Goal: Information Seeking & Learning: Learn about a topic

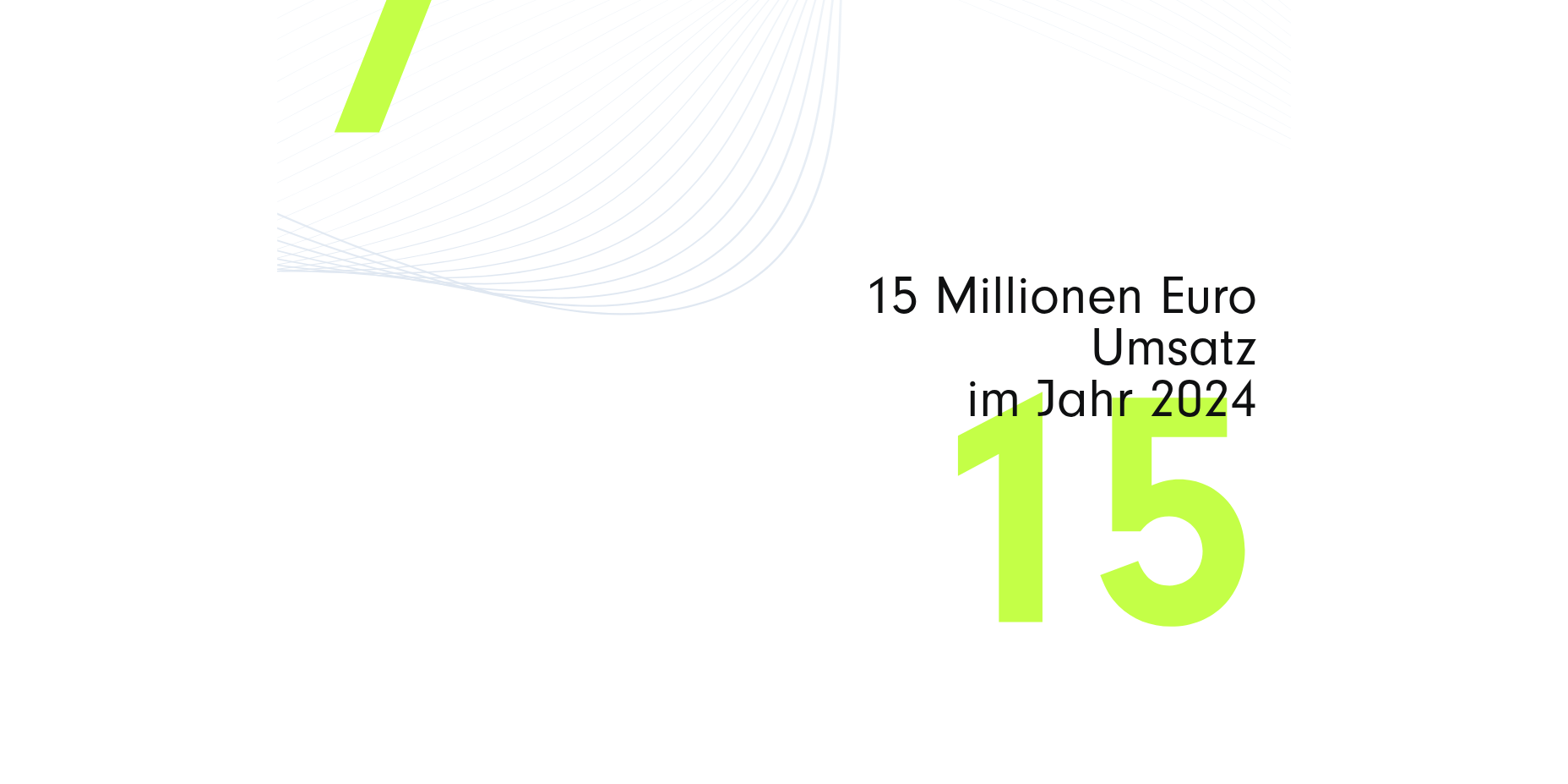
scroll to position [10690, 0]
click at [921, 317] on span "15 Millionen Euro Umsatz im Jahr 2024" at bounding box center [973, 345] width 568 height 154
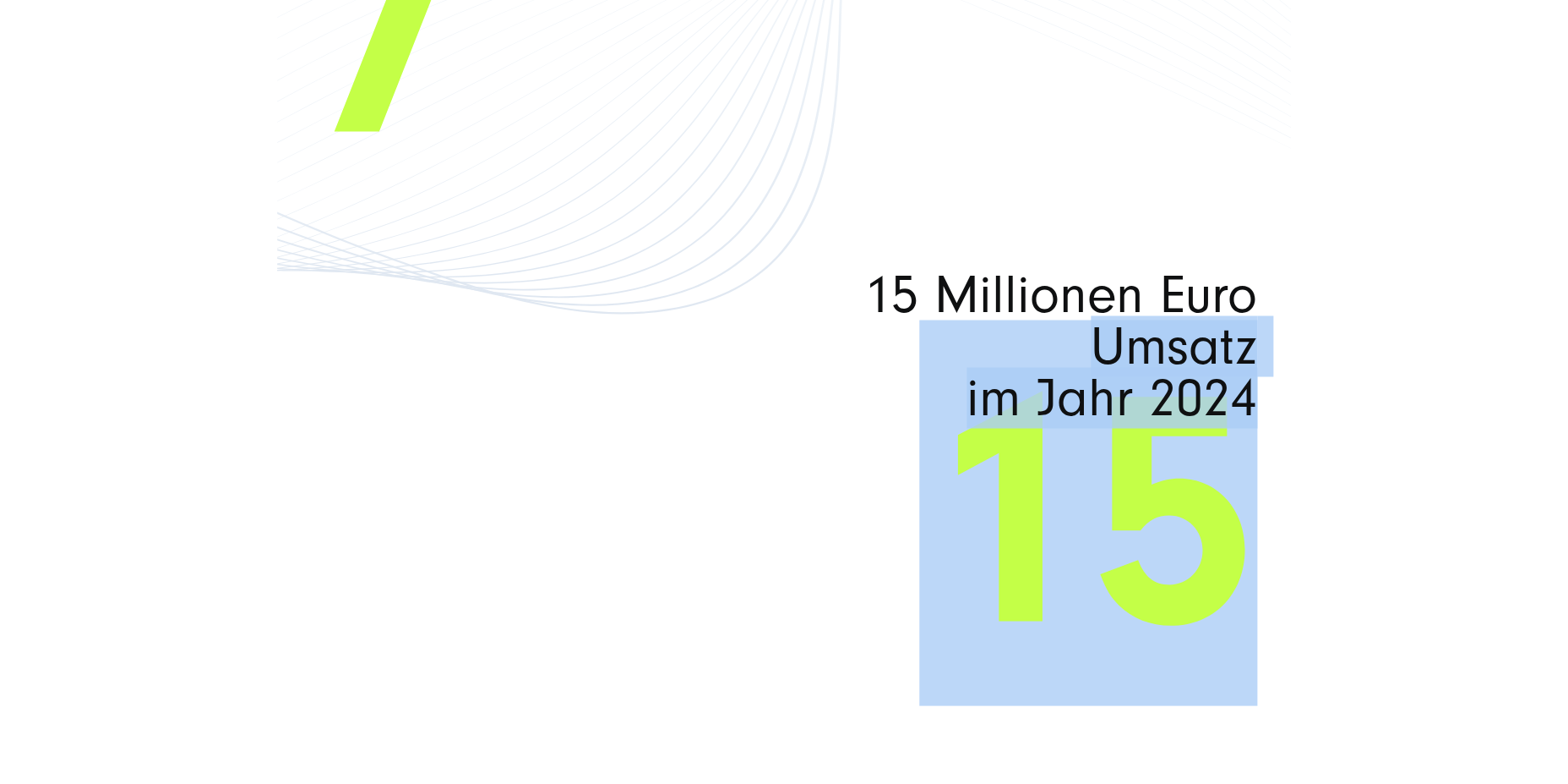
drag, startPoint x: 1262, startPoint y: 405, endPoint x: 940, endPoint y: 356, distance: 325.7
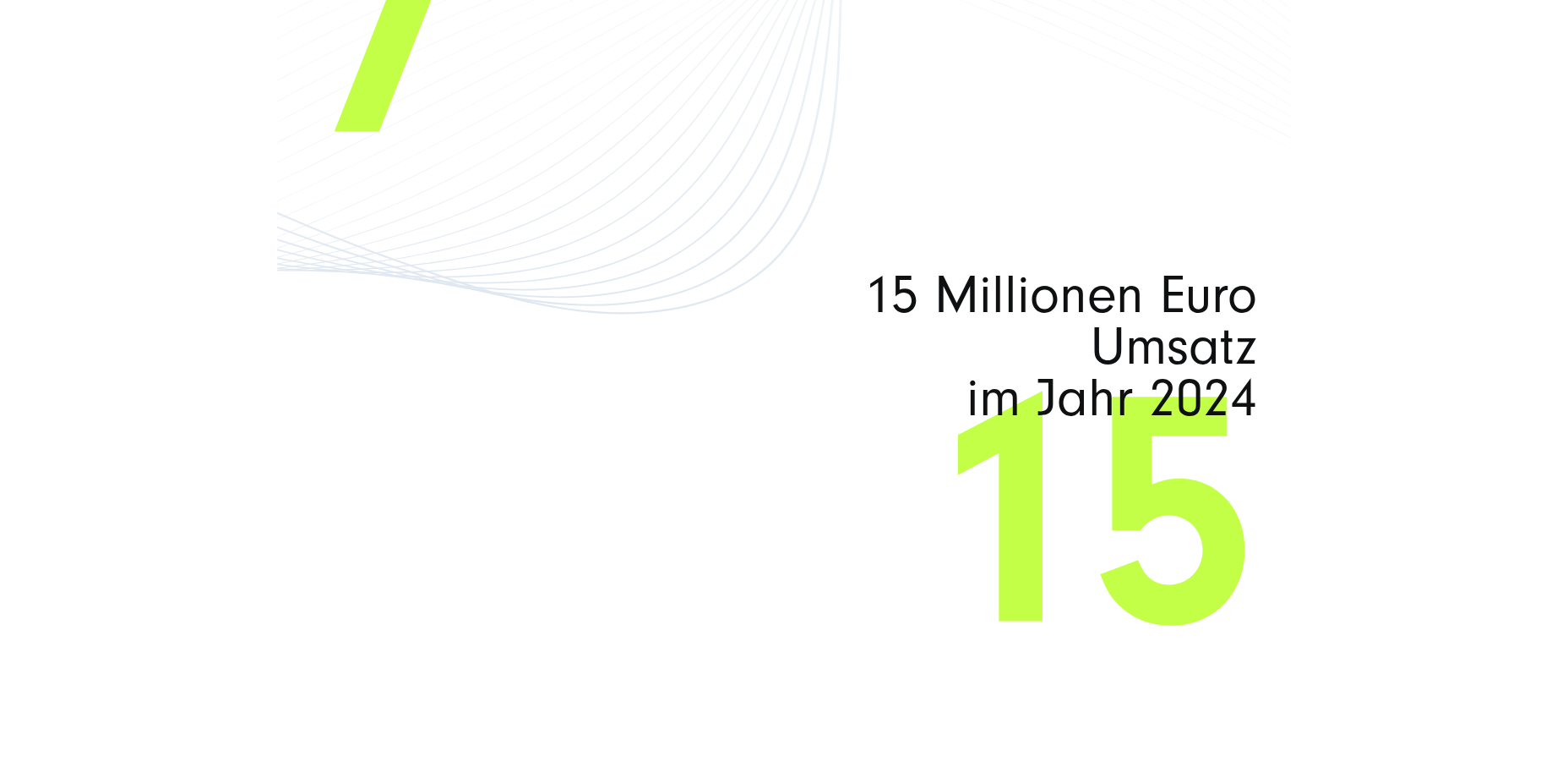
click at [921, 283] on span "15 Millionen Euro Umsatz im Jahr 2024" at bounding box center [973, 345] width 568 height 154
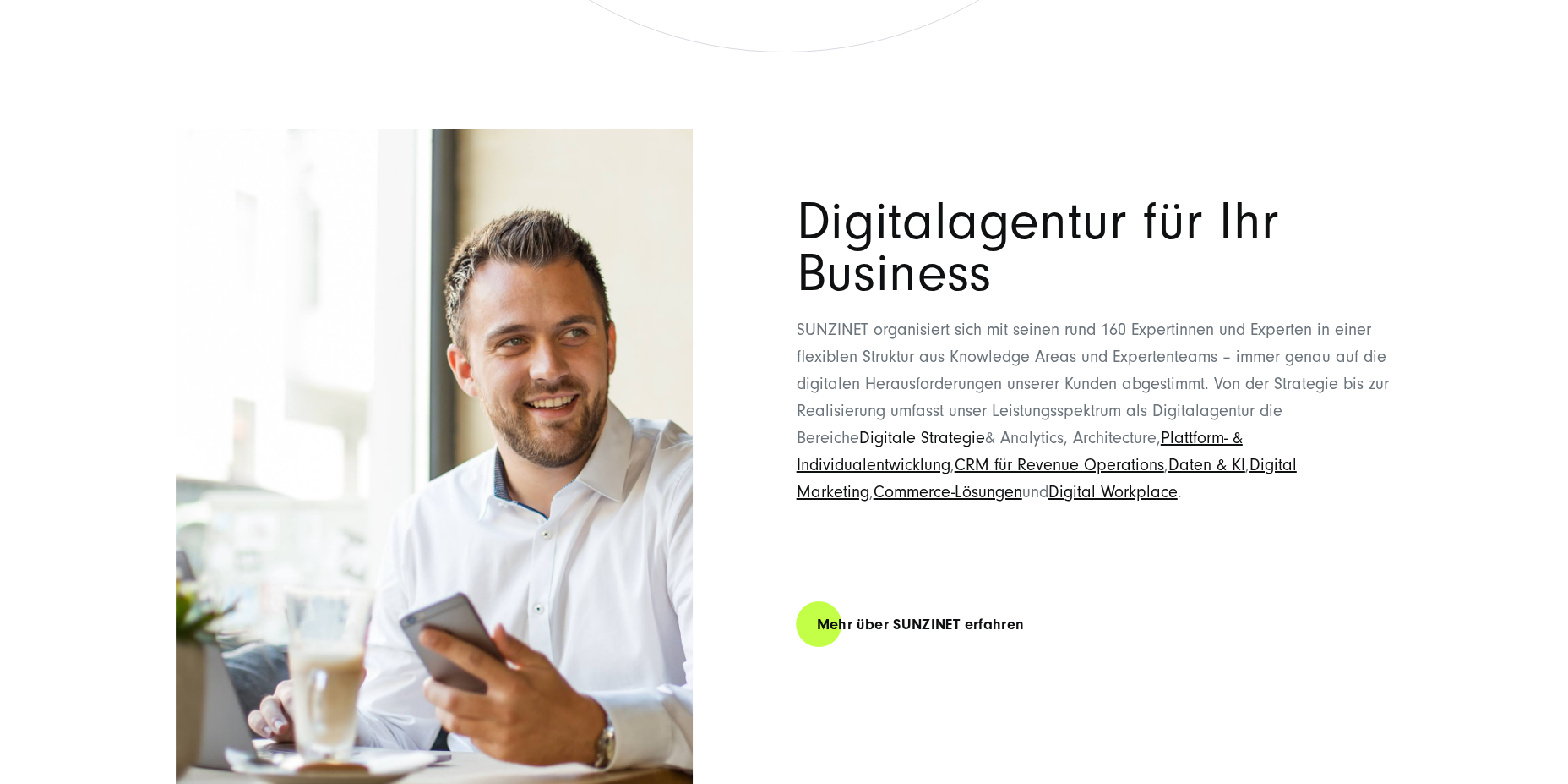
scroll to position [8930, 0]
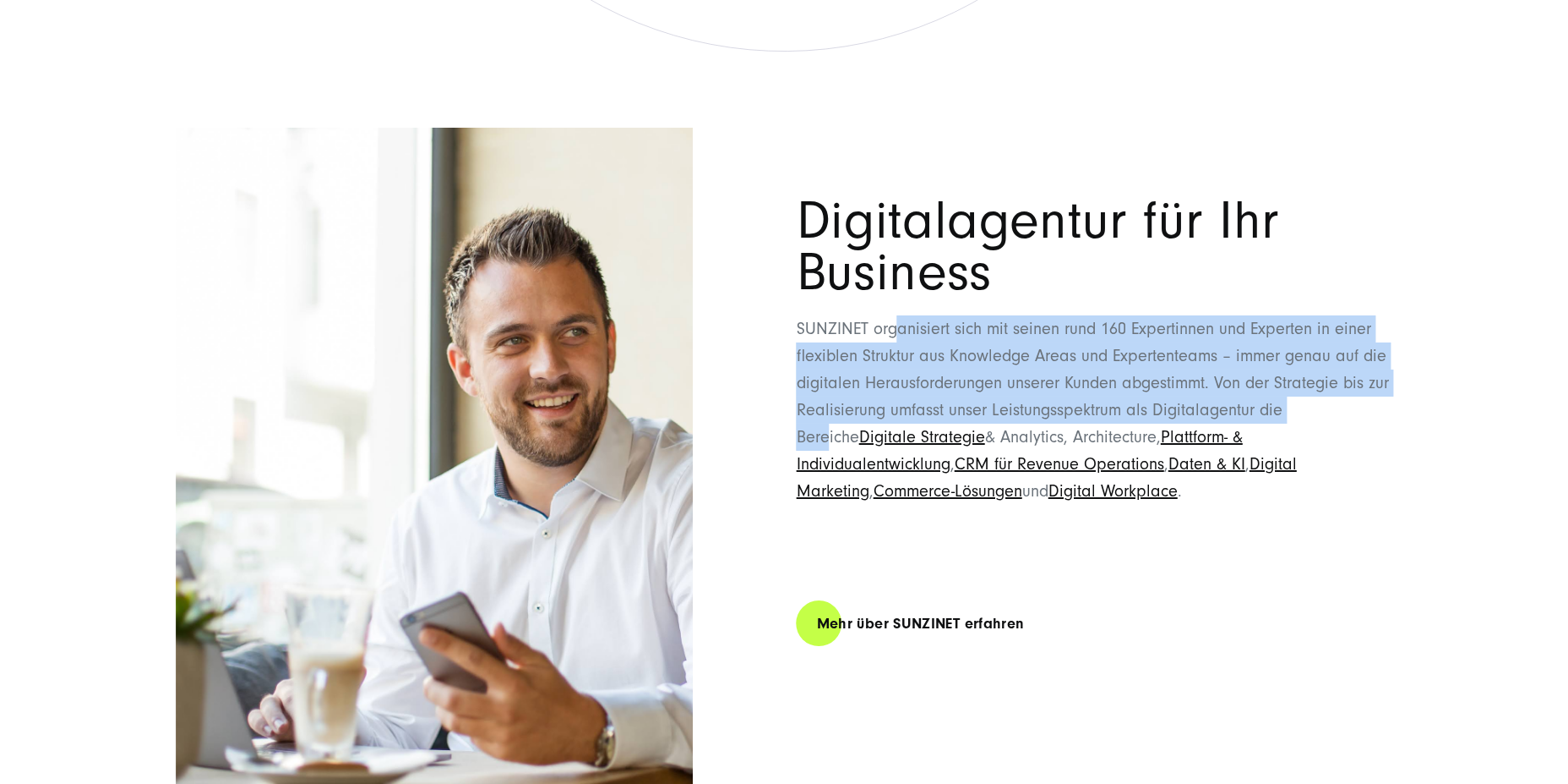
drag, startPoint x: 902, startPoint y: 328, endPoint x: 1312, endPoint y: 407, distance: 417.5
click at [921, 405] on p "SUNZINET organisiert sich mit seinen rund 160 Expertinnen und Experten in einer…" at bounding box center [1094, 409] width 596 height 189
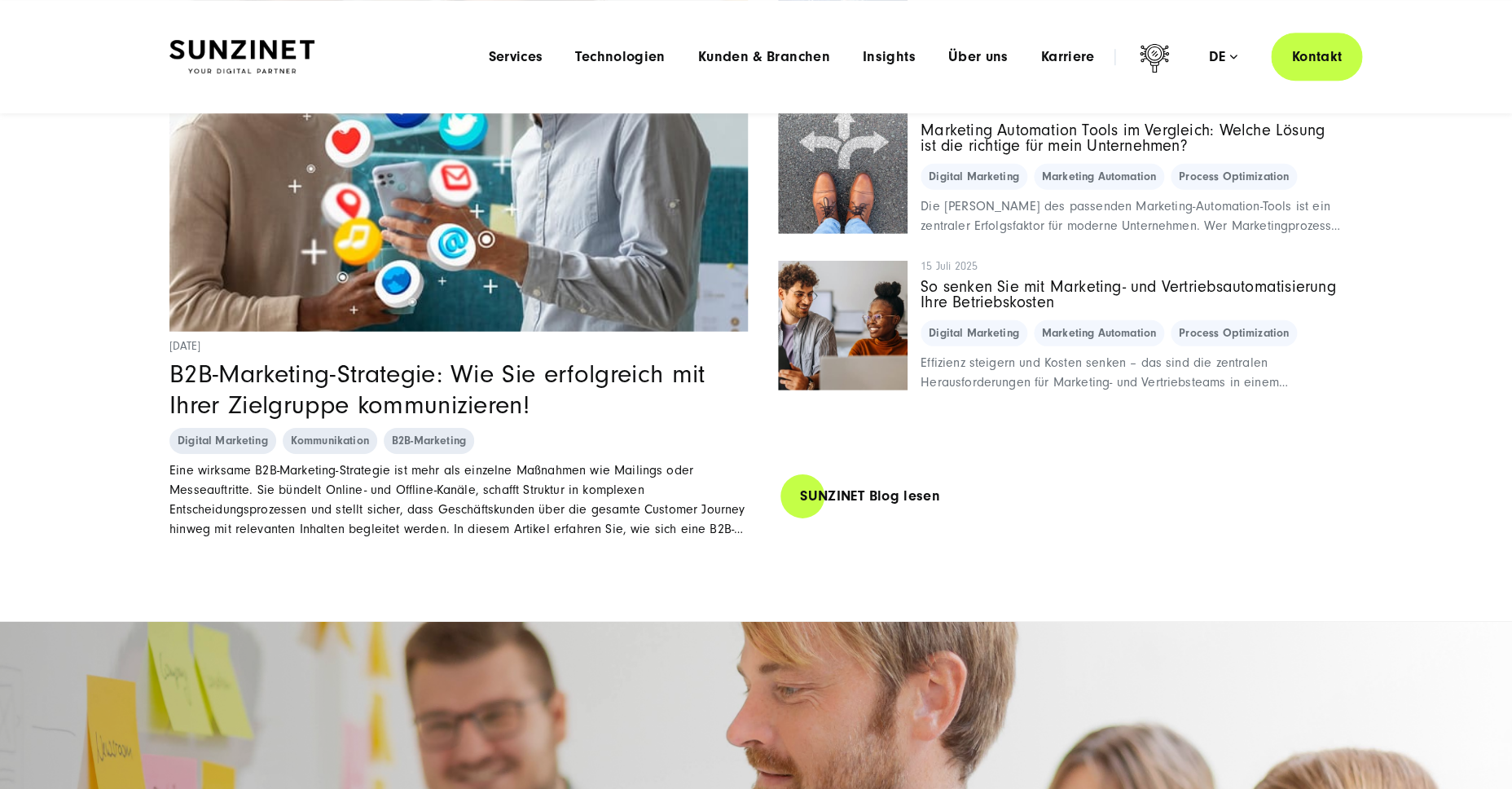
scroll to position [11240, 0]
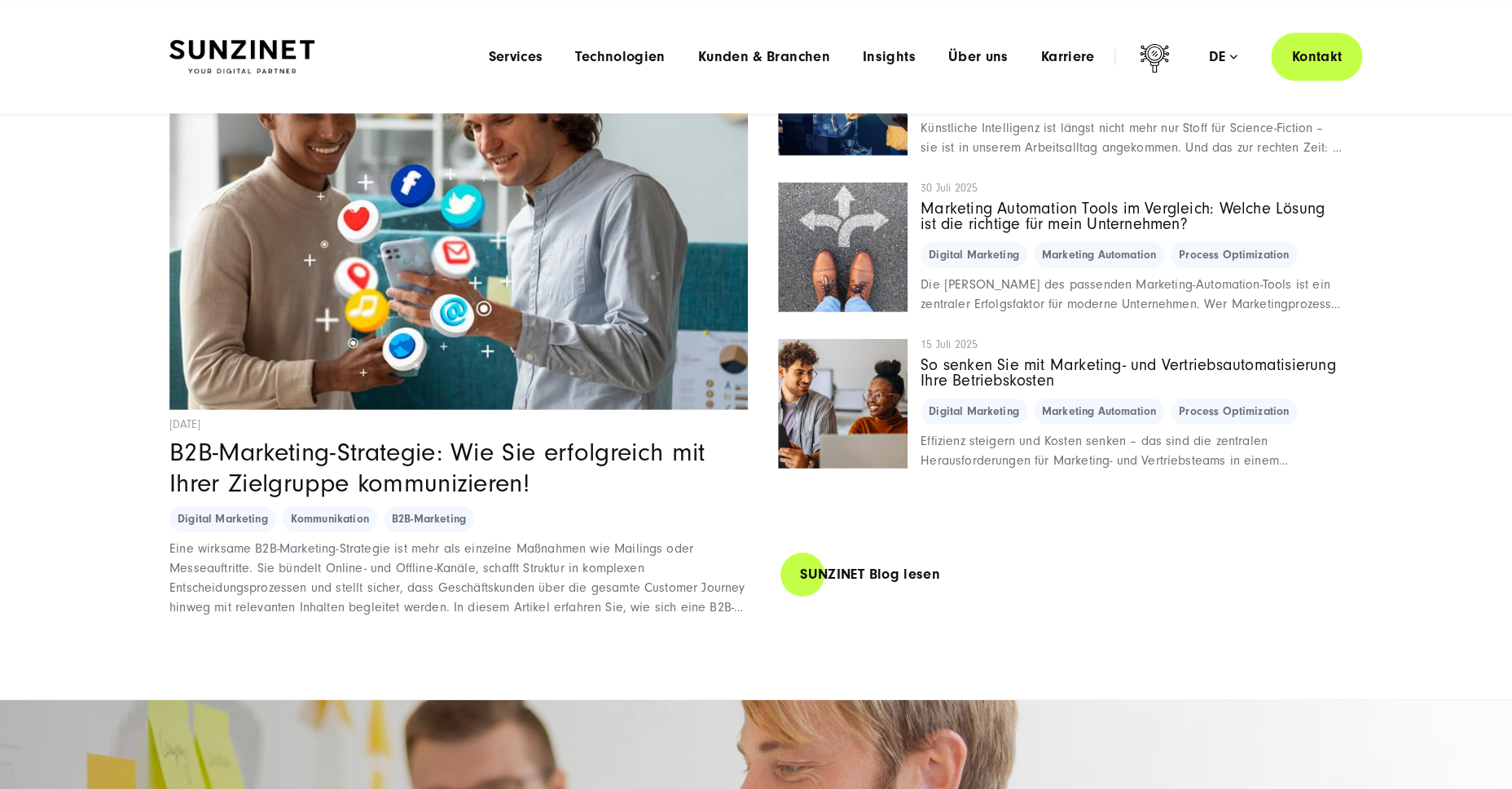
click at [114, 485] on section "SUNZINET Digitalagentur: Unser Wissen im Blog 7 Oktober 2025 B2B-Marketing-Stra…" at bounding box center [756, 269] width 1512 height 861
click at [266, 25] on header "Smart Search AI Hier können Sie eine konkrete Frage zu unserer Agentur und unse…" at bounding box center [756, 56] width 1512 height 114
click at [275, 93] on header "Smart Search AI Hier können Sie eine konkrete Frage zu unserer Agentur und unse…" at bounding box center [756, 56] width 1512 height 114
click at [277, 64] on img at bounding box center [242, 57] width 145 height 34
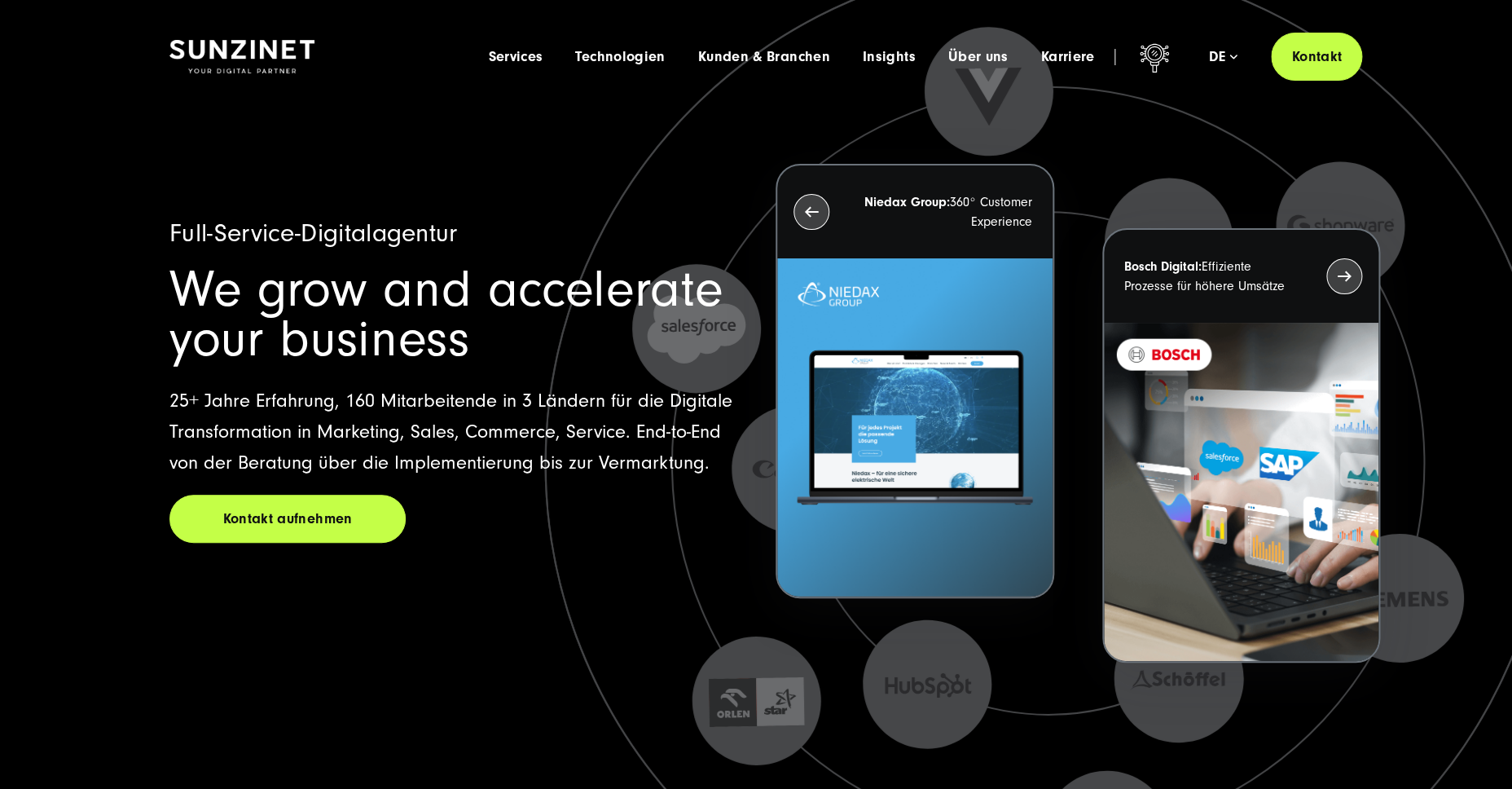
click at [379, 645] on icon at bounding box center [1051, 491] width 1629 height 1630
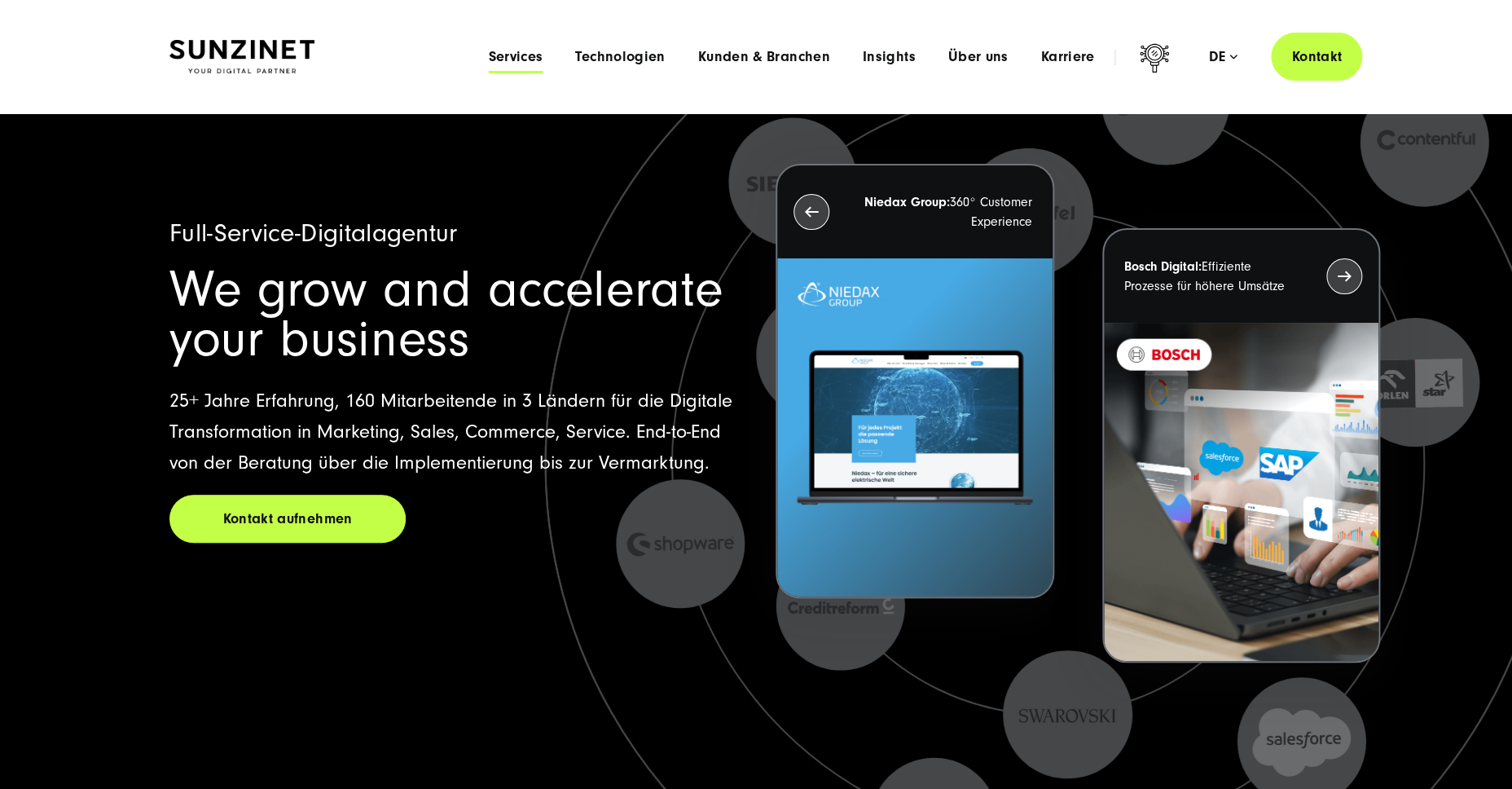
click at [522, 64] on span "Services" at bounding box center [515, 56] width 54 height 16
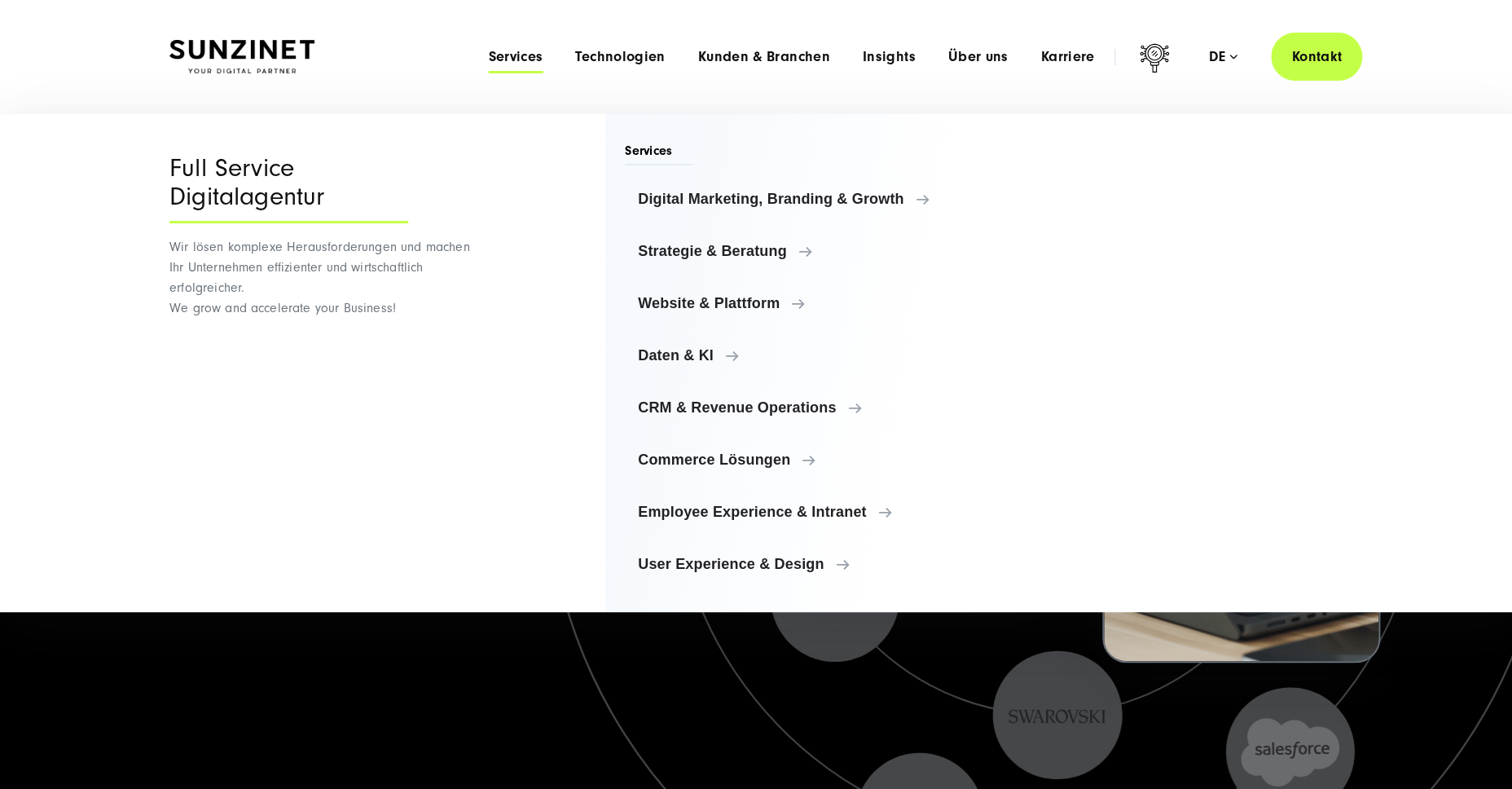
click at [522, 64] on span "Services" at bounding box center [515, 56] width 54 height 16
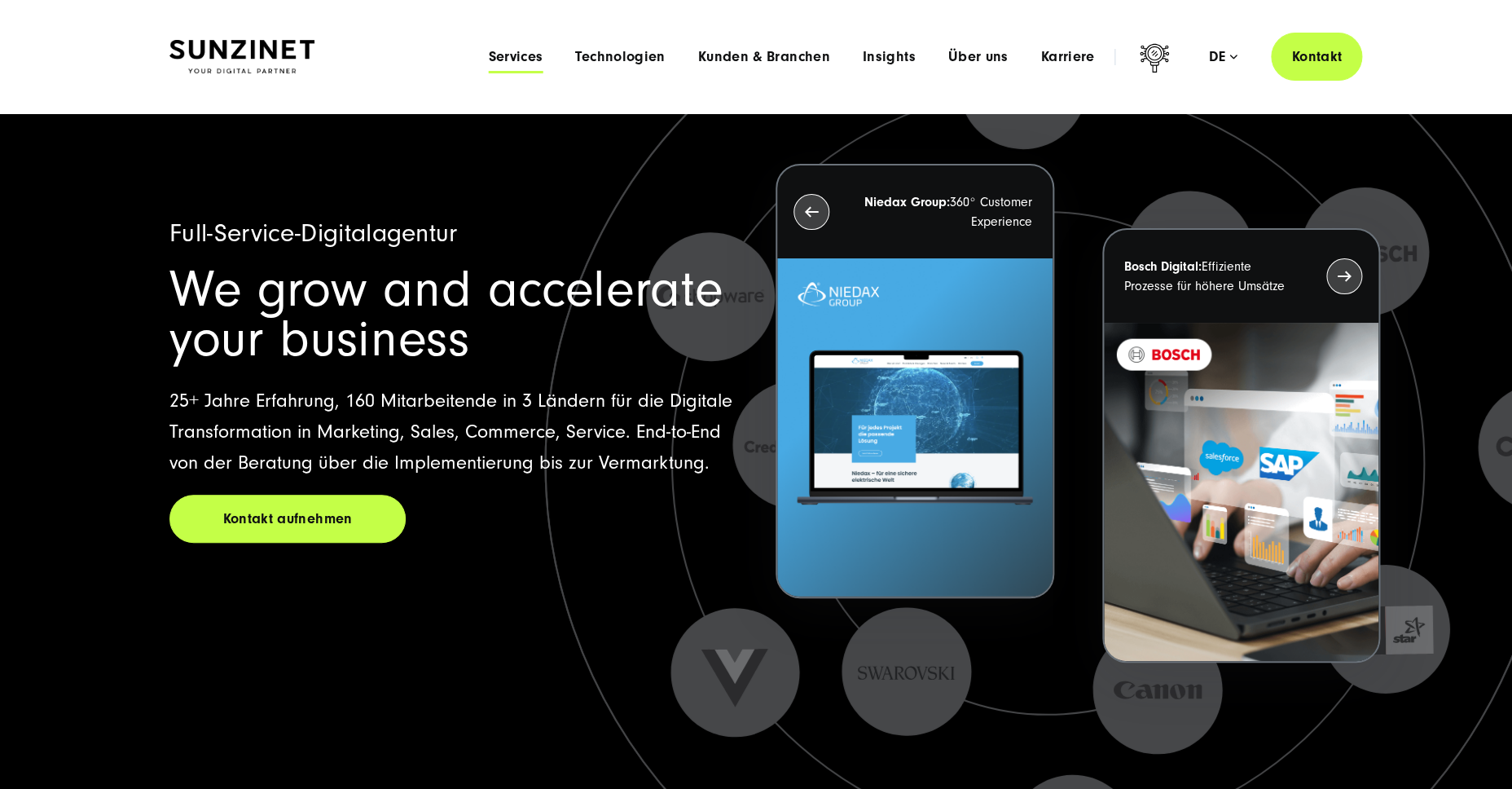
click at [518, 58] on span "Services" at bounding box center [515, 56] width 54 height 16
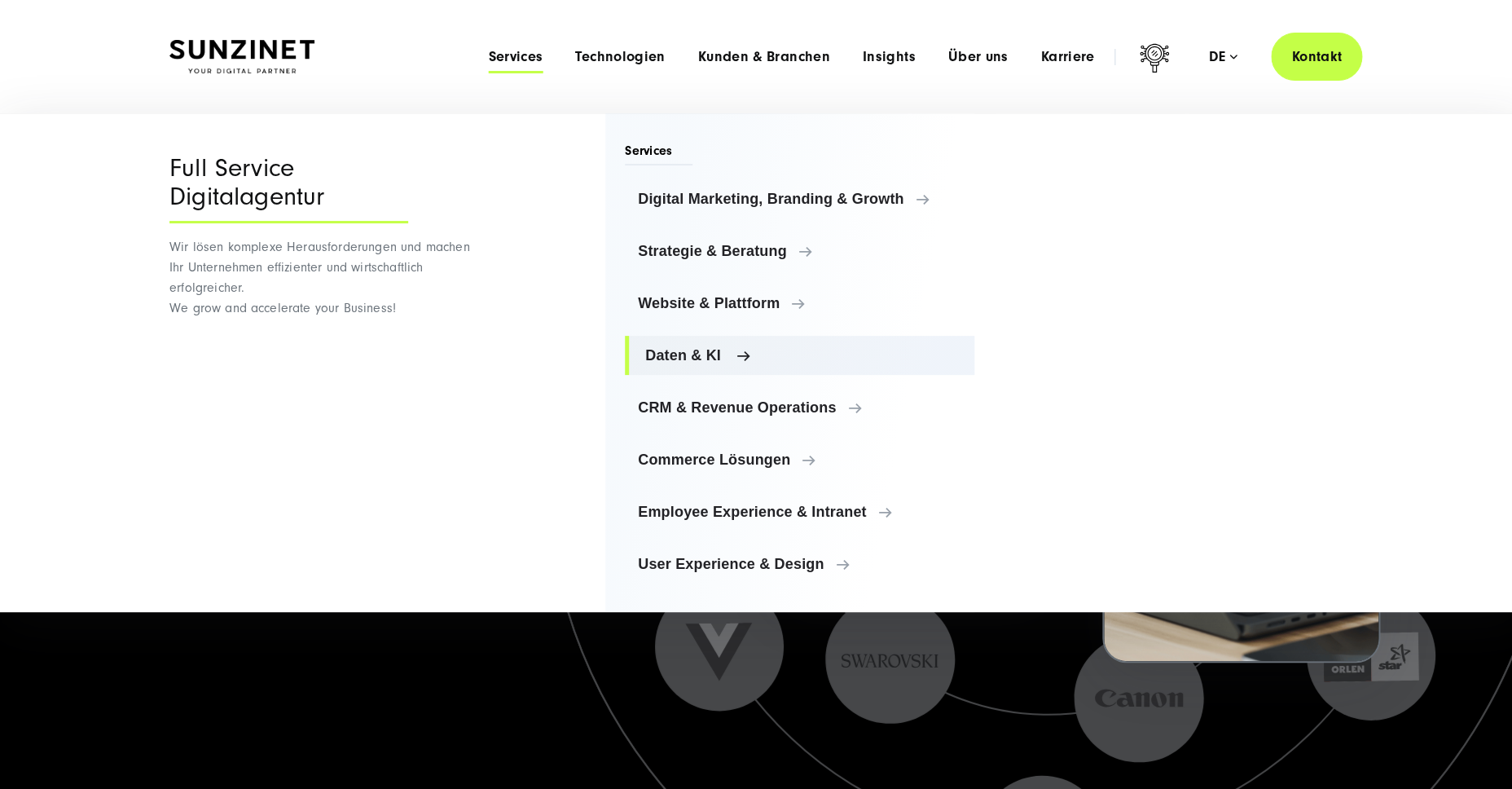
click at [691, 343] on link "Daten & KI" at bounding box center [799, 354] width 350 height 39
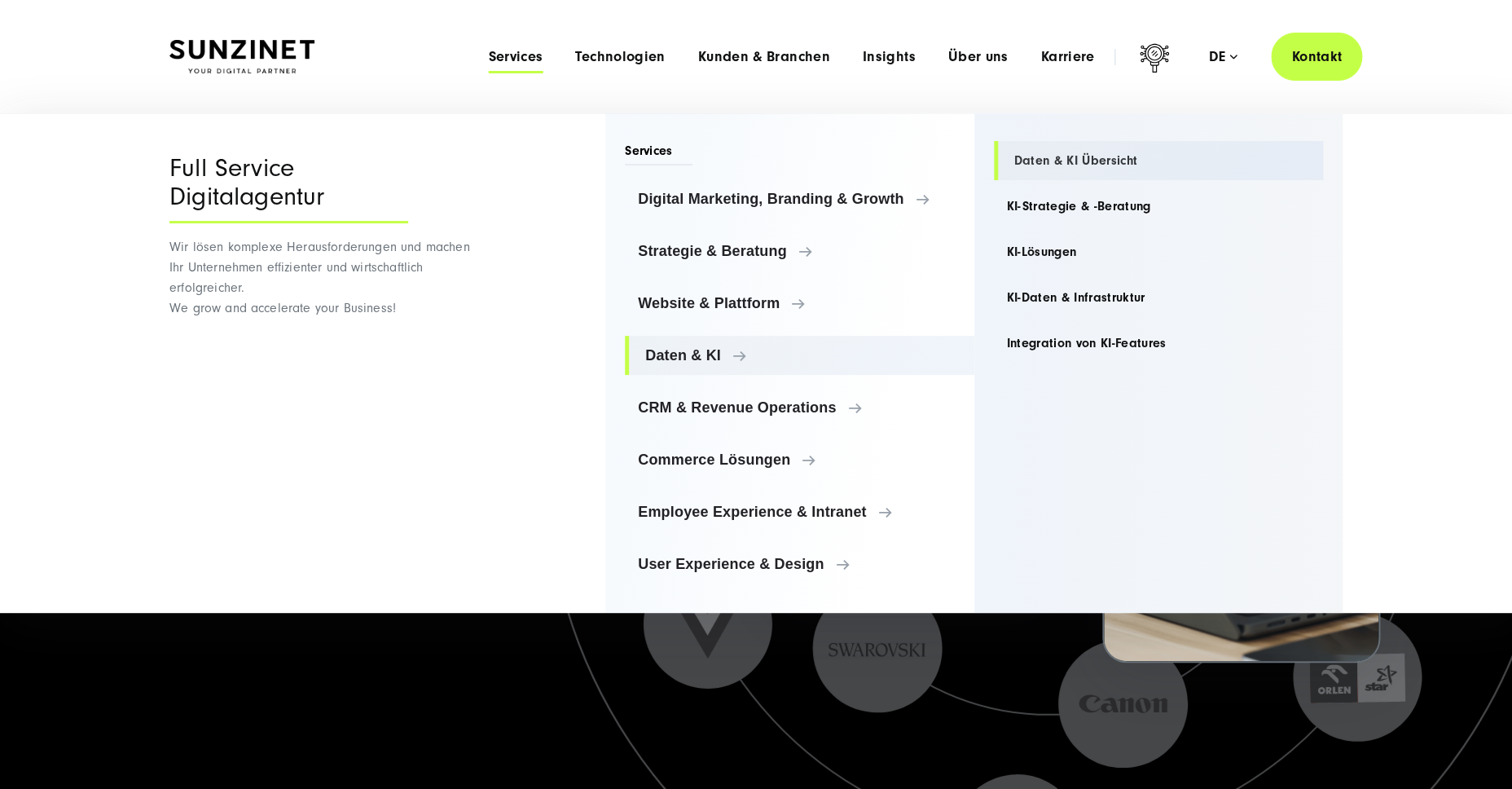
click at [1082, 167] on link "Daten & KI Übersicht" at bounding box center [1159, 160] width 330 height 39
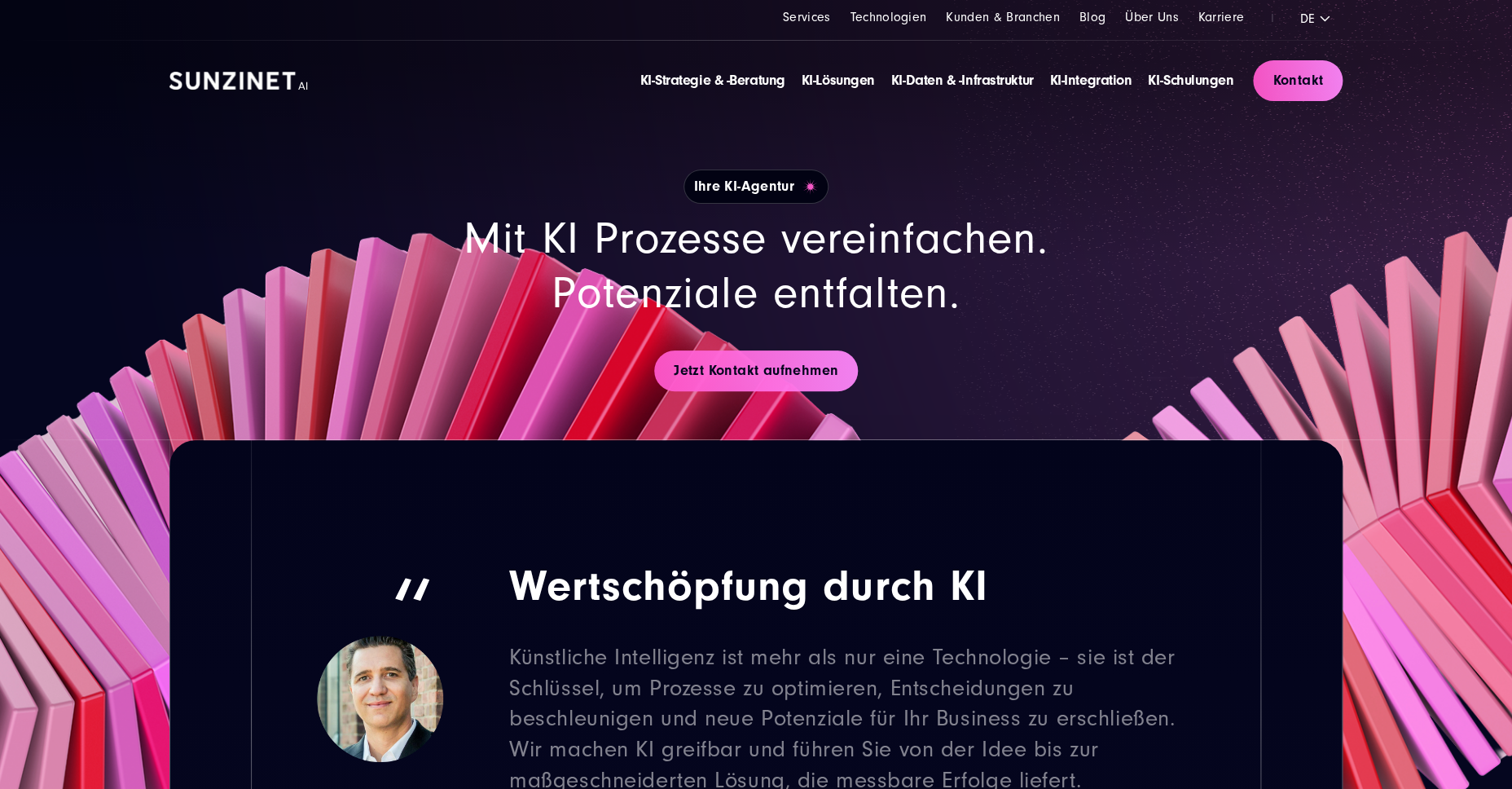
click at [521, 439] on div "Ihre KI-Agentur Mit KI Prozesse vereinfachen. Potenziale entfalten. Jetzt Konta…" at bounding box center [756, 280] width 782 height 319
click at [859, 83] on link "KI-Lösungen" at bounding box center [838, 80] width 74 height 17
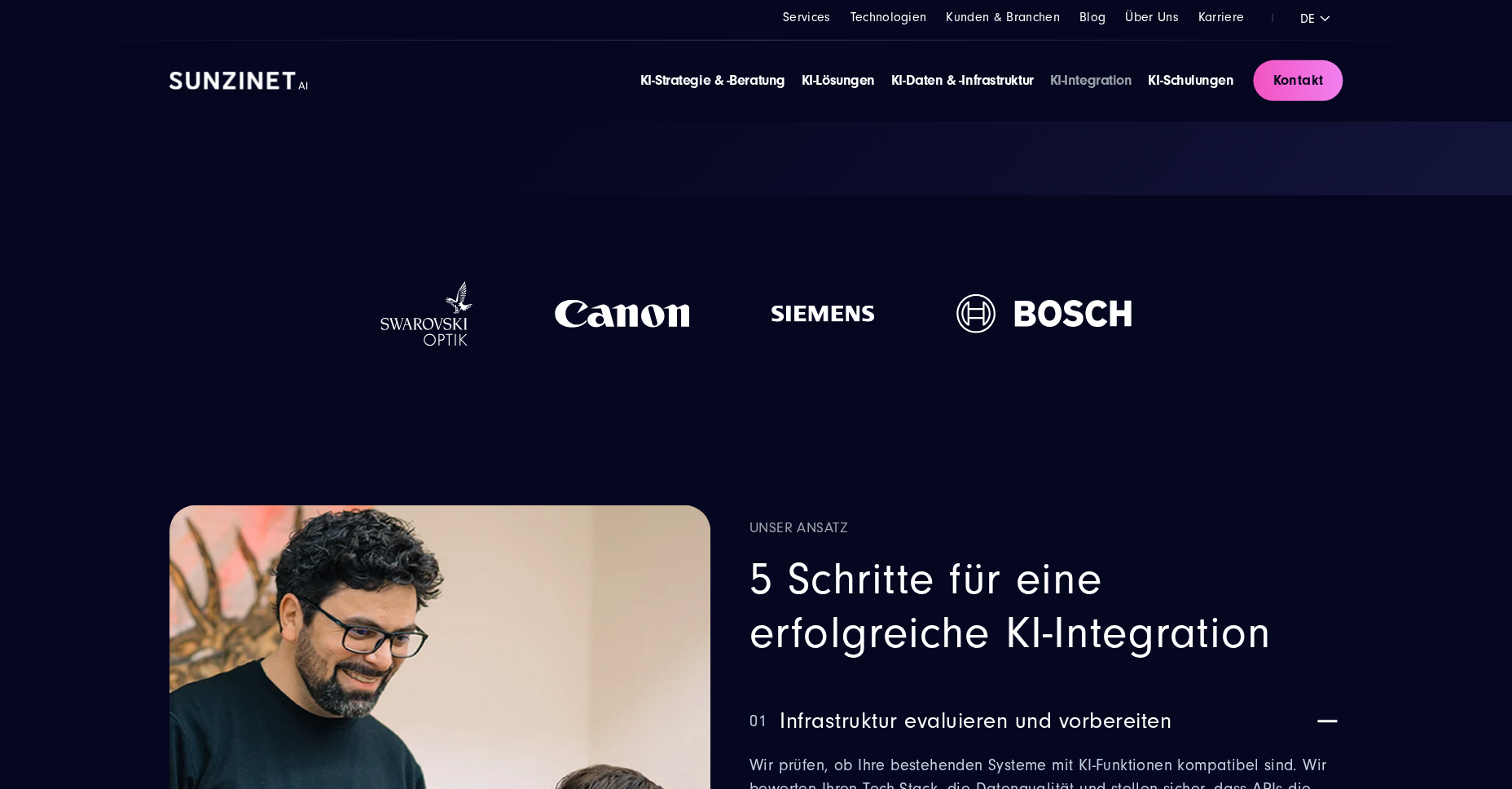
scroll to position [1546, 0]
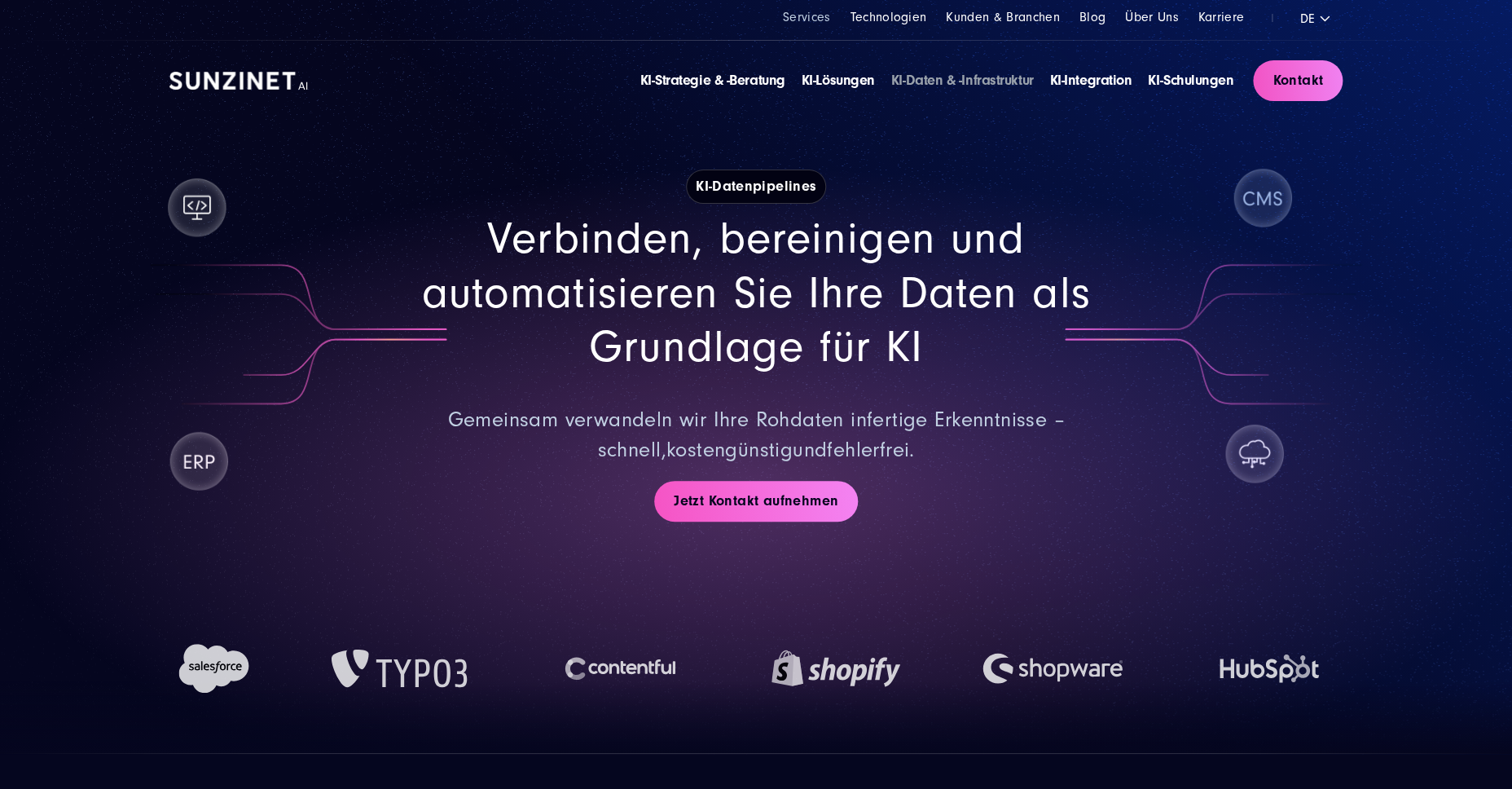
click at [810, 12] on link "Services" at bounding box center [807, 16] width 48 height 14
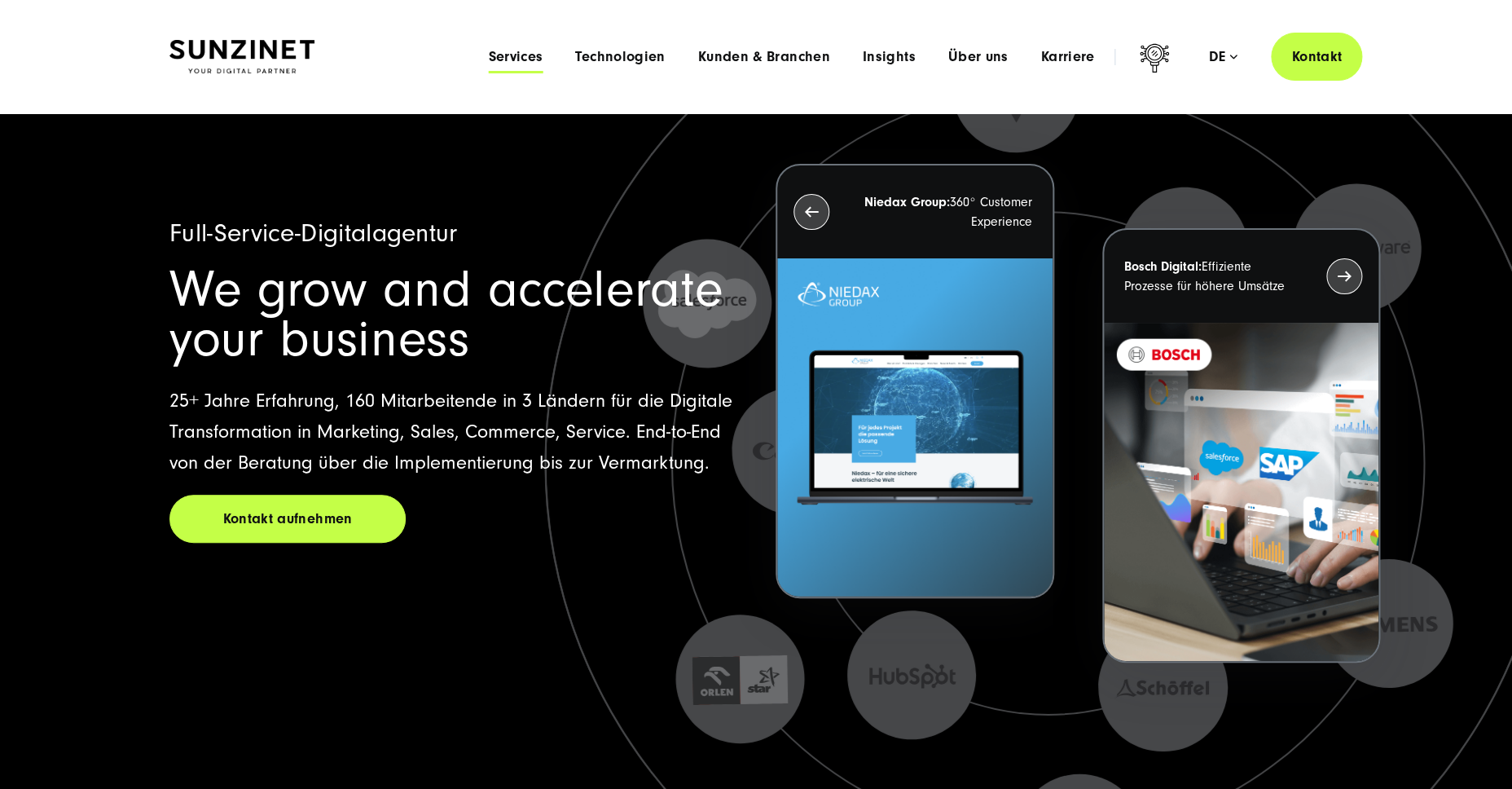
click at [531, 60] on span "Services" at bounding box center [515, 56] width 54 height 16
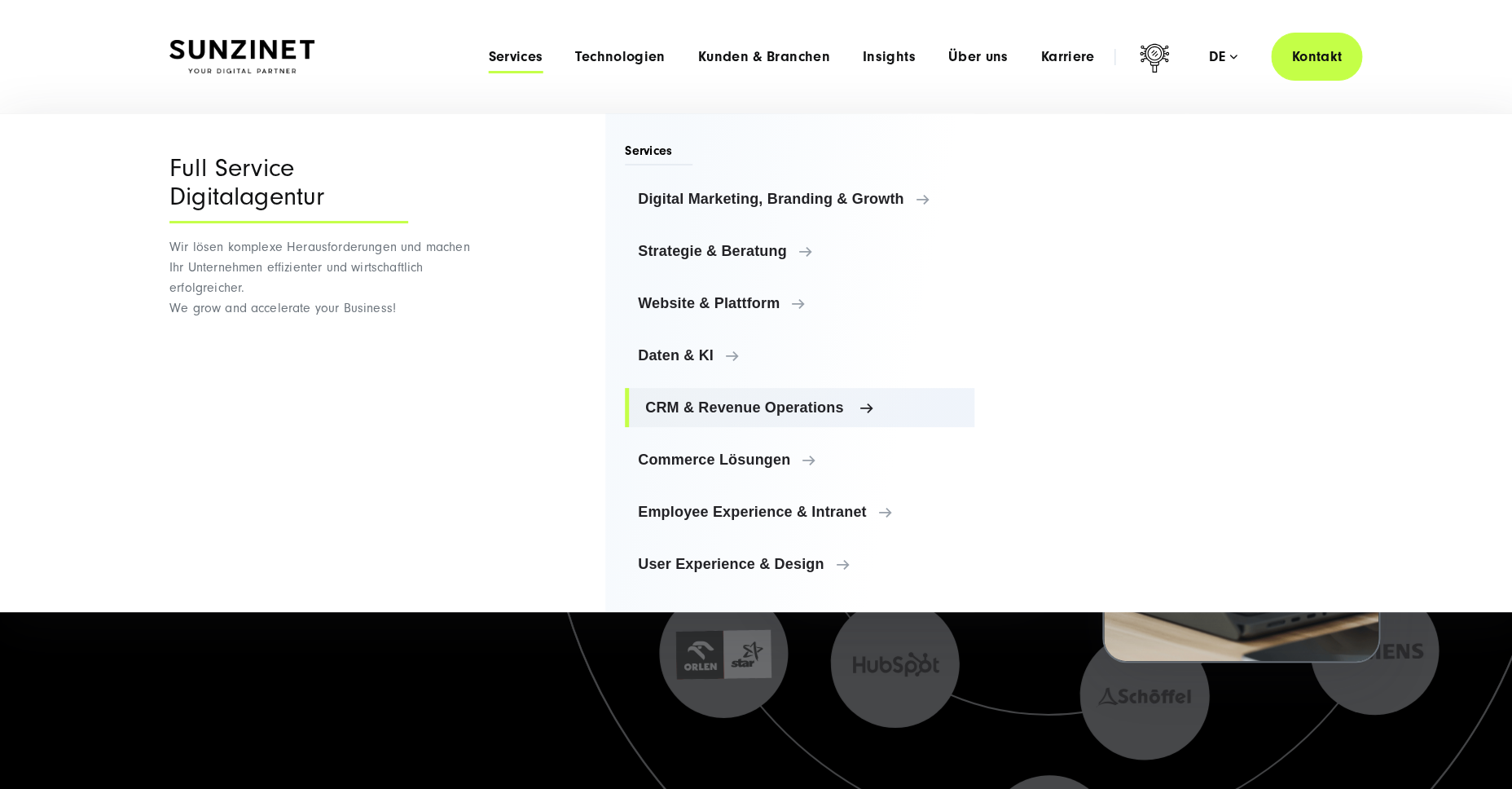
click at [691, 407] on span "CRM & Revenue Operations" at bounding box center [803, 407] width 316 height 16
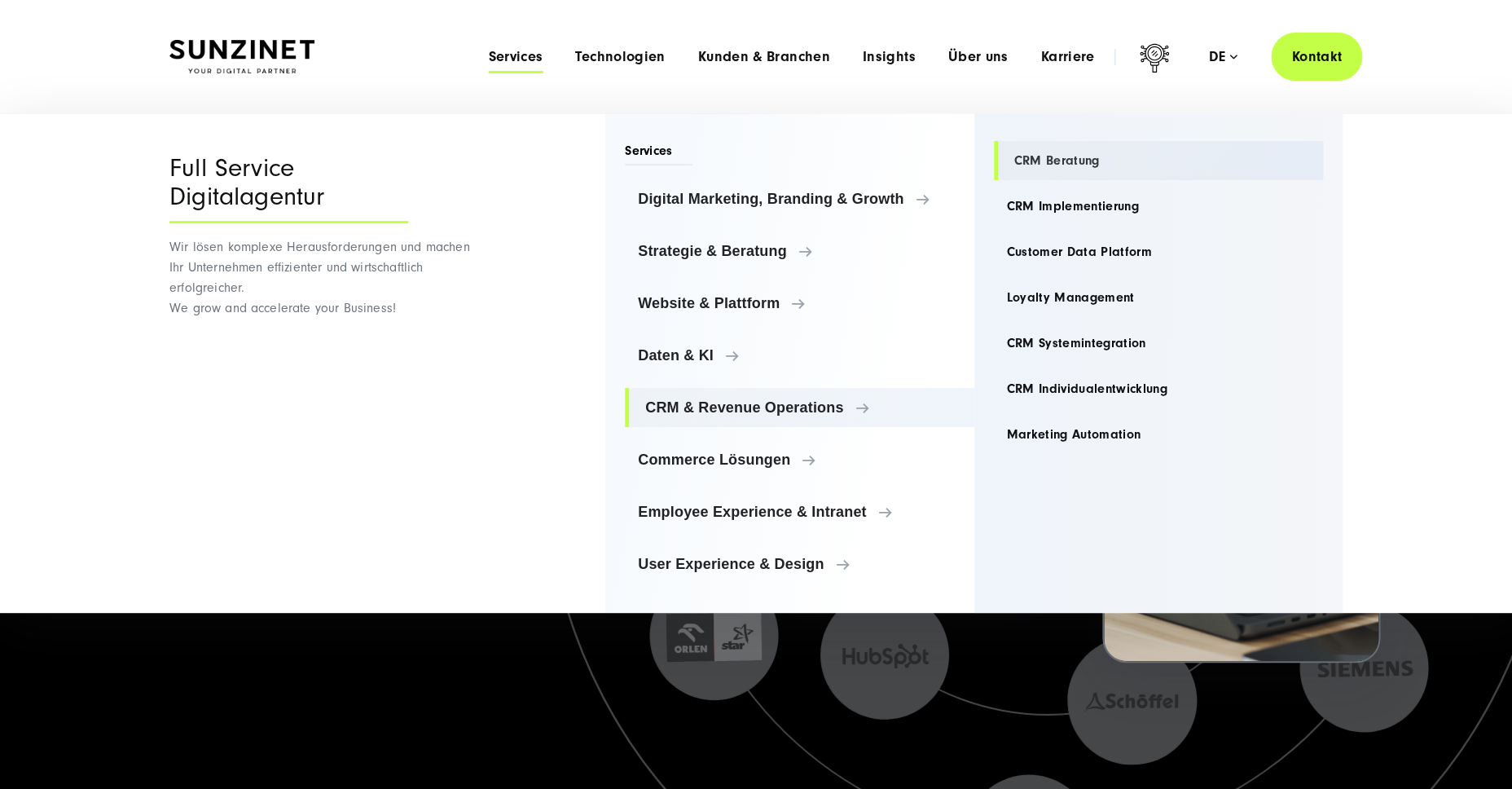
click at [1055, 158] on link "CRM Beratung" at bounding box center [1159, 160] width 330 height 39
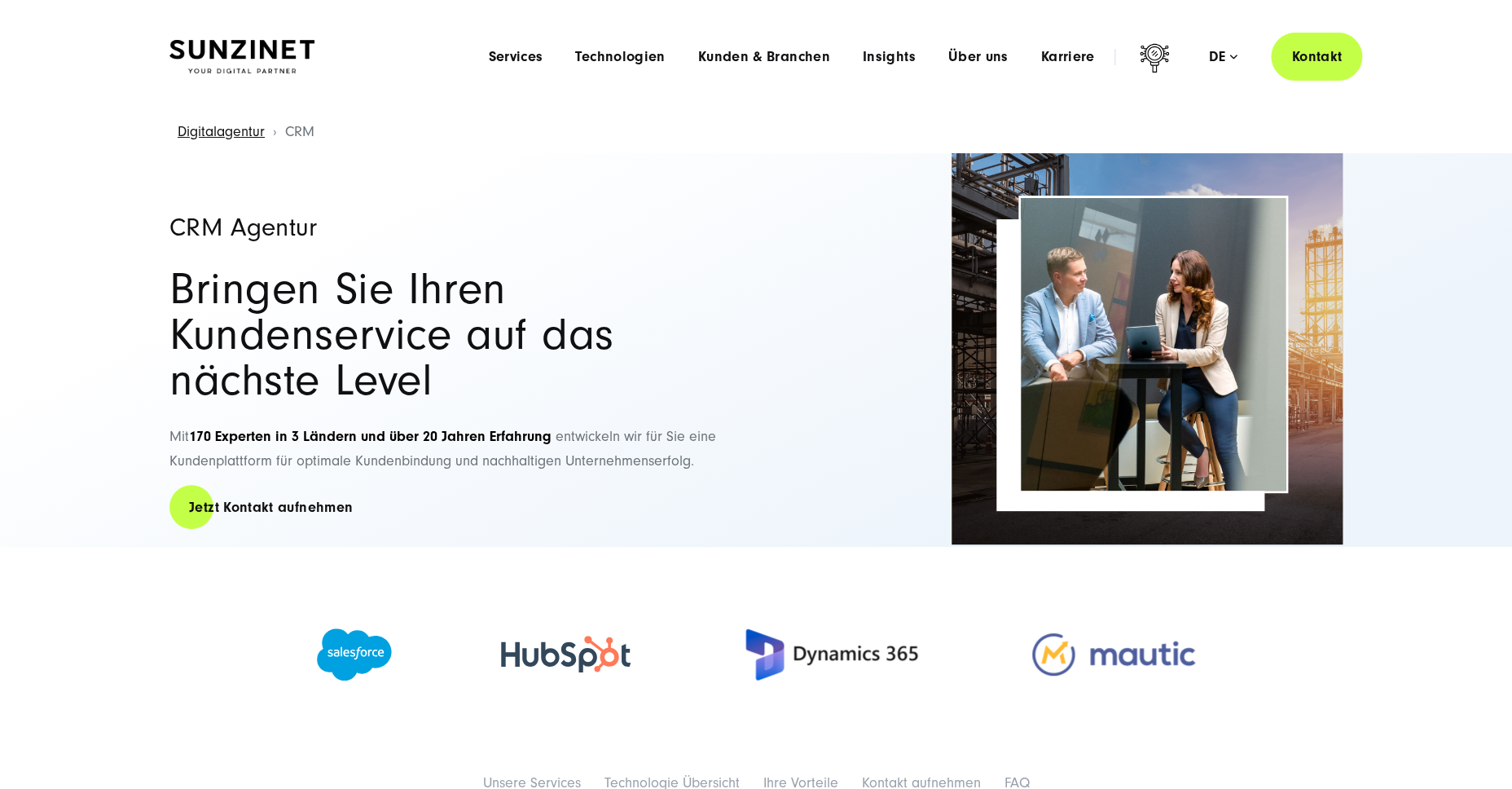
click at [514, 69] on div "Menu Services Menu Full Service Digitalagentur Wir lösen komplexe Herausforderu…" at bounding box center [917, 56] width 890 height 48
click at [527, 53] on span "Services" at bounding box center [515, 56] width 54 height 16
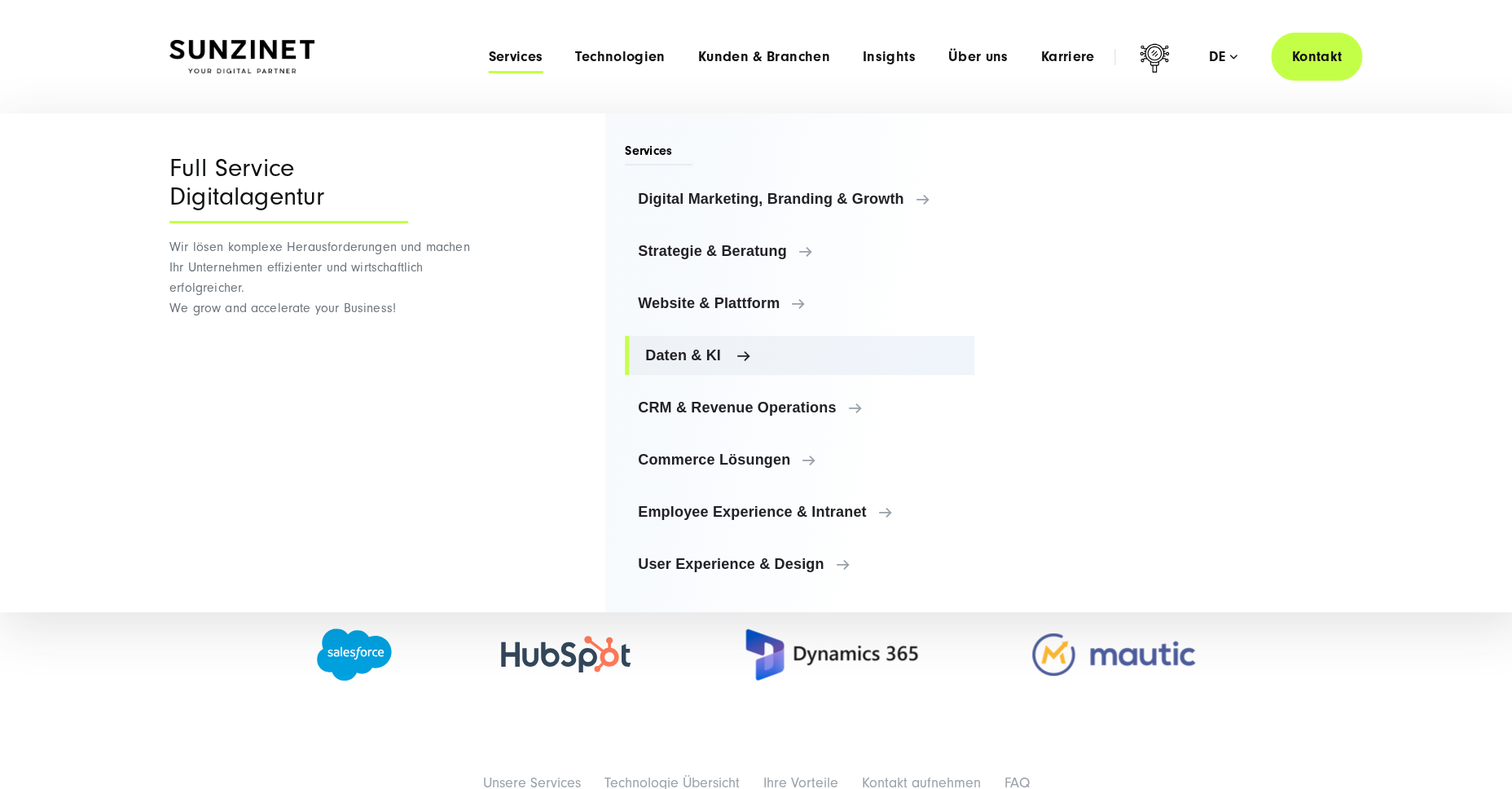
click at [692, 356] on span "Daten & KI" at bounding box center [803, 354] width 316 height 16
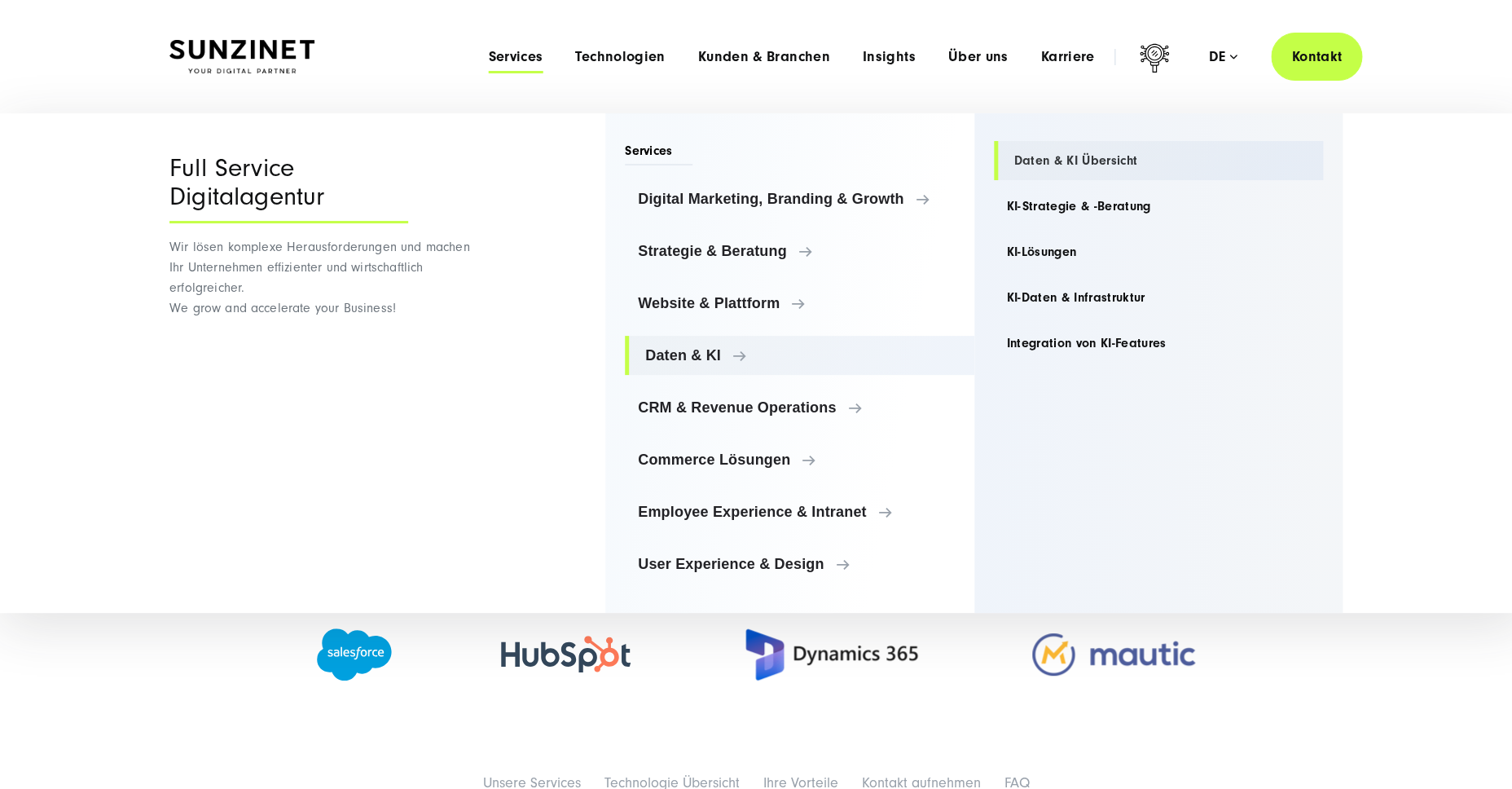
click at [1060, 160] on link "Daten & KI Übersicht" at bounding box center [1159, 160] width 330 height 39
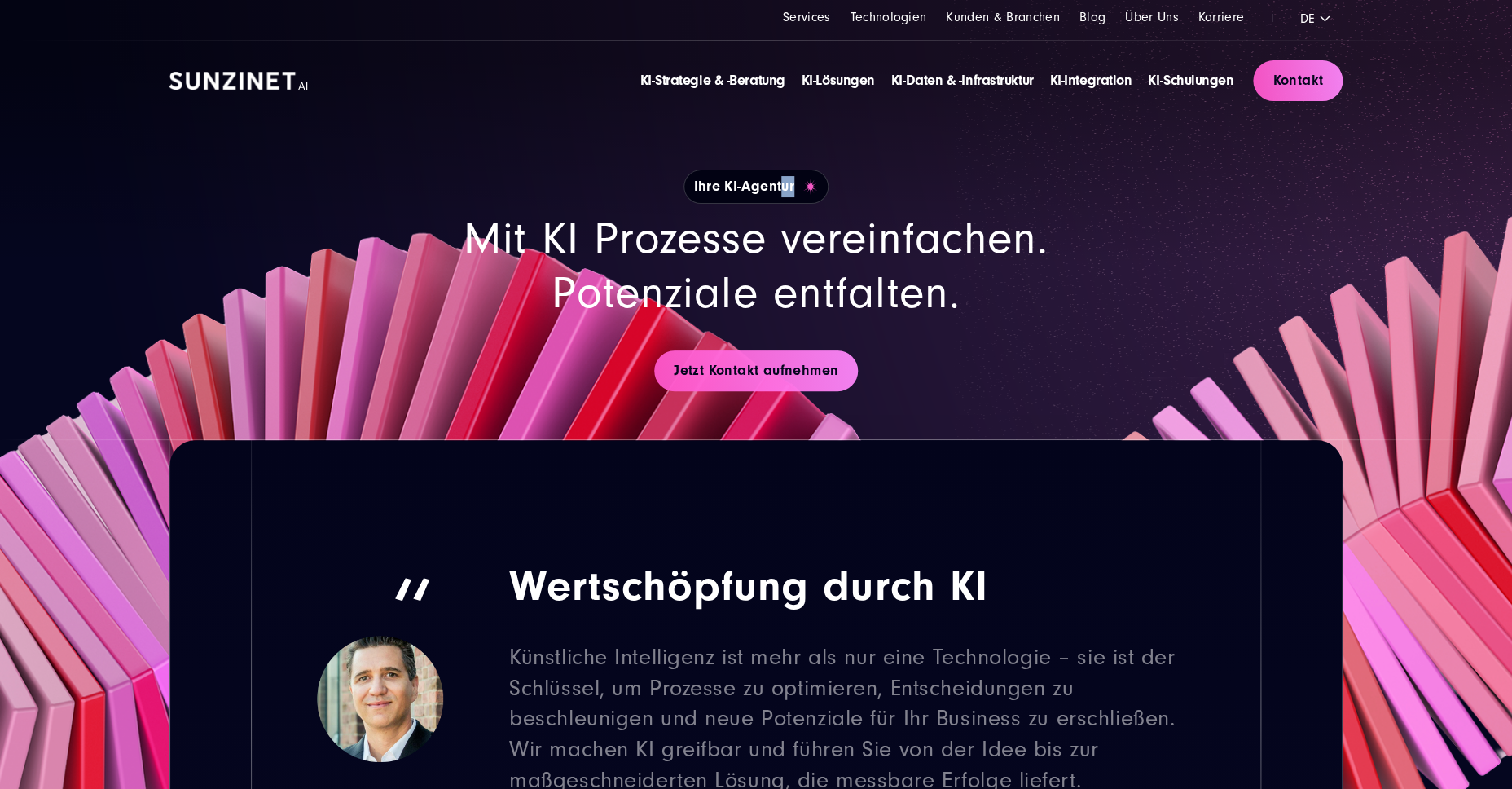
drag, startPoint x: 820, startPoint y: 186, endPoint x: 653, endPoint y: 187, distance: 167.0
click at [653, 187] on div "Ihre KI-Agentur" at bounding box center [756, 186] width 782 height 34
click at [711, 271] on h2 "Mit KI Prozesse vereinfachen. Potenziale entfalten." at bounding box center [756, 266] width 782 height 108
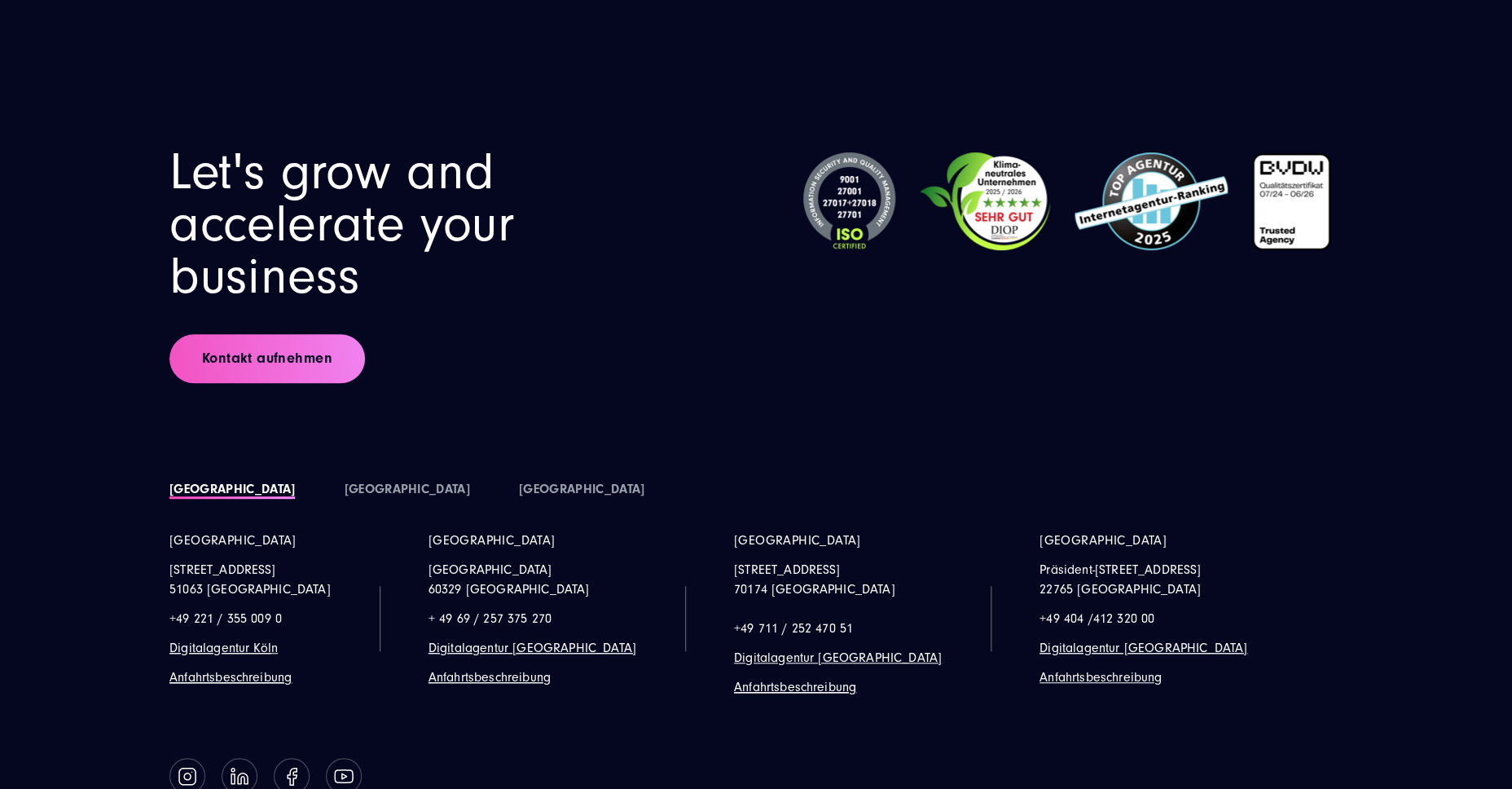
scroll to position [9267, 0]
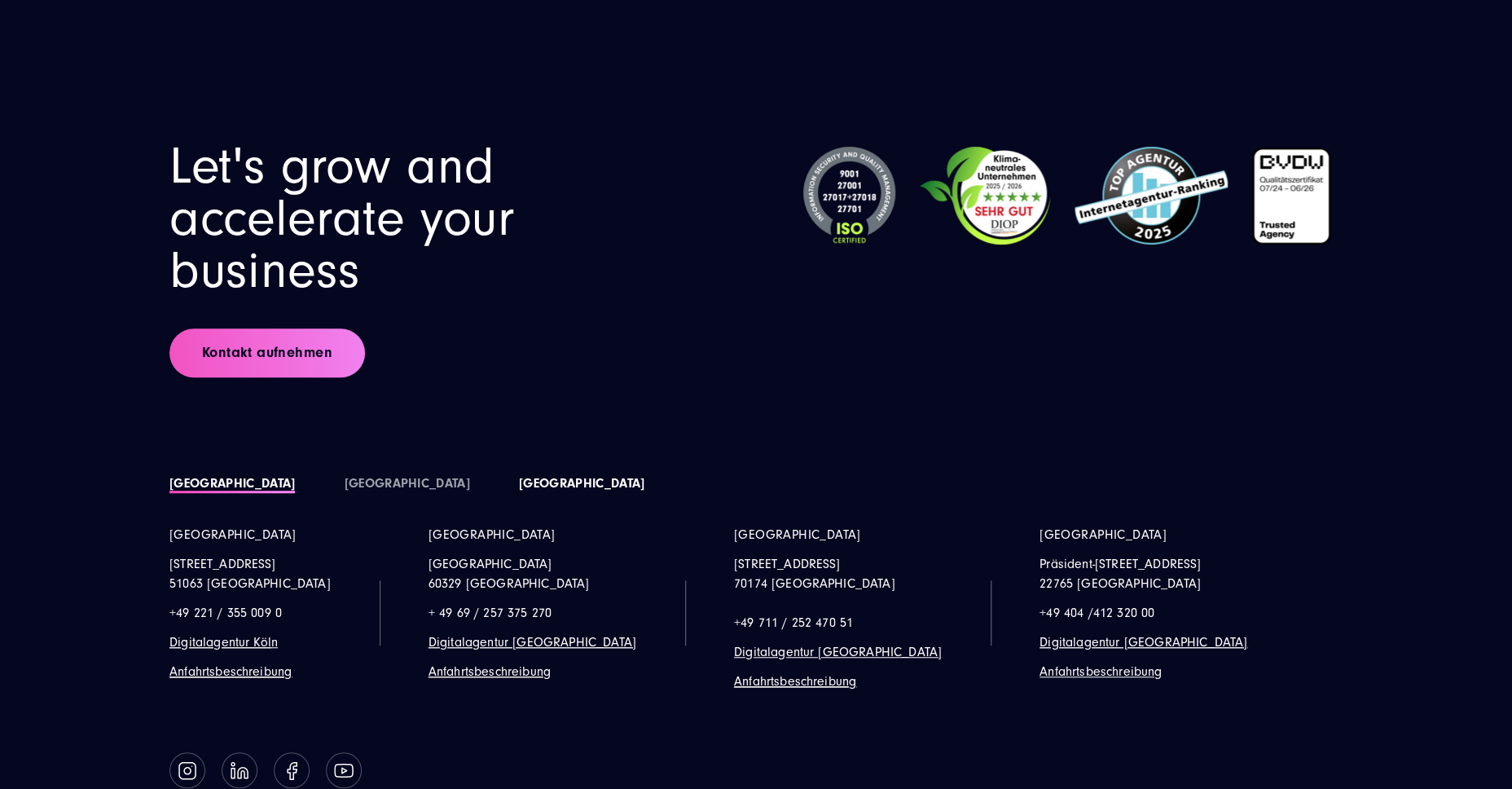
click at [519, 479] on link "[GEOGRAPHIC_DATA]" at bounding box center [581, 482] width 125 height 14
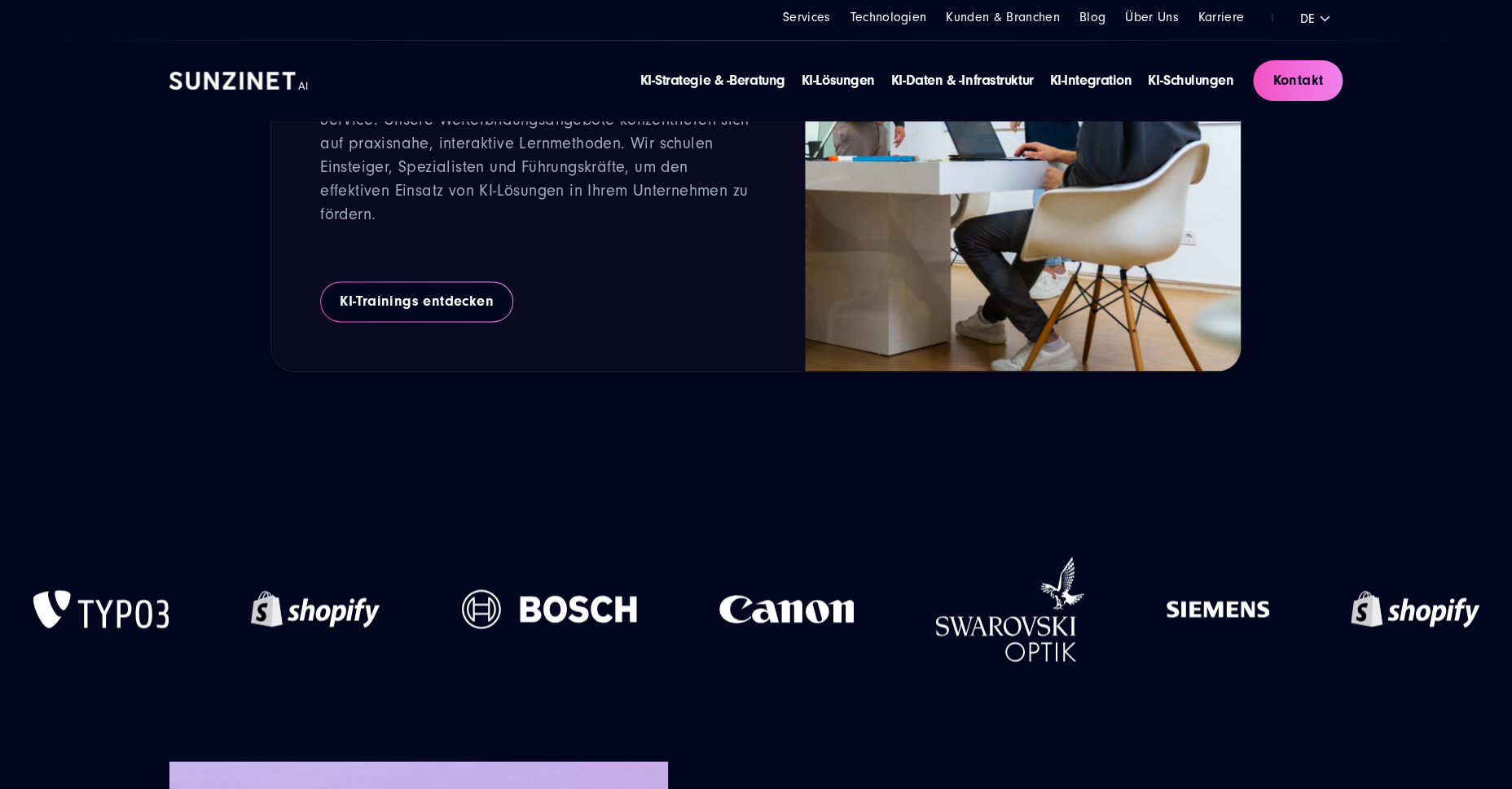
scroll to position [3540, 0]
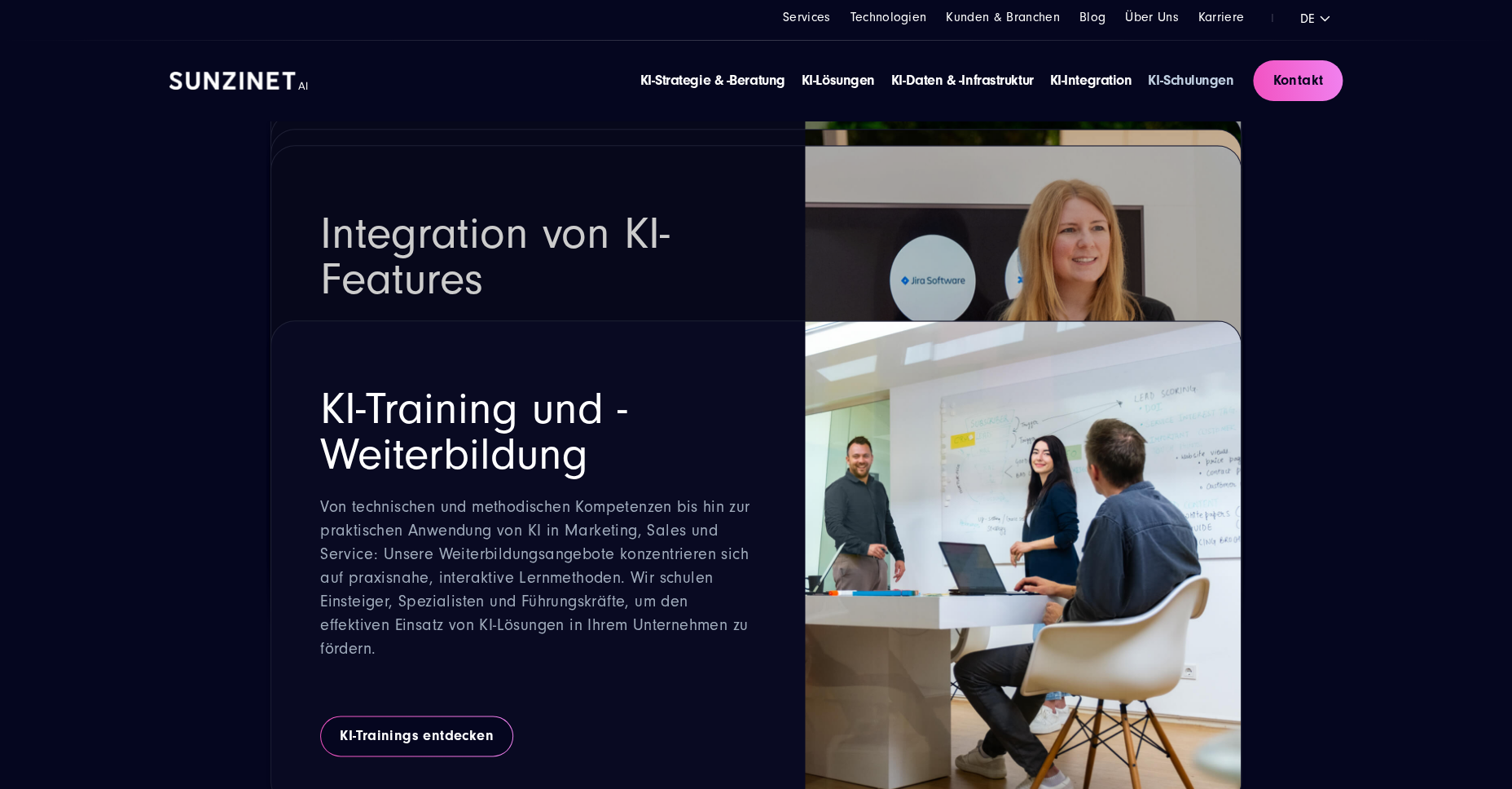
click at [1182, 75] on link "KI-Schulungen" at bounding box center [1191, 80] width 86 height 17
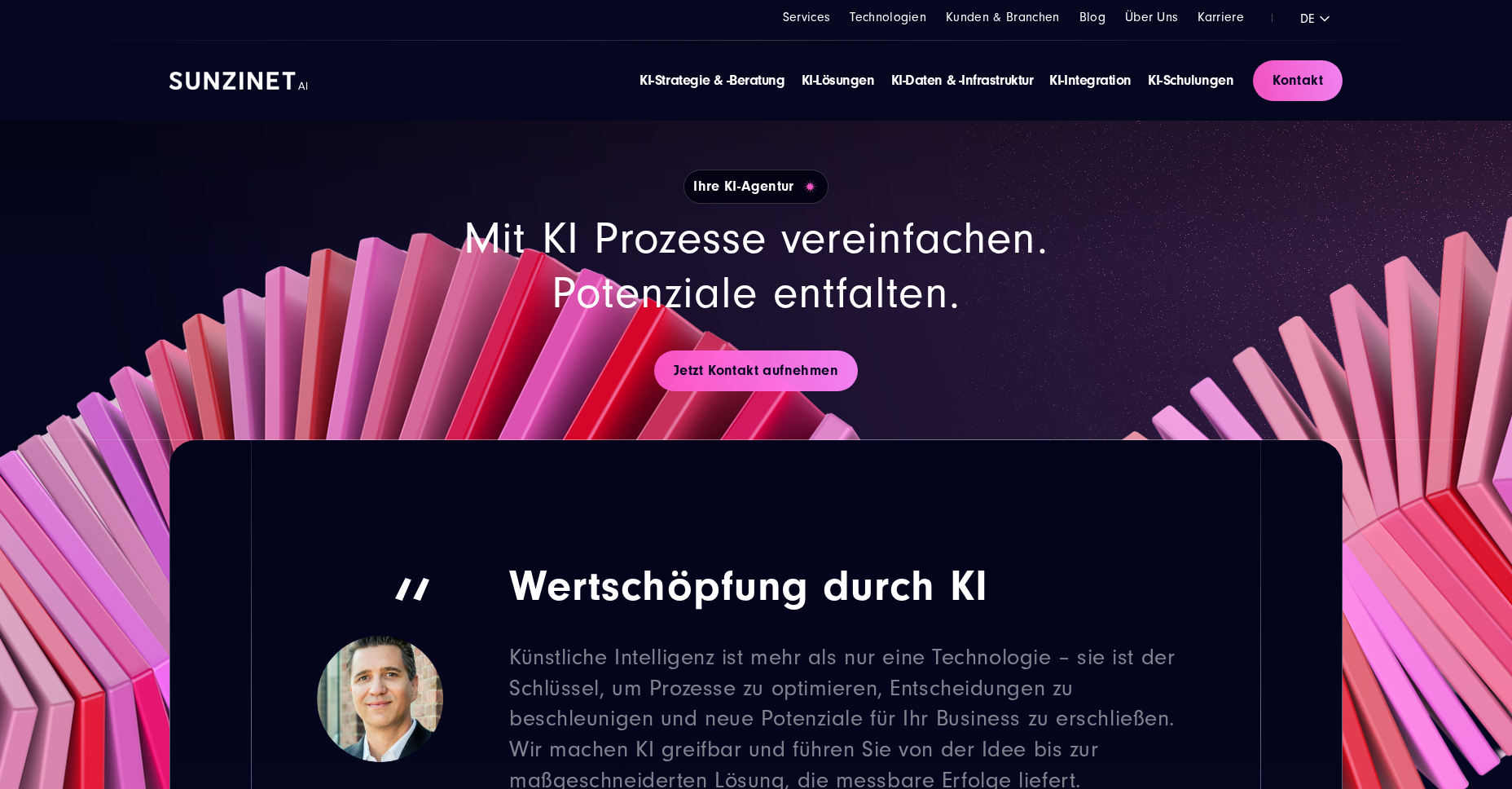
scroll to position [3540, 0]
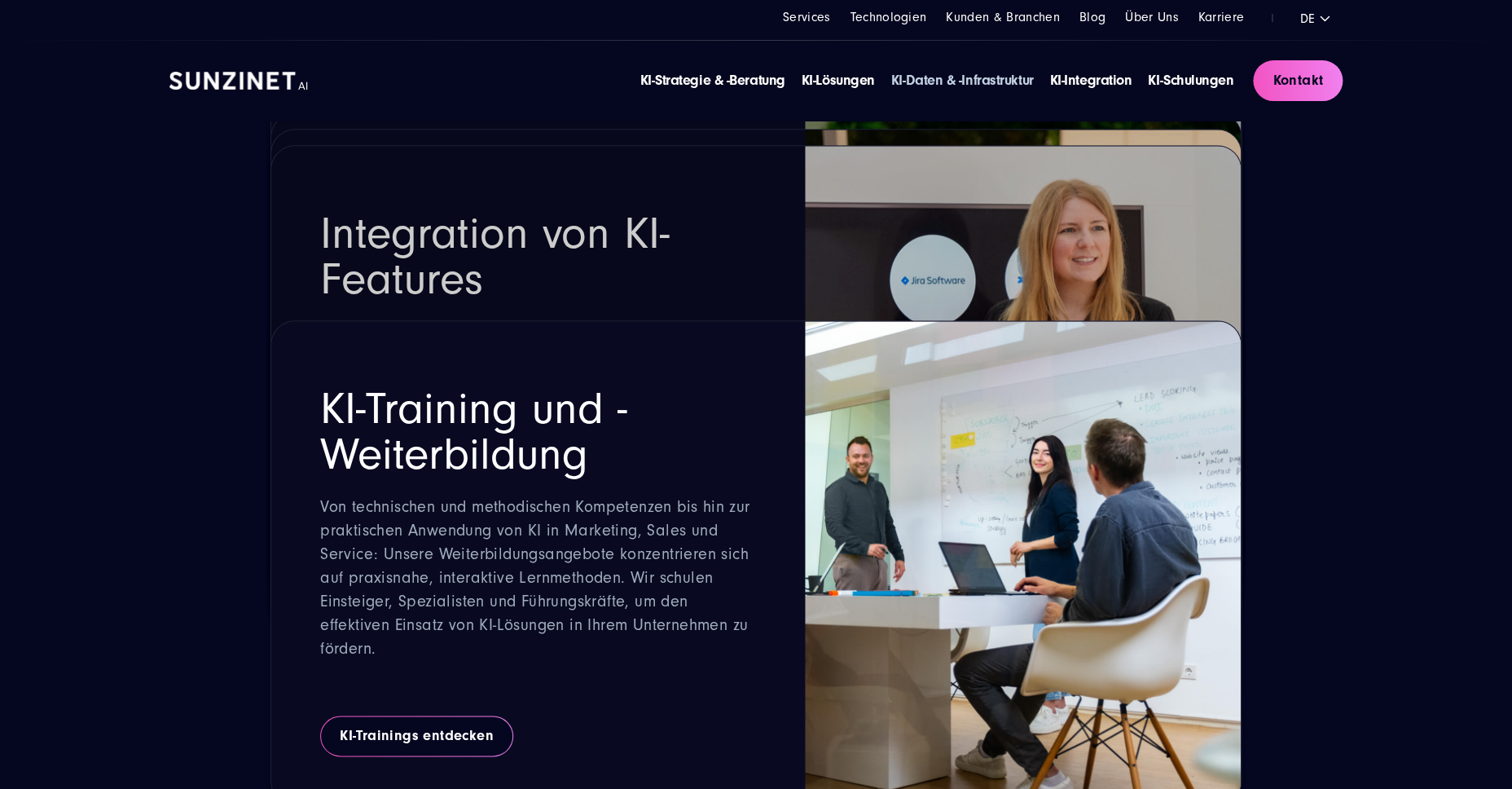
click at [933, 80] on link "KI-Daten & -Infrastruktur" at bounding box center [962, 80] width 142 height 17
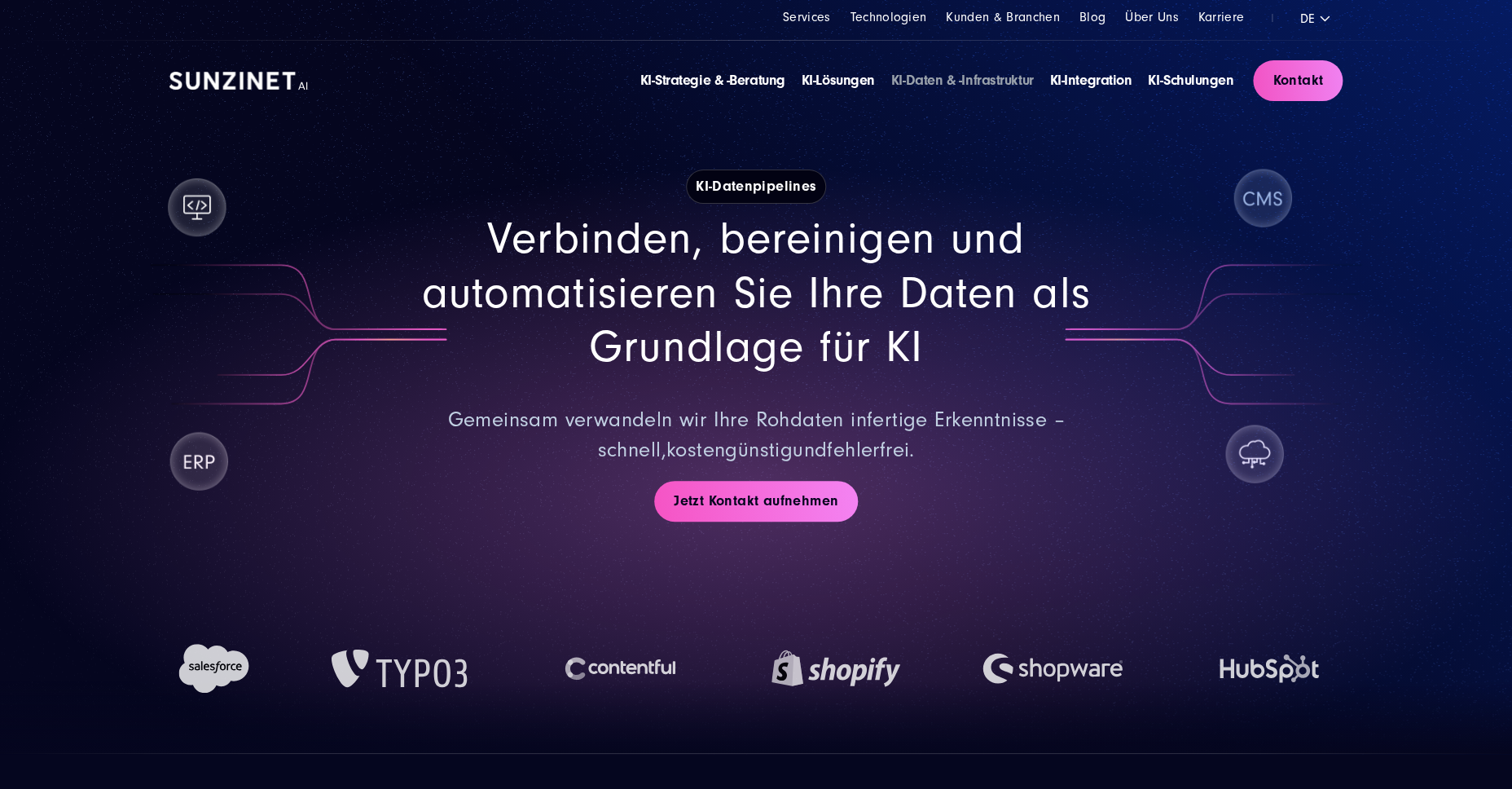
click at [961, 85] on link "KI-Daten & -Infrastruktur" at bounding box center [962, 80] width 142 height 17
click at [948, 65] on div "KI-Strategie & -Beratung KI-Lösungen KI-Daten & -Infrastruktur KI-Integration K…" at bounding box center [756, 81] width 1173 height 80
click at [945, 84] on link "KI-Daten & -Infrastruktur" at bounding box center [962, 80] width 142 height 17
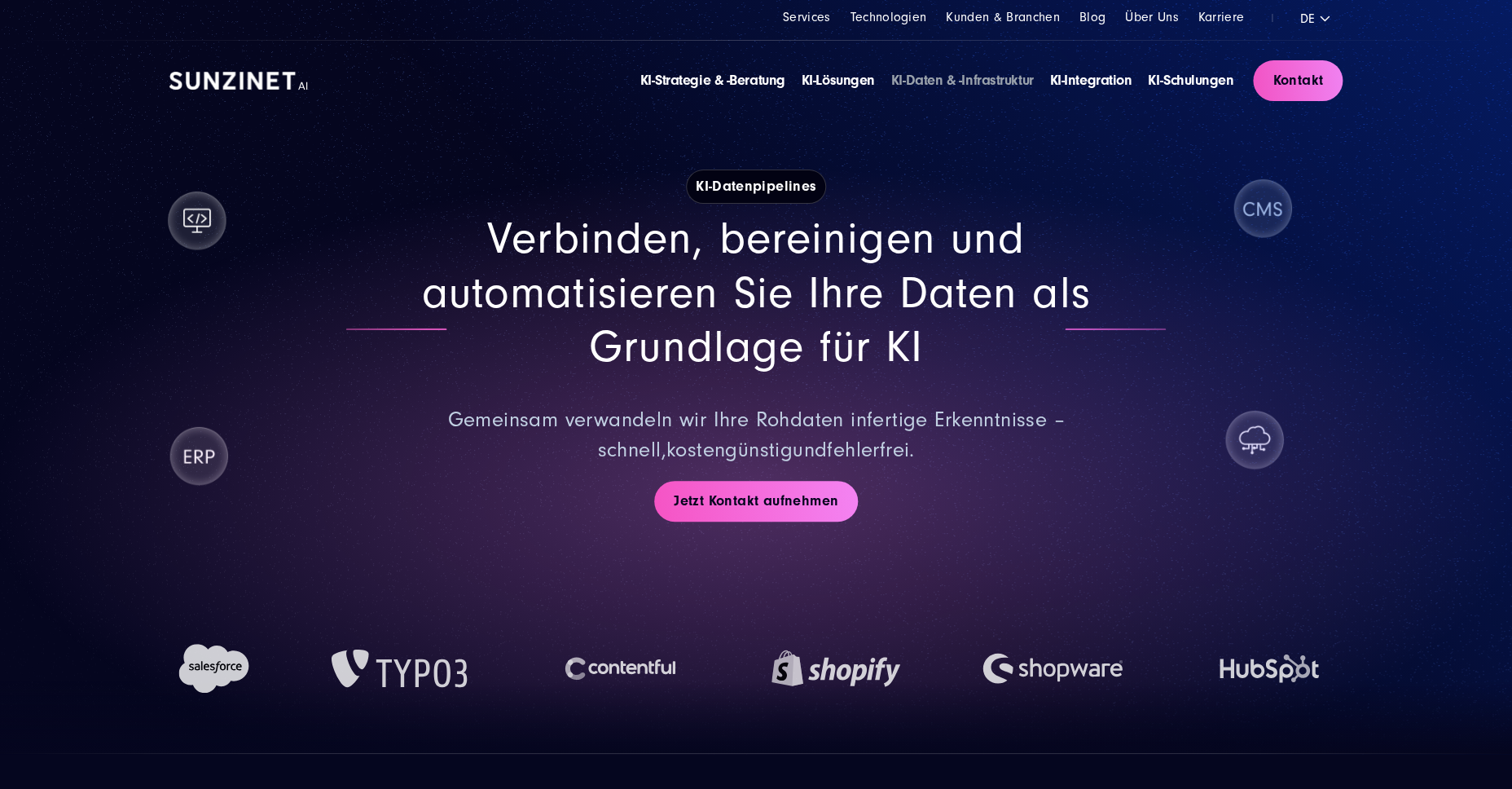
click at [951, 81] on link "KI-Daten & -Infrastruktur" at bounding box center [962, 80] width 142 height 17
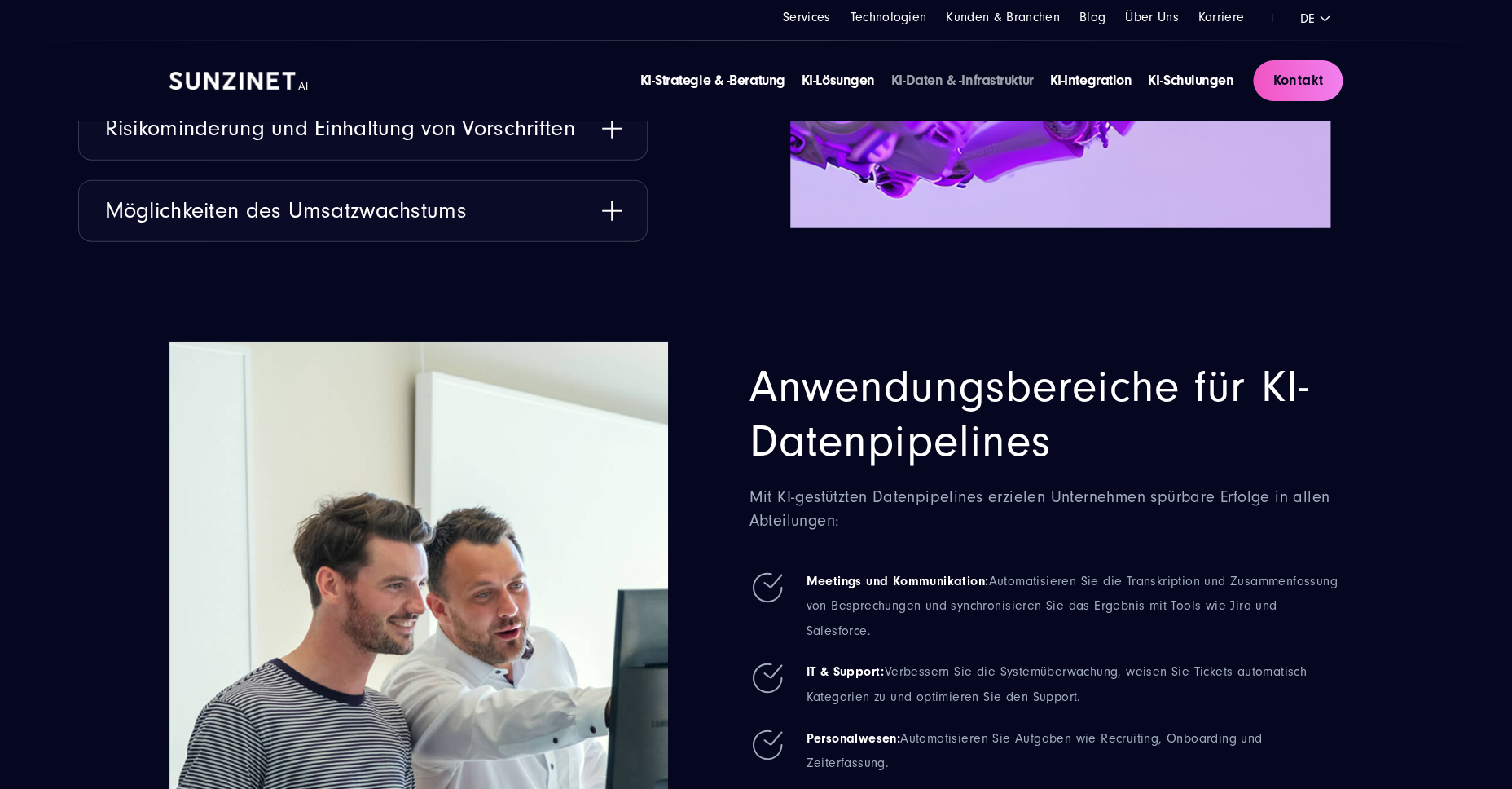
scroll to position [4785, 0]
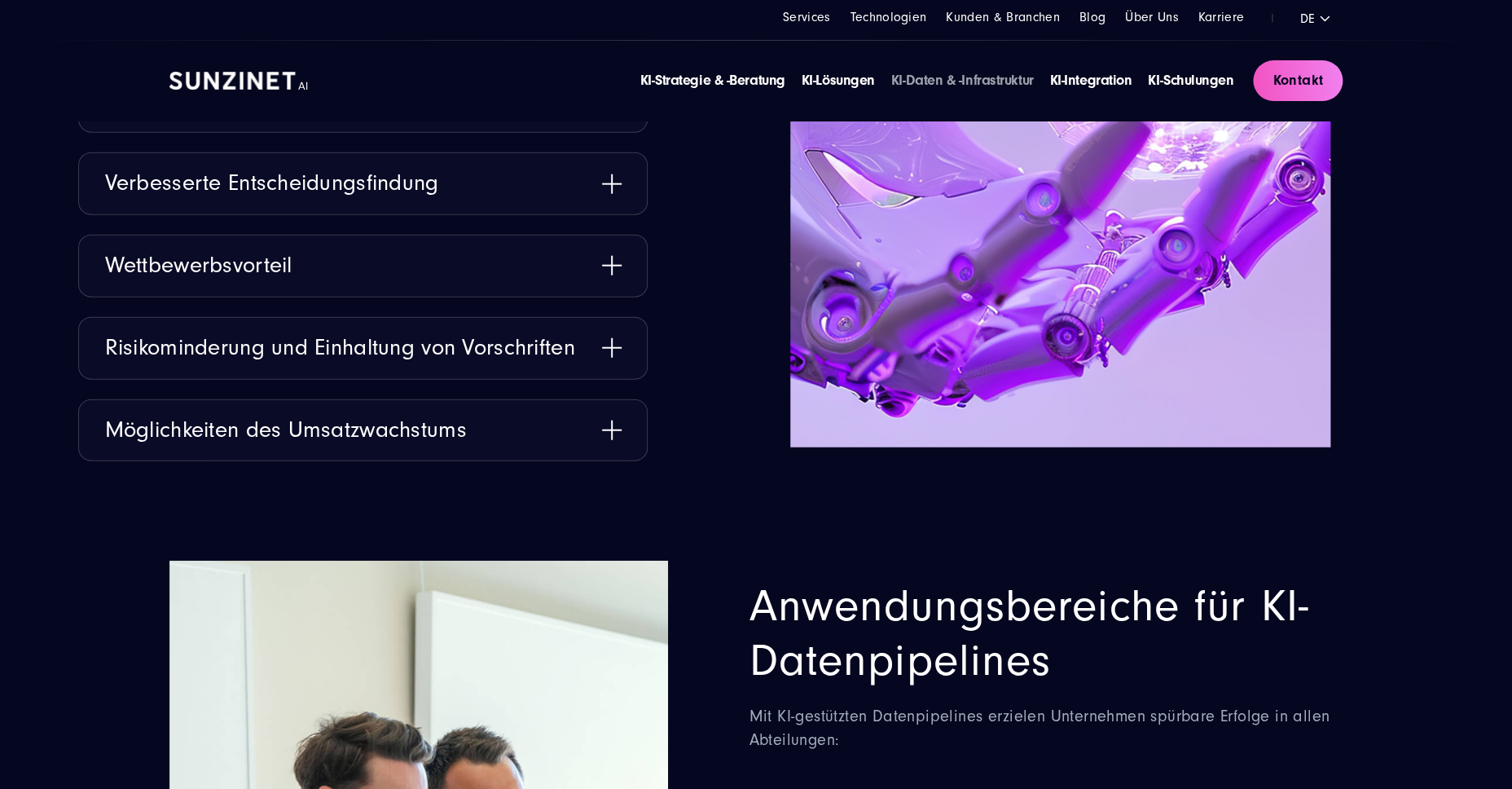
click at [841, 92] on div "KI-Strategie & -Beratung KI-Lösungen KI-Daten & -Infrastruktur KI-Integration K…" at bounding box center [756, 81] width 1173 height 80
click at [834, 86] on link "KI-Lösungen" at bounding box center [838, 80] width 74 height 17
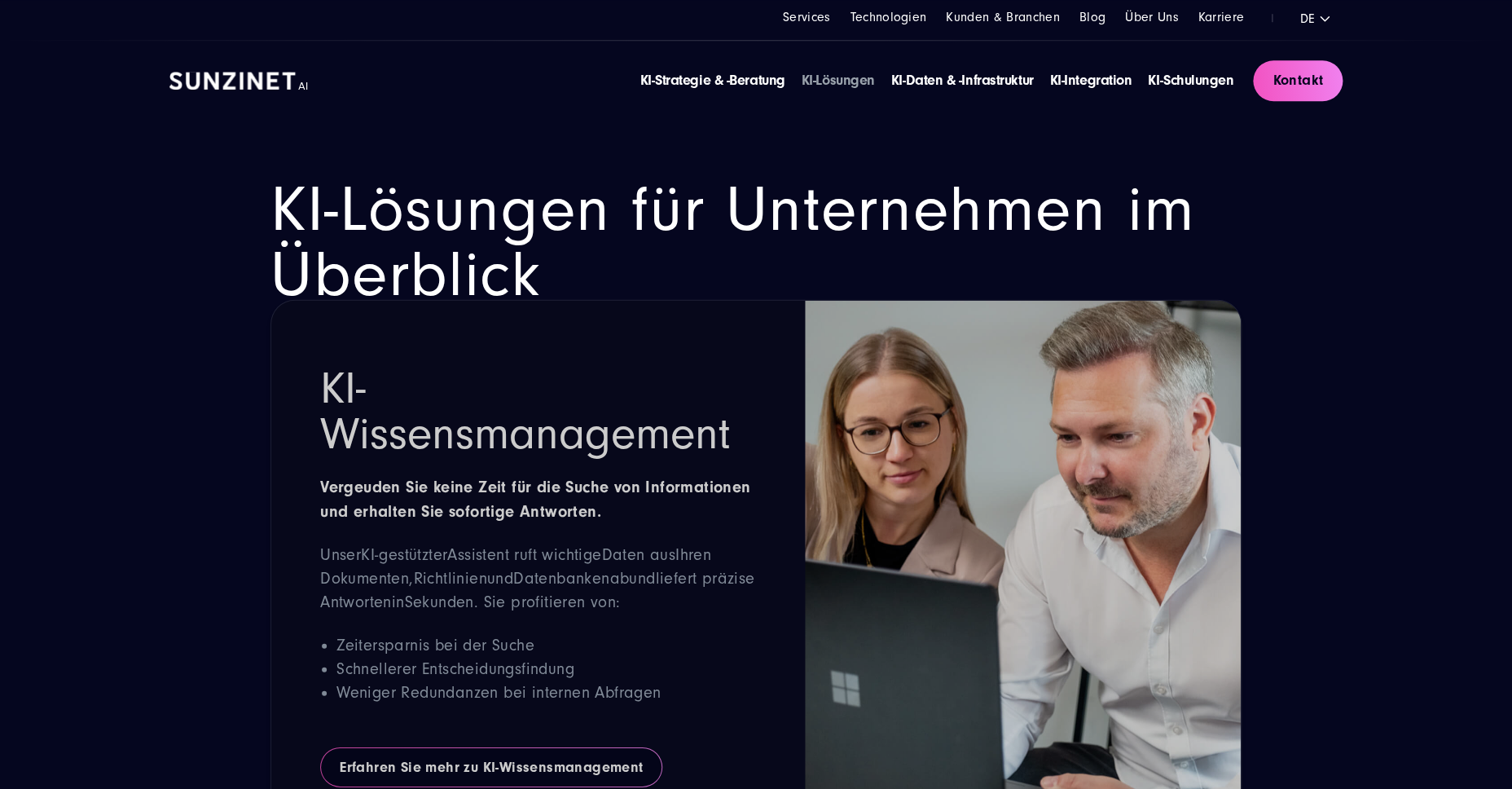
scroll to position [1588, 0]
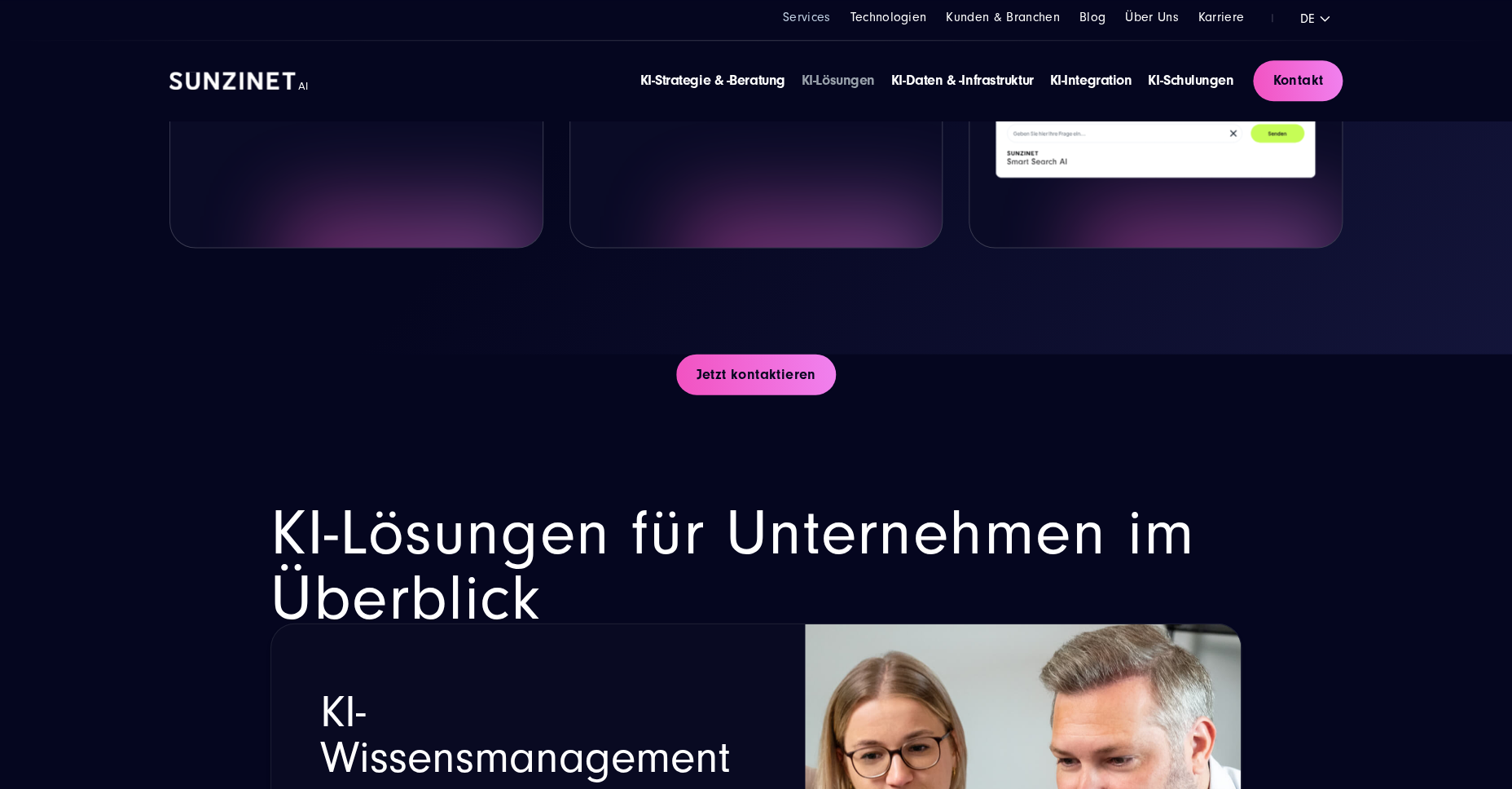
click at [817, 18] on link "Services" at bounding box center [807, 16] width 48 height 14
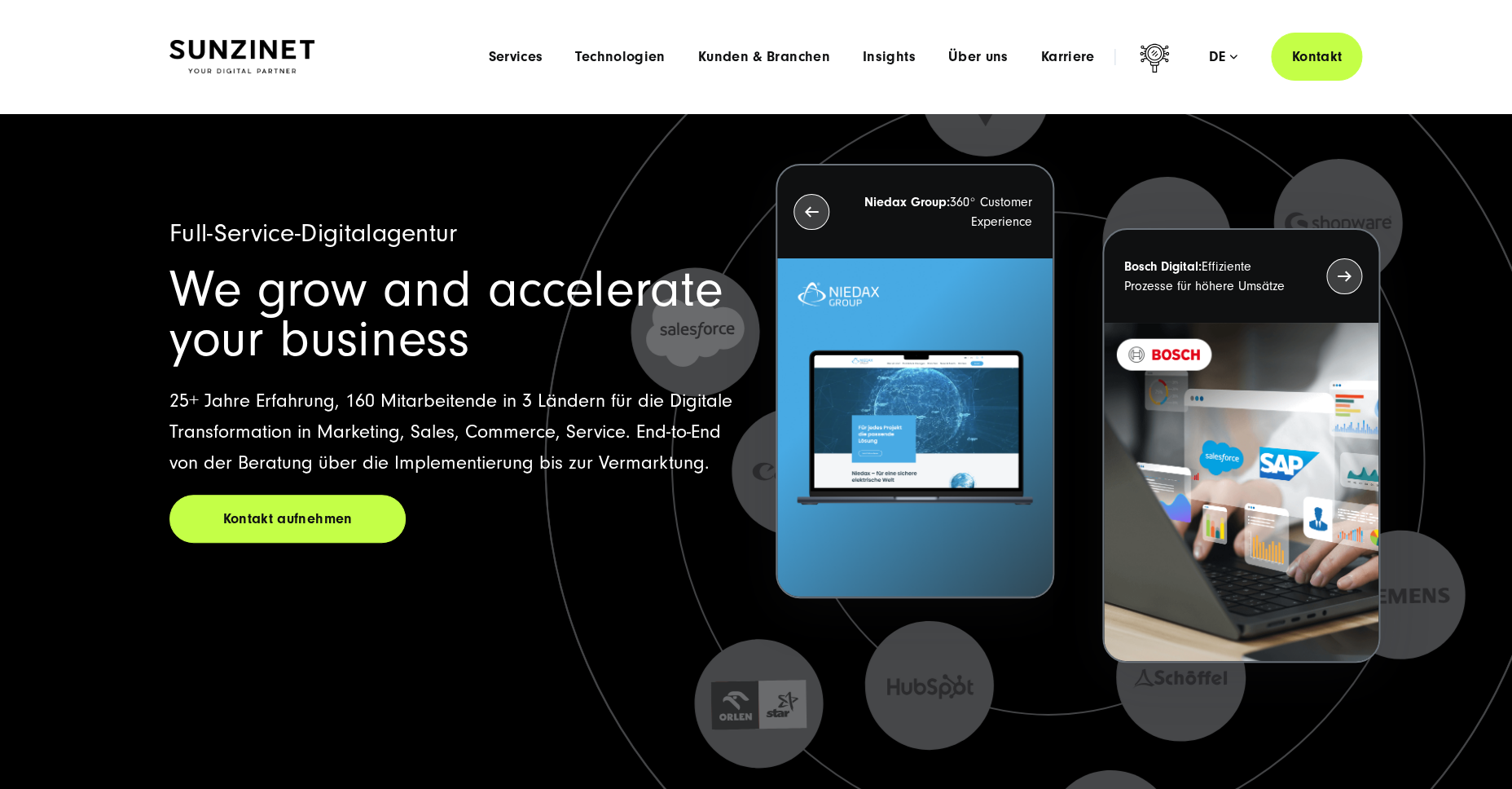
click at [518, 47] on div "Menu Services Menu Full Service Digitalagentur Wir lösen komplexe Herausforderu…" at bounding box center [917, 56] width 890 height 48
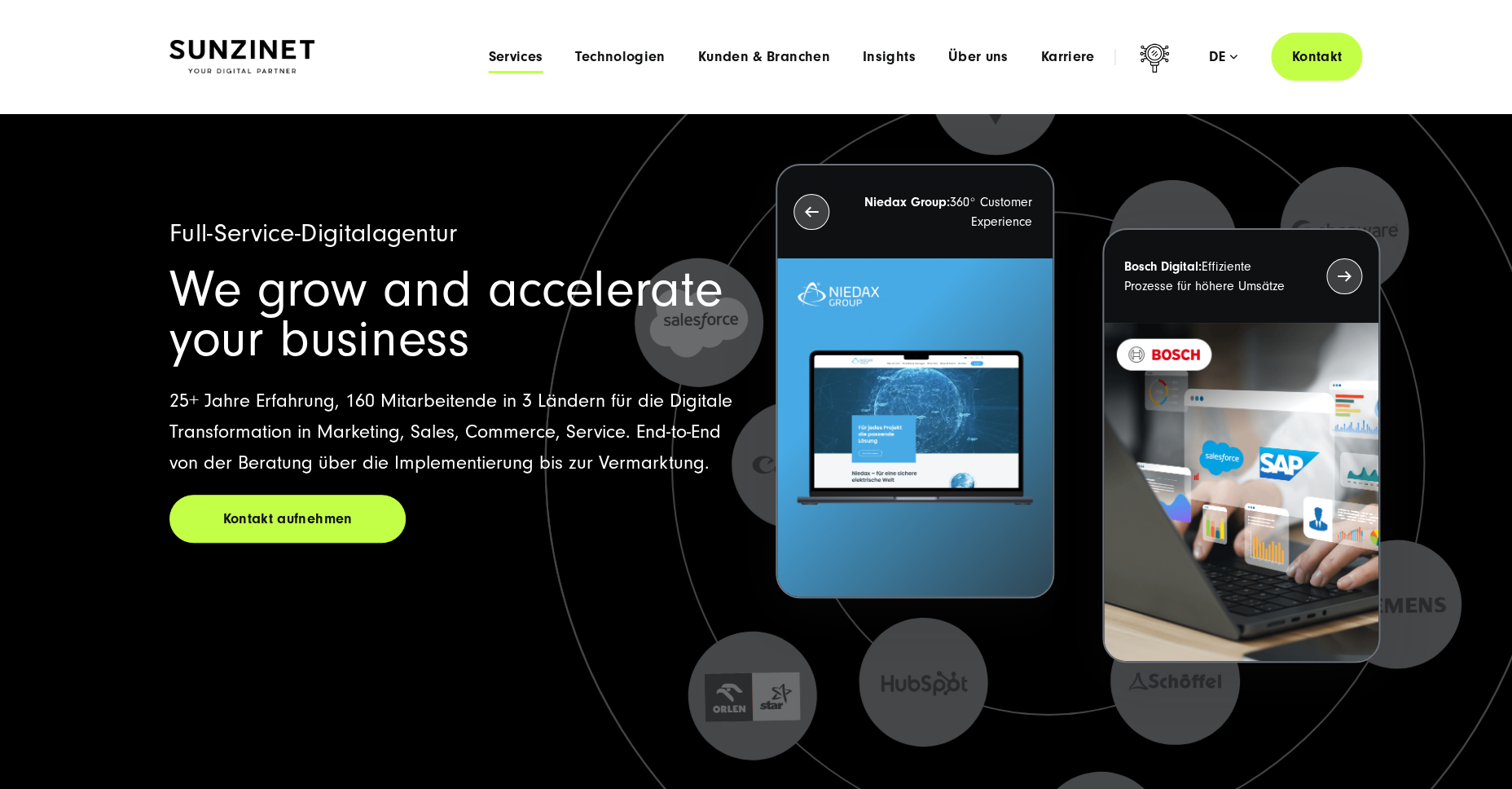
click at [518, 53] on span "Services" at bounding box center [515, 56] width 54 height 16
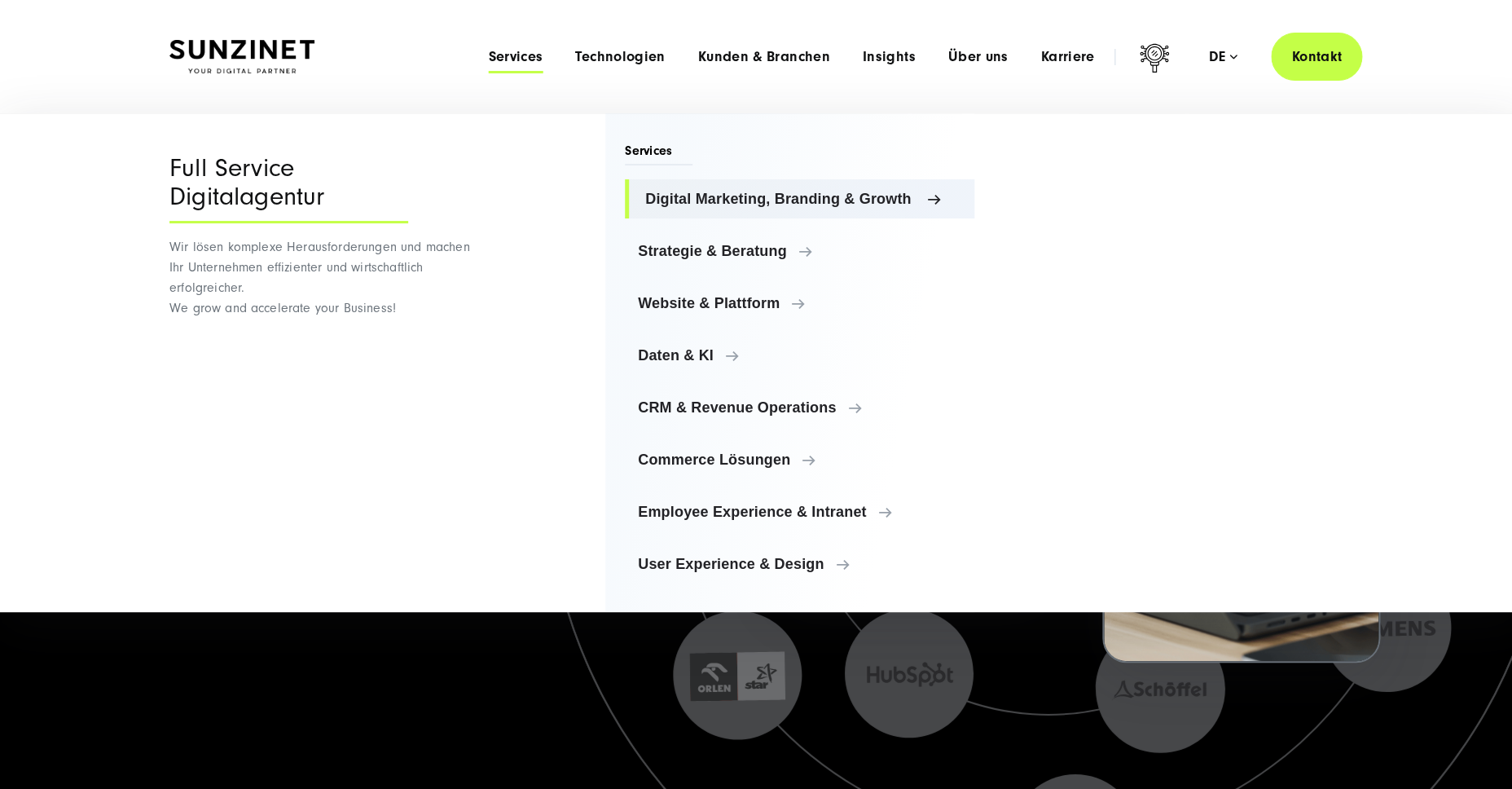
click at [766, 201] on span "Digital Marketing, Branding & Growth" at bounding box center [803, 199] width 316 height 16
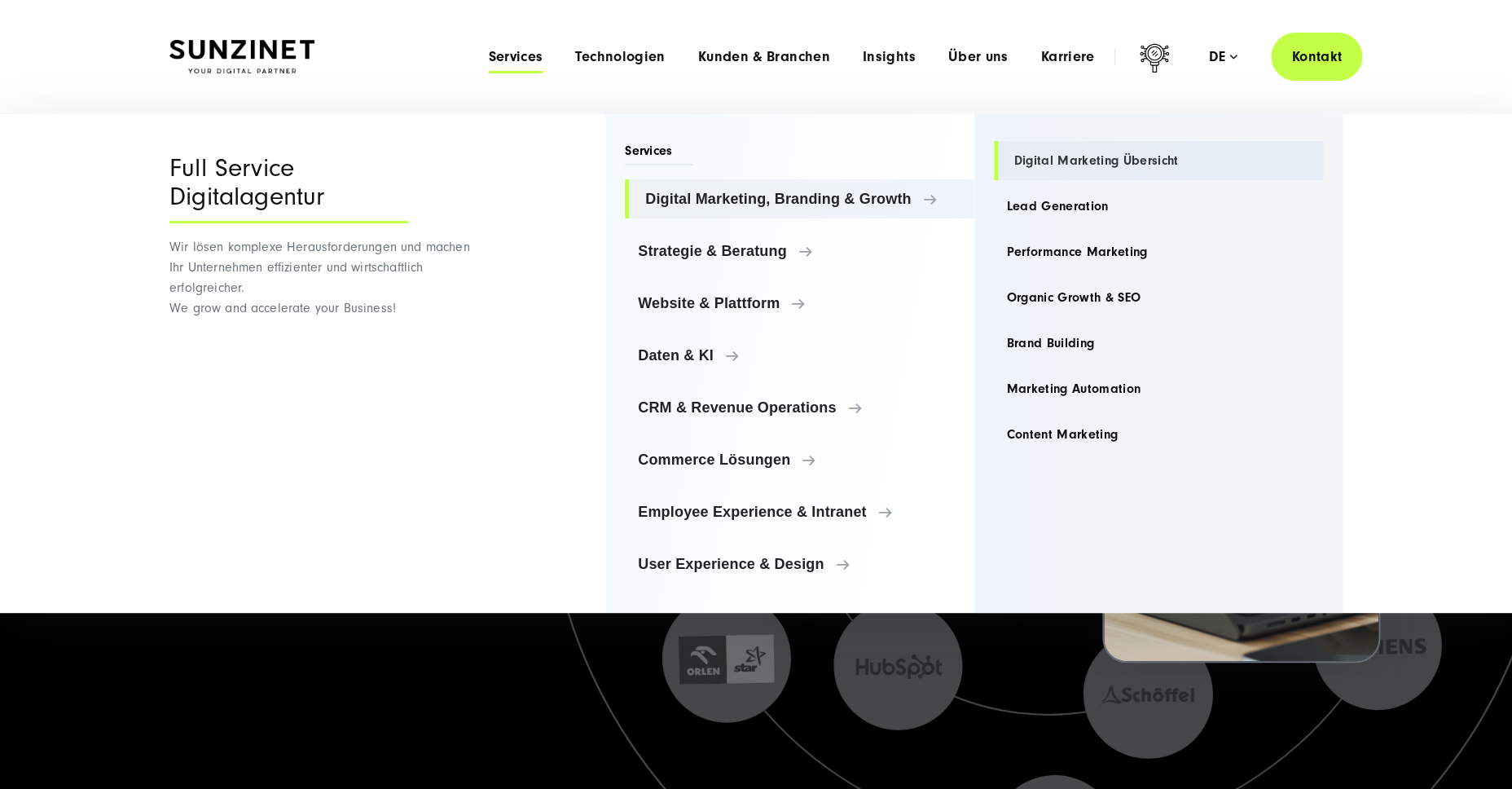
click at [1028, 168] on link "Digital Marketing Übersicht" at bounding box center [1159, 160] width 330 height 39
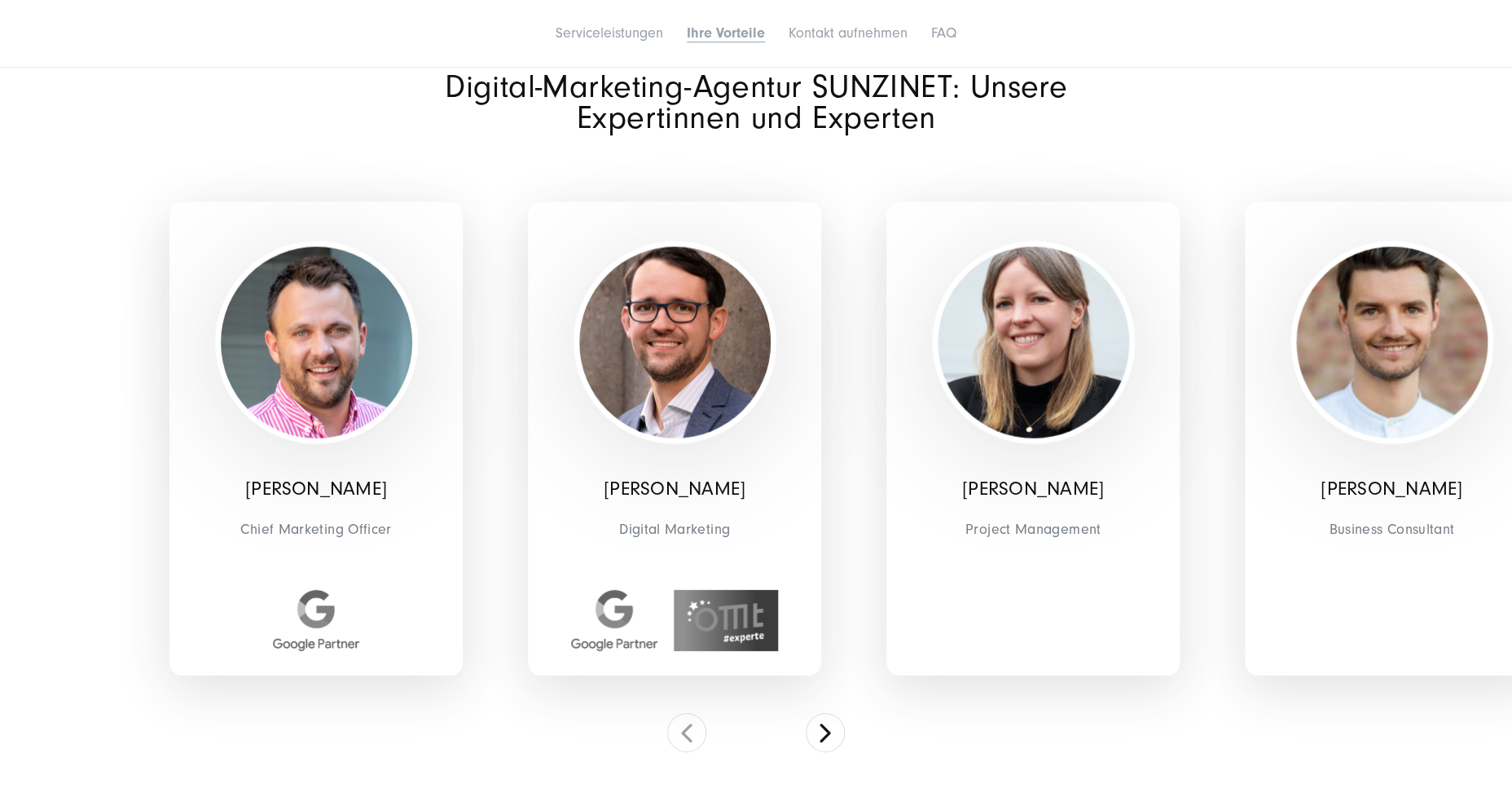
scroll to position [4983, 0]
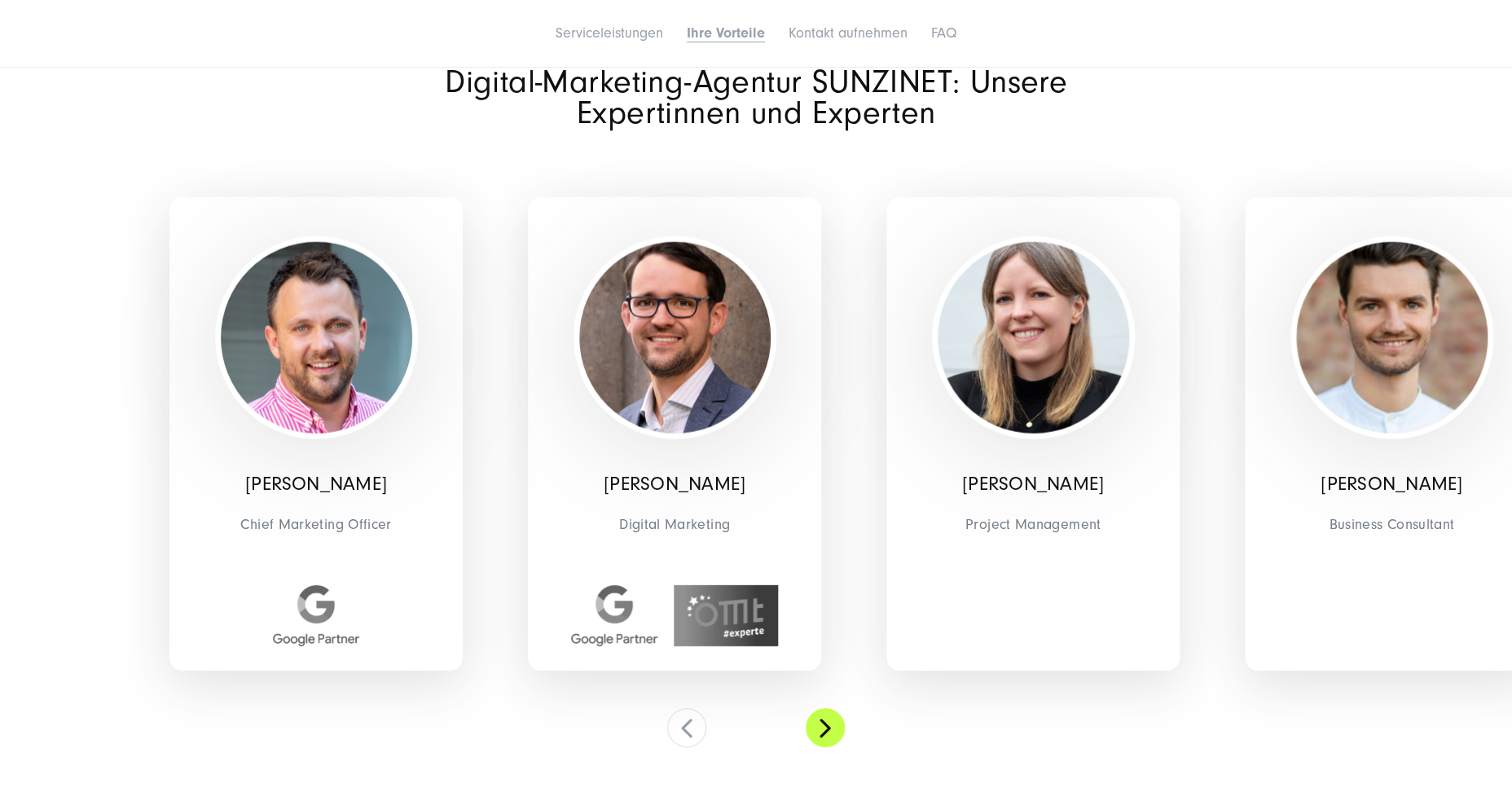
click at [828, 708] on button at bounding box center [825, 727] width 39 height 39
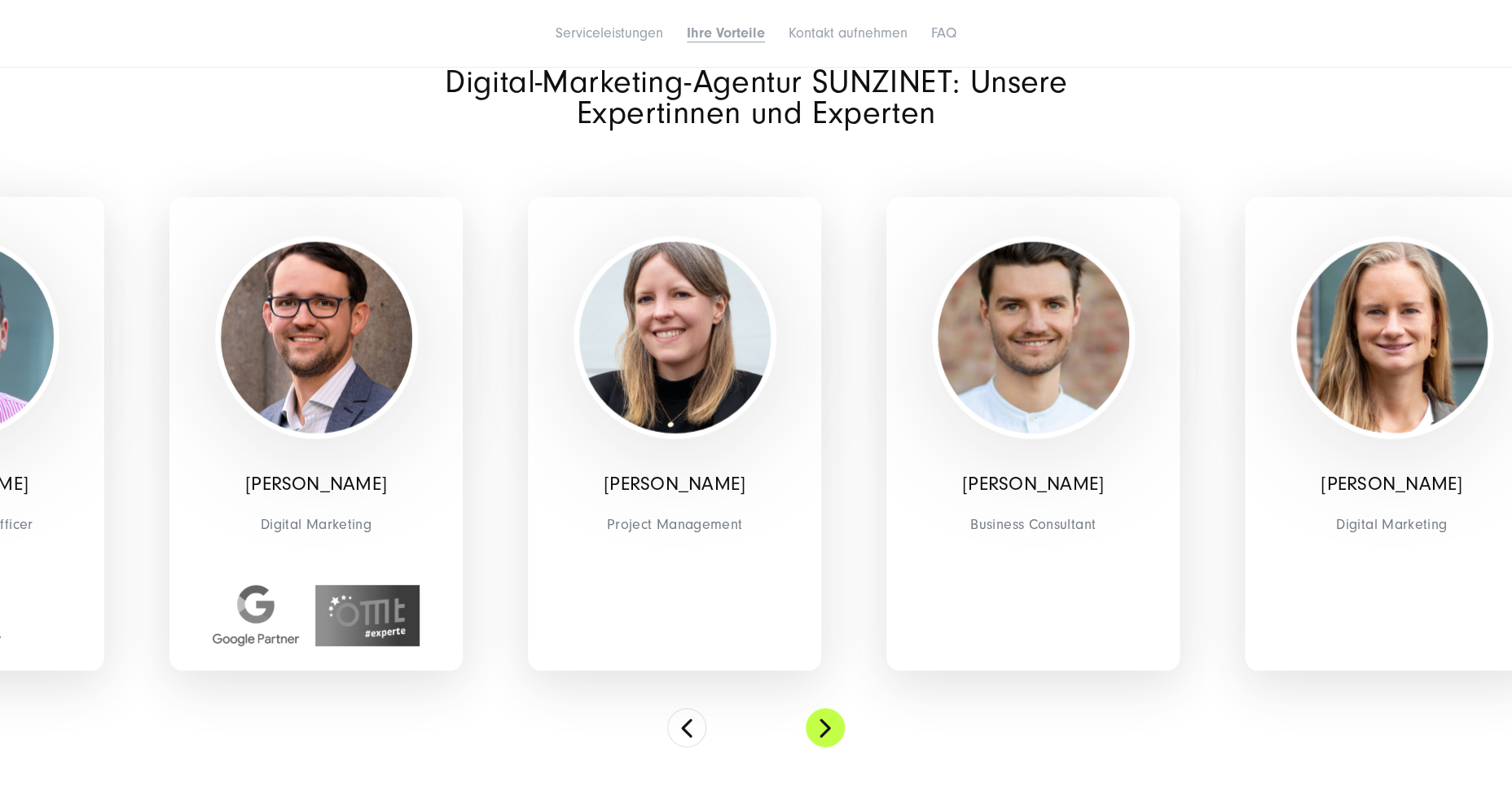
click at [828, 708] on button at bounding box center [825, 727] width 39 height 39
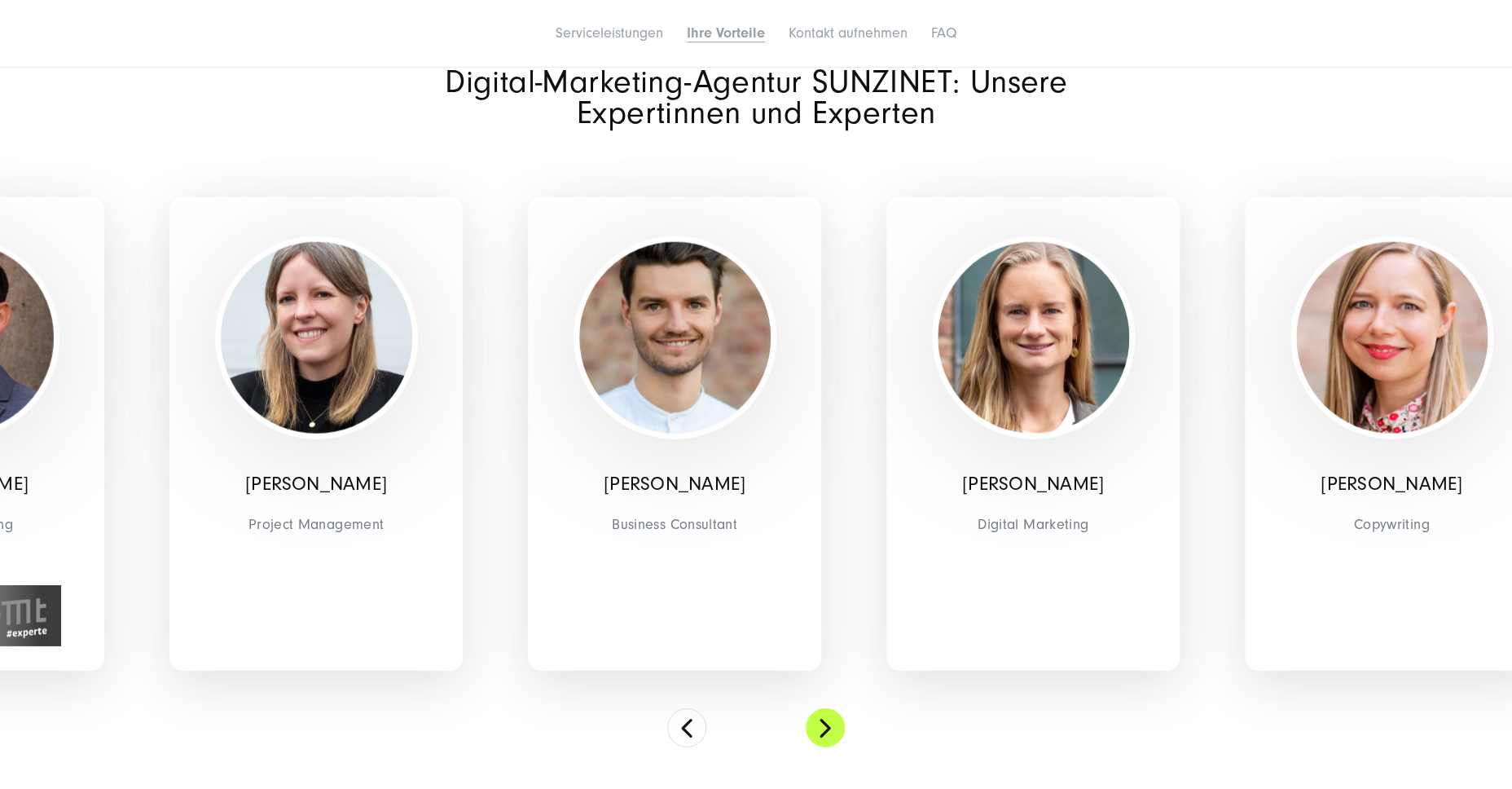
click at [828, 708] on button at bounding box center [825, 727] width 39 height 39
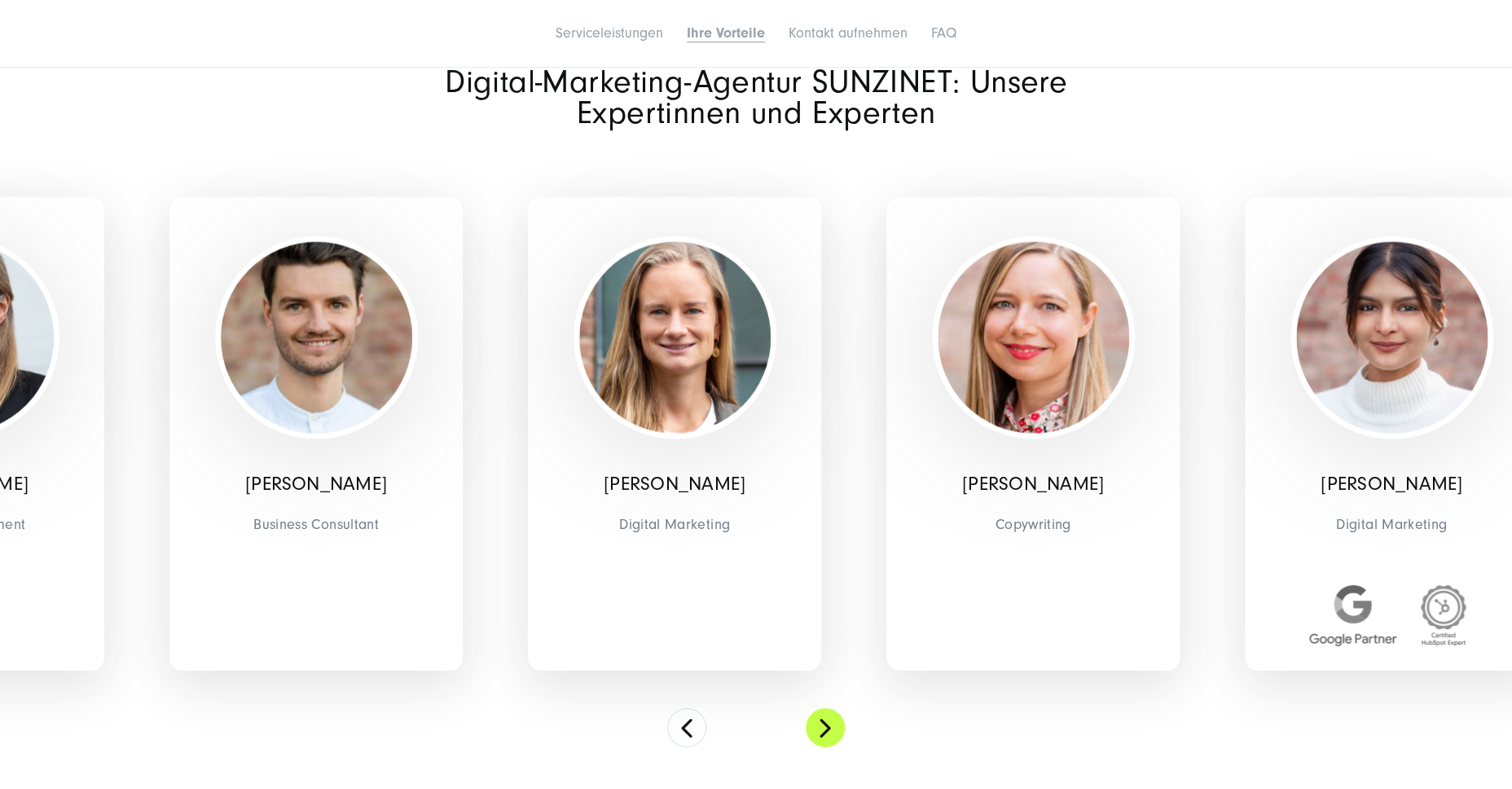
click at [828, 708] on button at bounding box center [825, 727] width 39 height 39
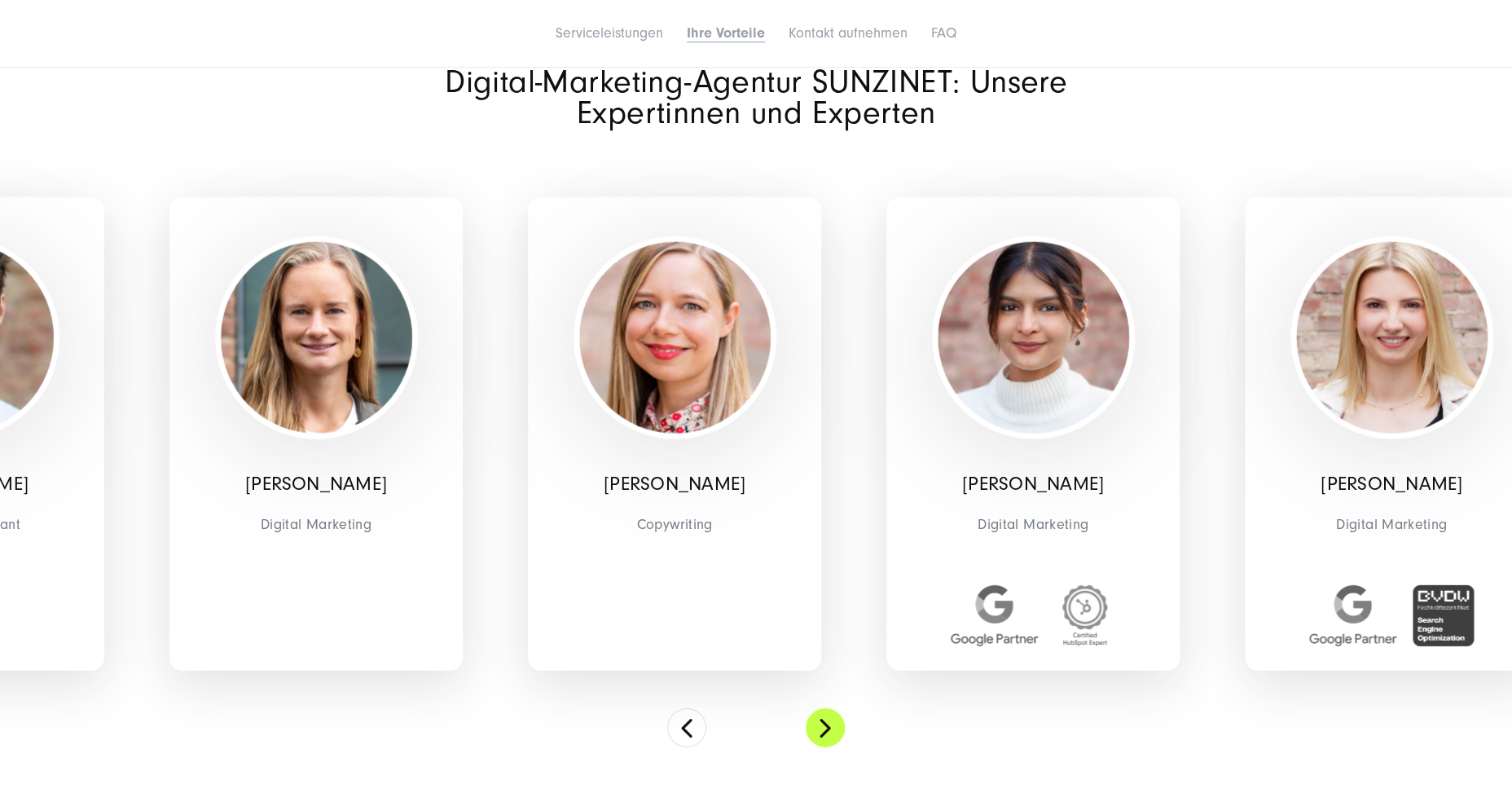
click at [828, 708] on button at bounding box center [825, 727] width 39 height 39
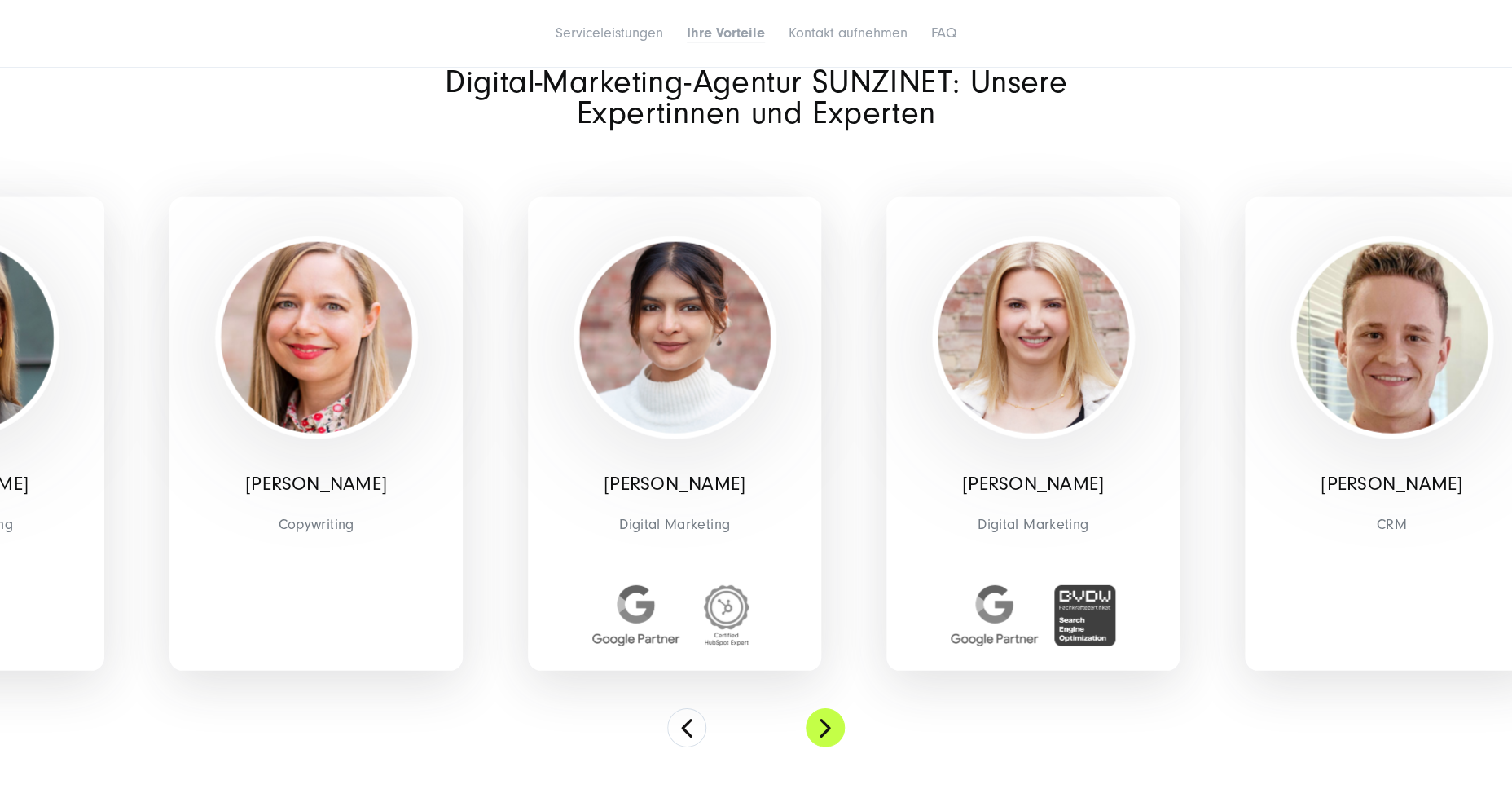
click at [828, 708] on button at bounding box center [825, 727] width 39 height 39
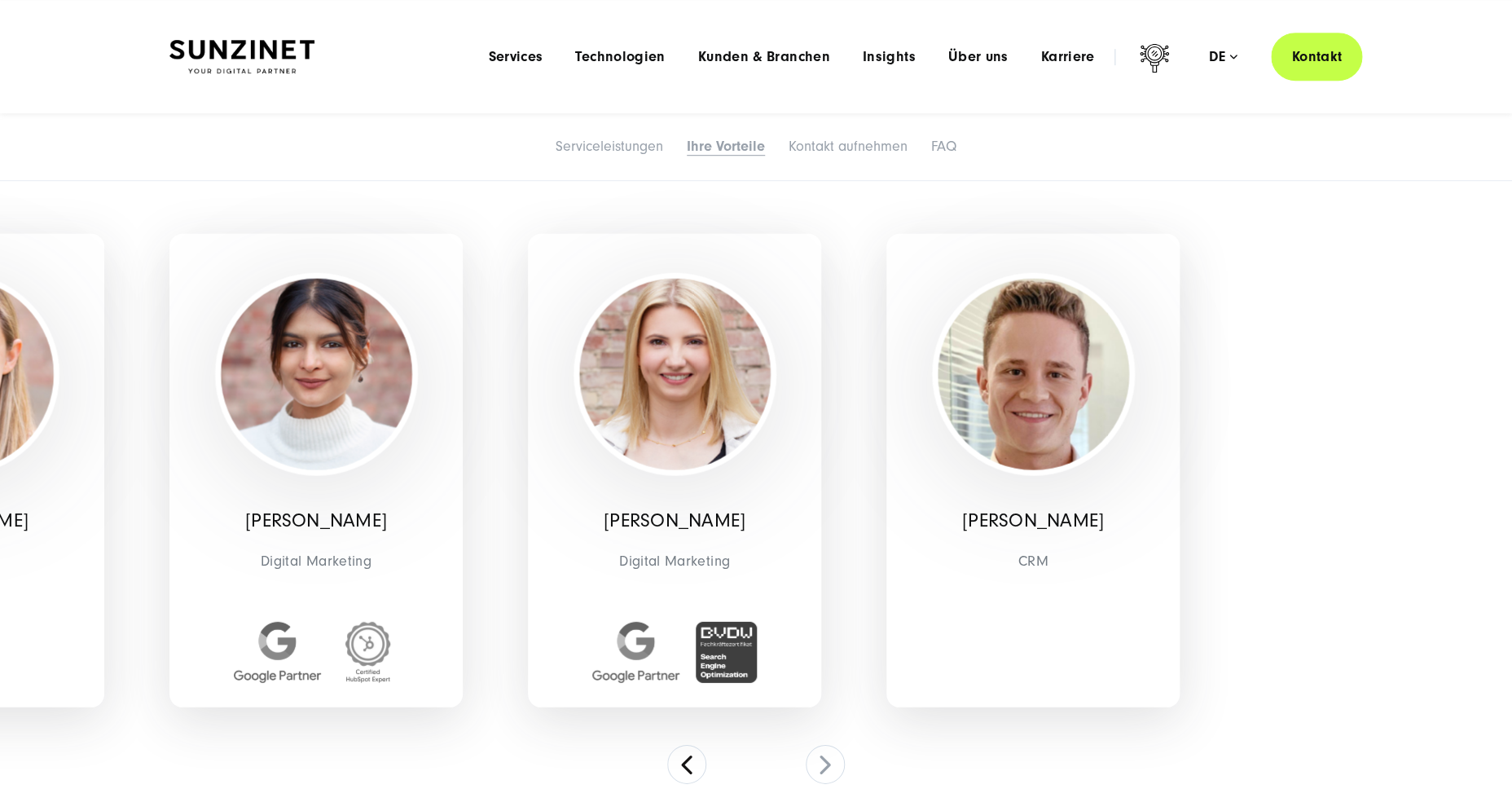
scroll to position [4945, 0]
click at [685, 756] on button at bounding box center [687, 764] width 39 height 39
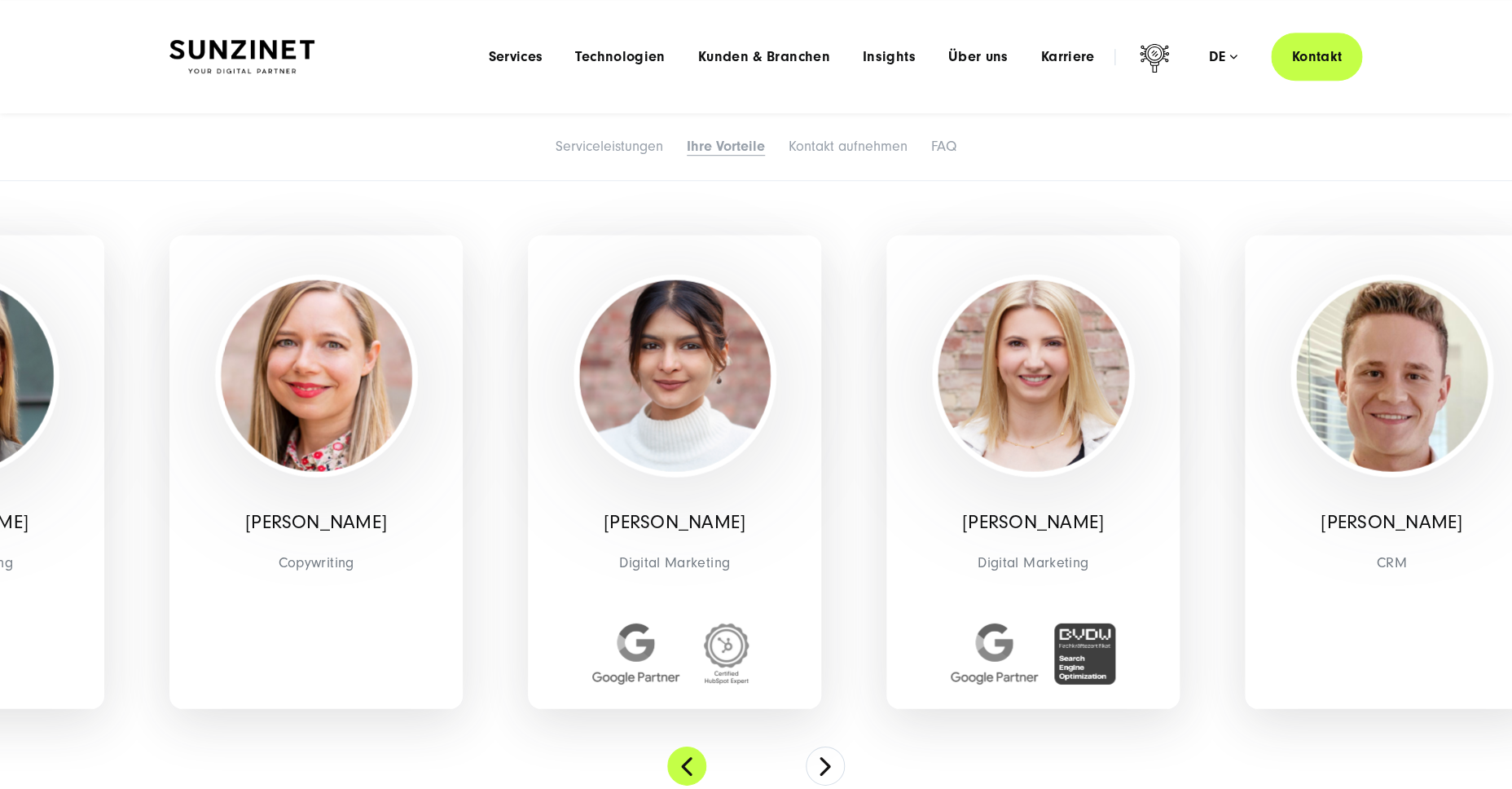
click at [685, 756] on button at bounding box center [687, 764] width 39 height 39
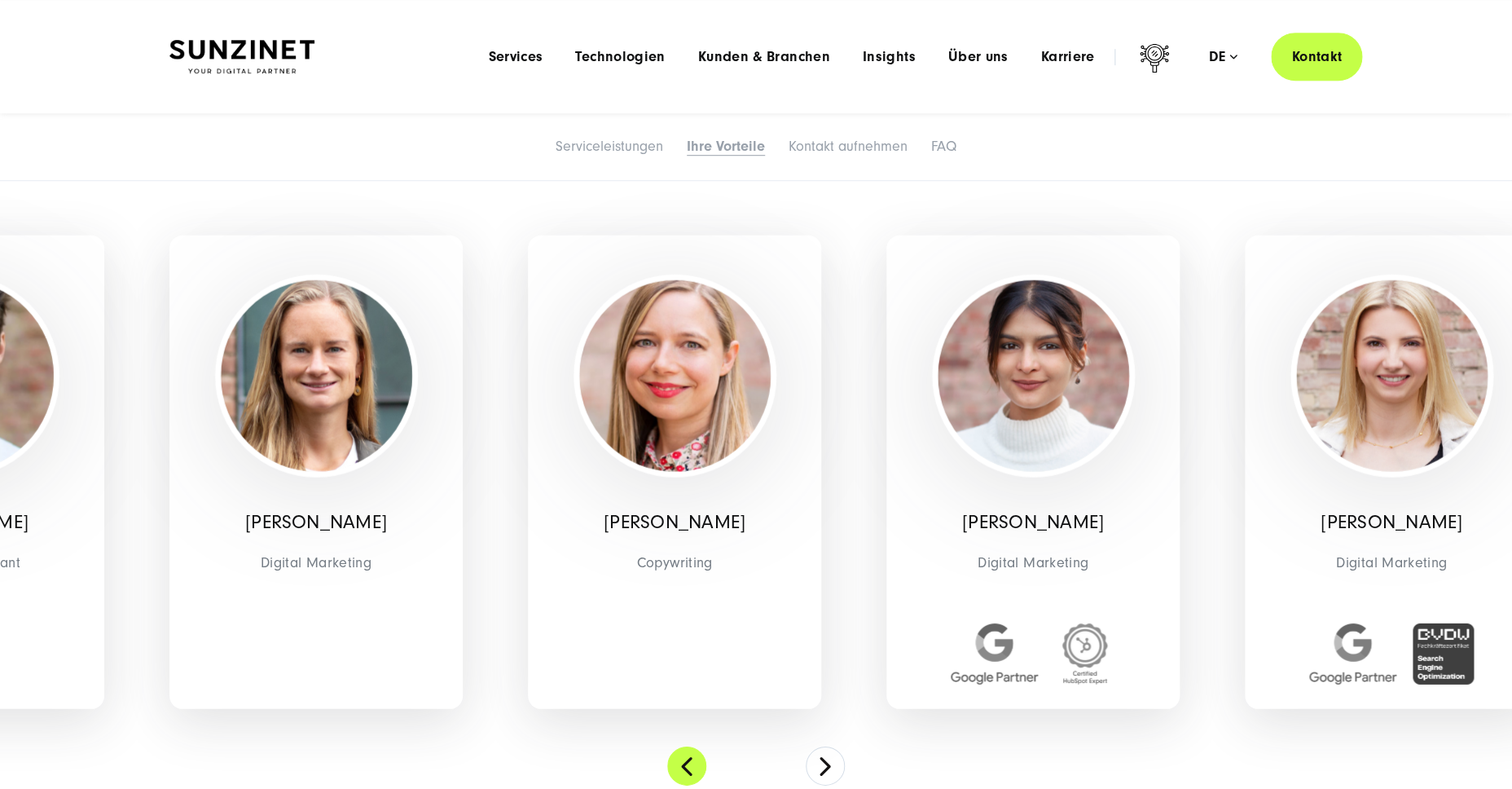
click at [685, 756] on button at bounding box center [687, 764] width 39 height 39
click at [522, 60] on span "Services" at bounding box center [515, 56] width 54 height 16
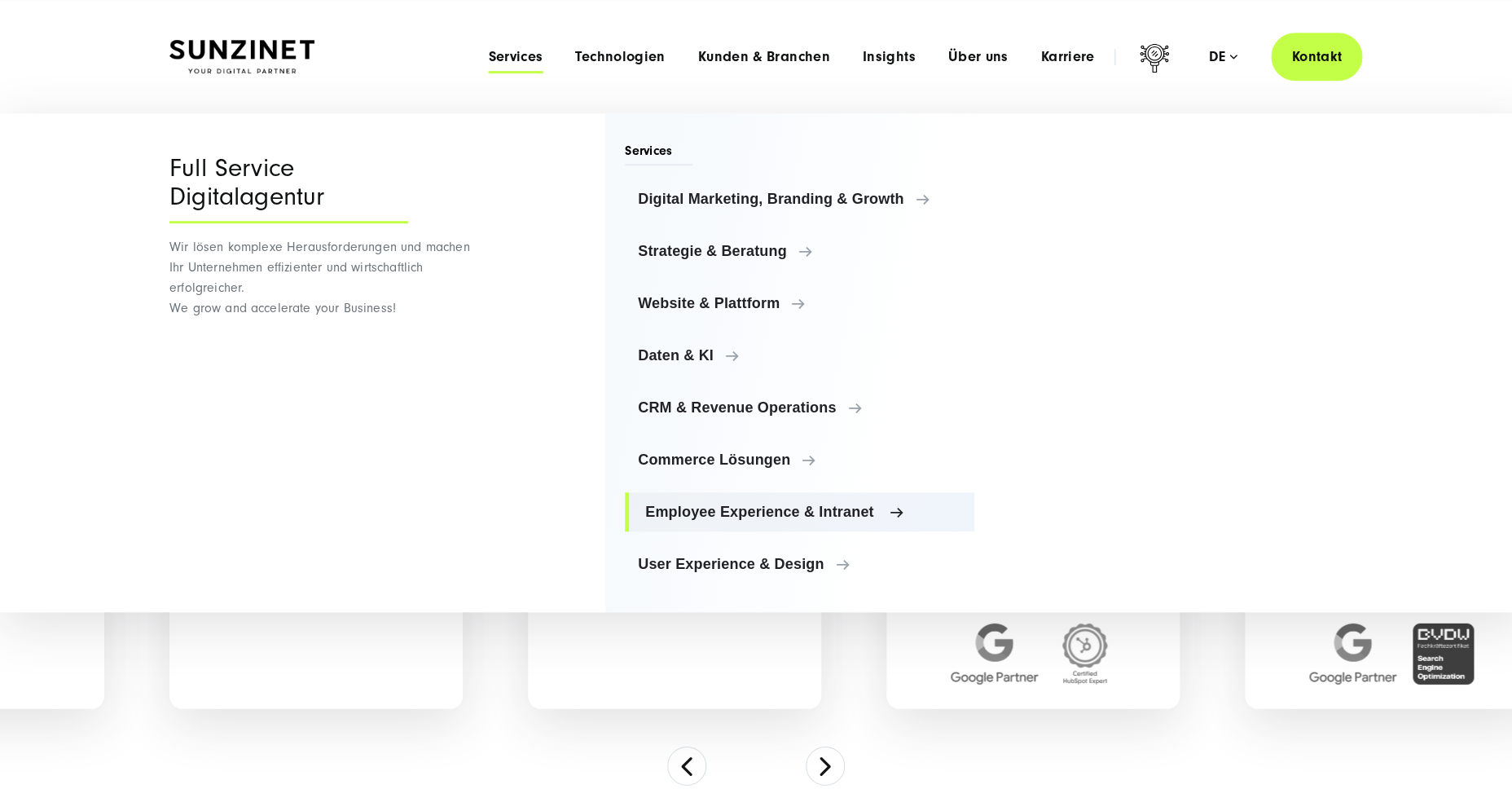
click at [701, 512] on span "Employee Experience & Intranet" at bounding box center [803, 511] width 316 height 16
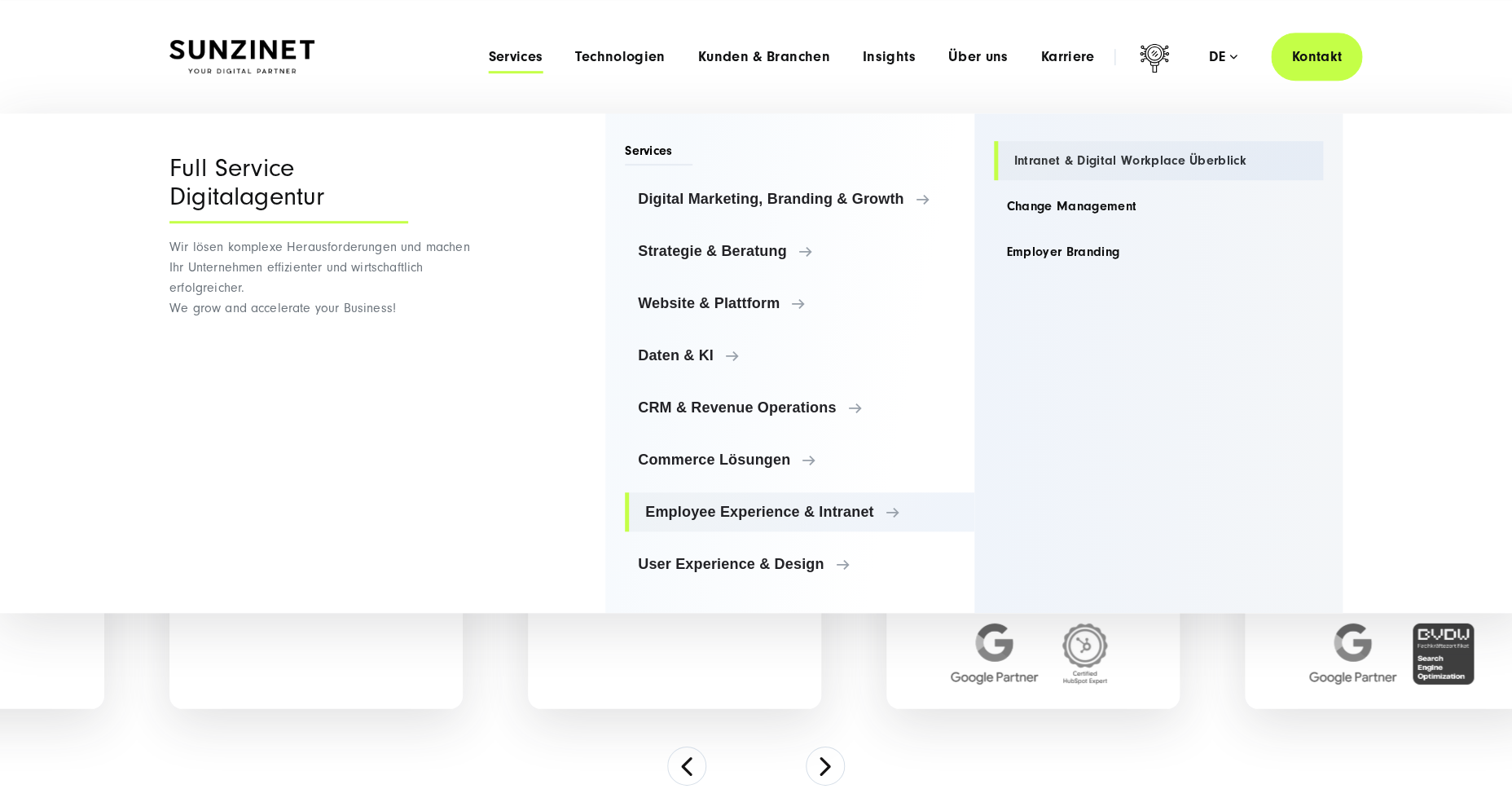
click at [1092, 163] on link "Intranet & Digital Workplace Überblick" at bounding box center [1159, 160] width 330 height 39
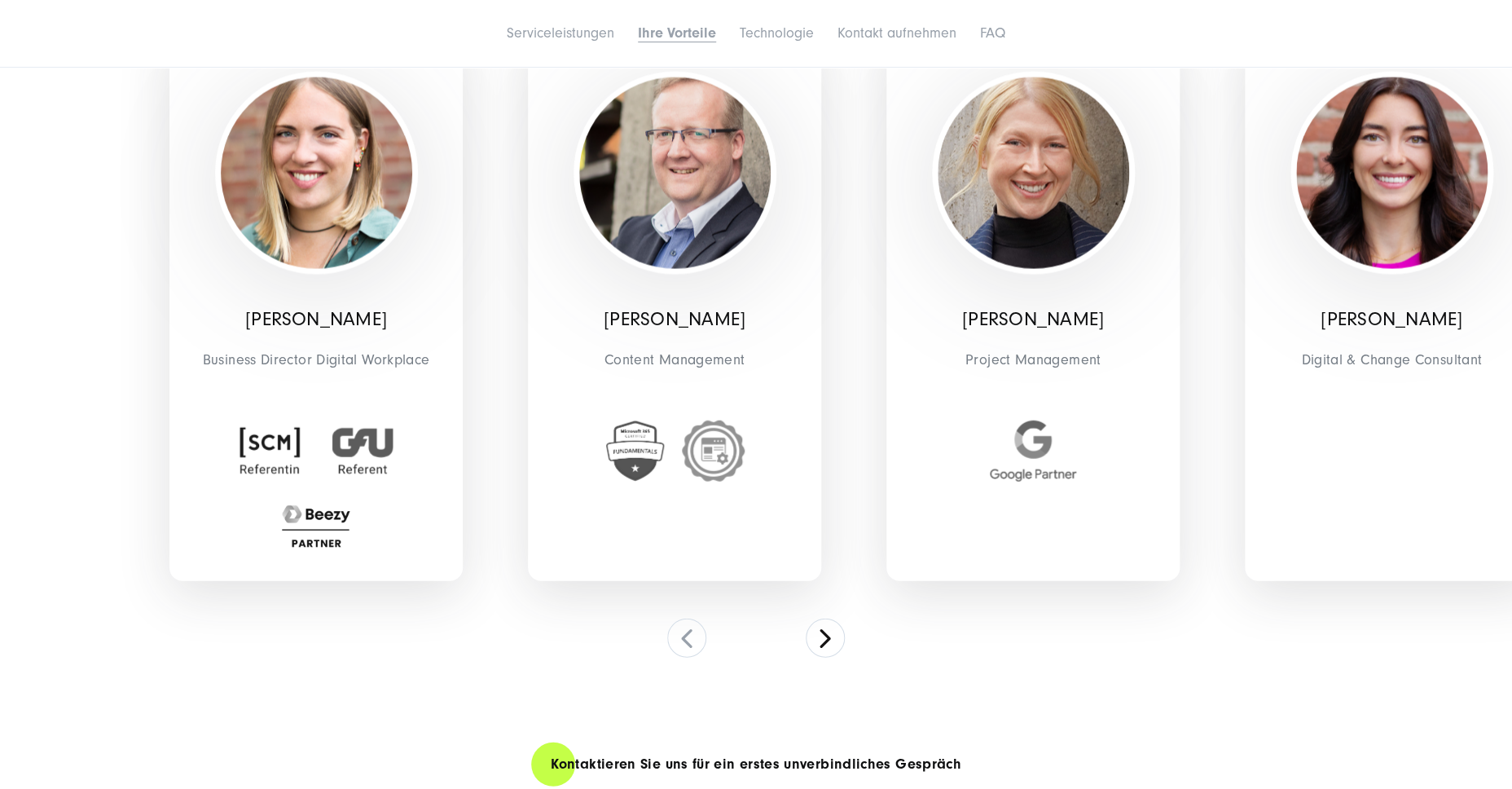
scroll to position [4748, 0]
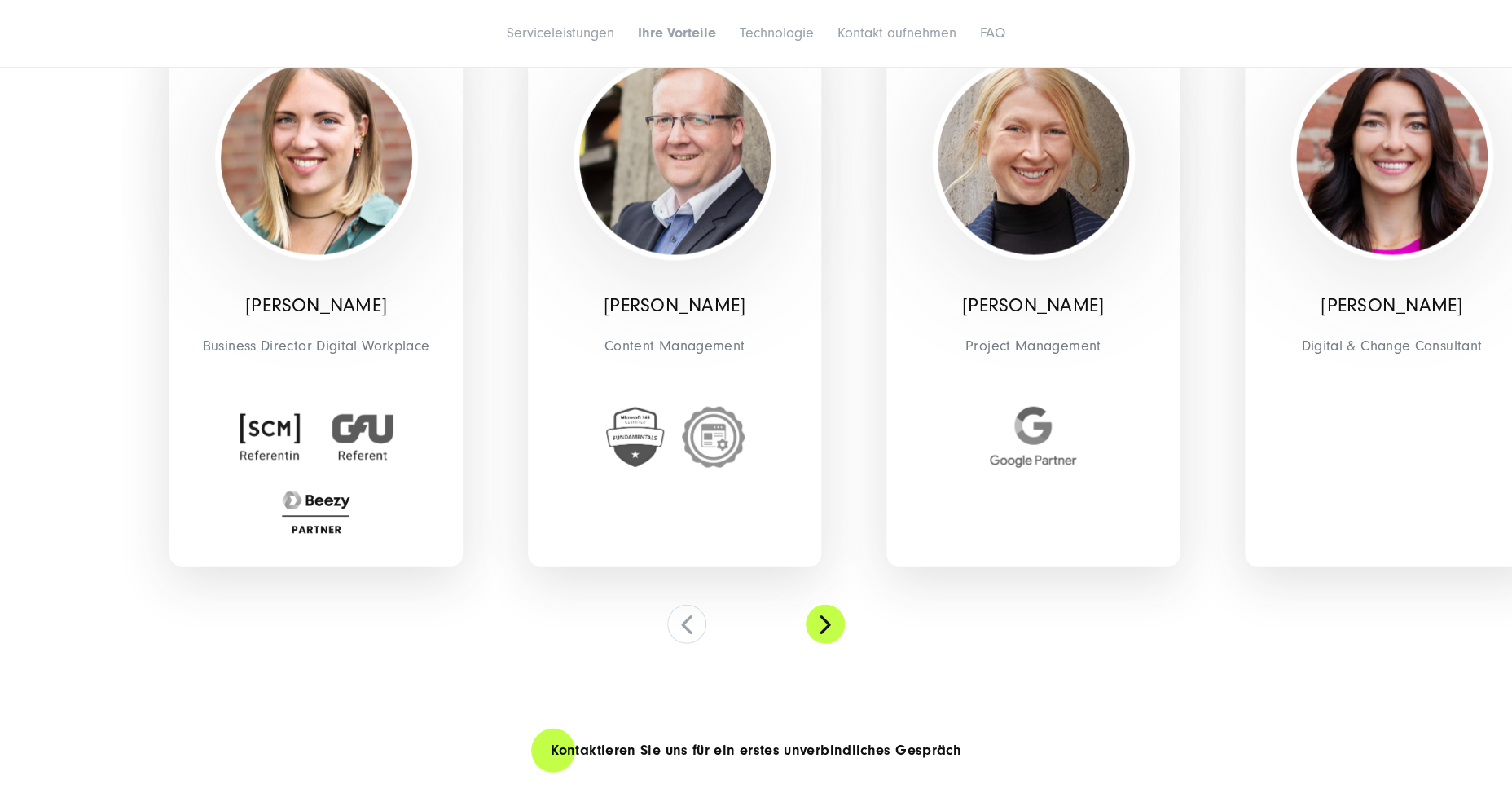
click at [828, 644] on button at bounding box center [825, 624] width 39 height 39
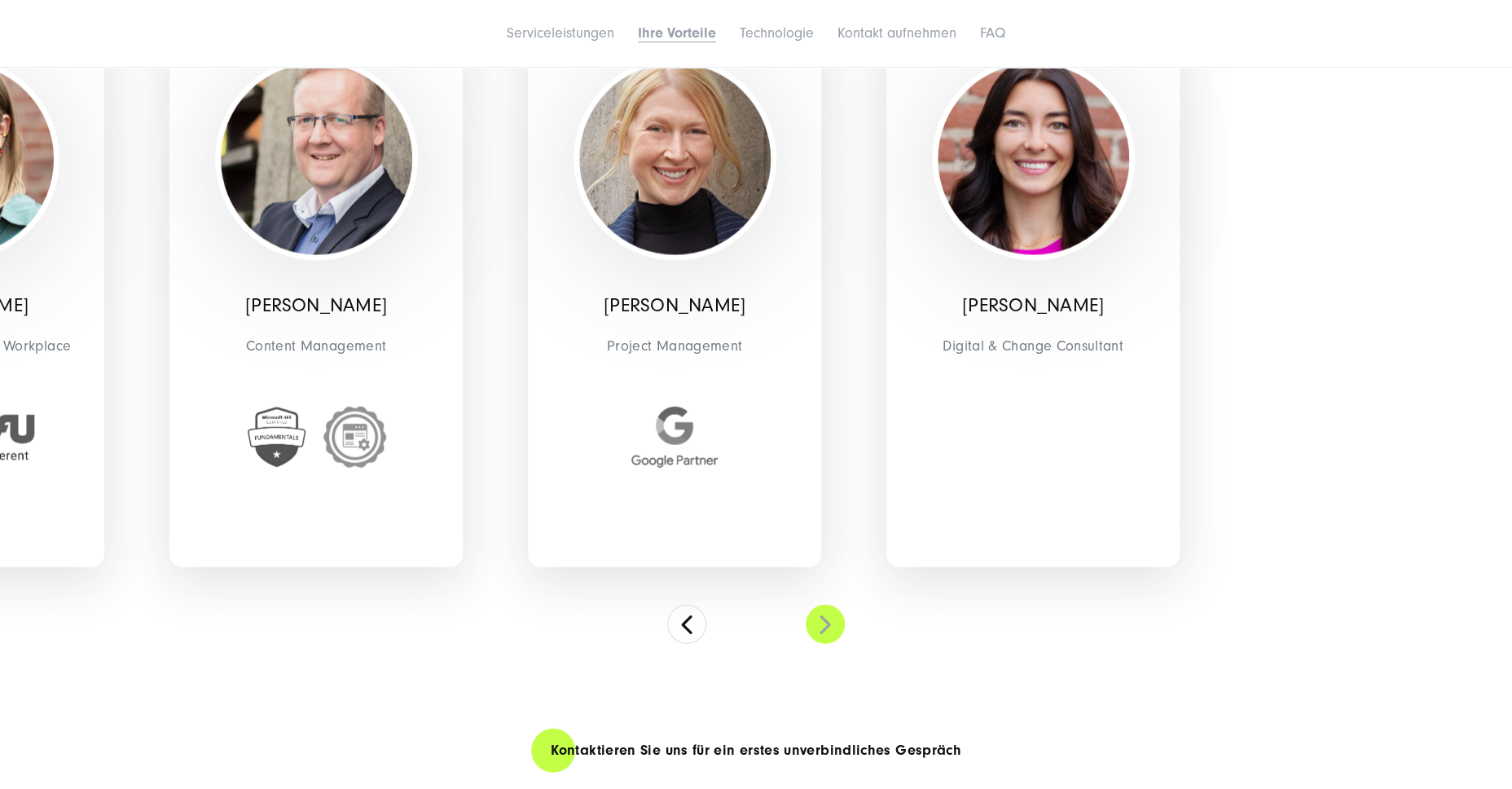
click at [828, 644] on button at bounding box center [825, 624] width 39 height 39
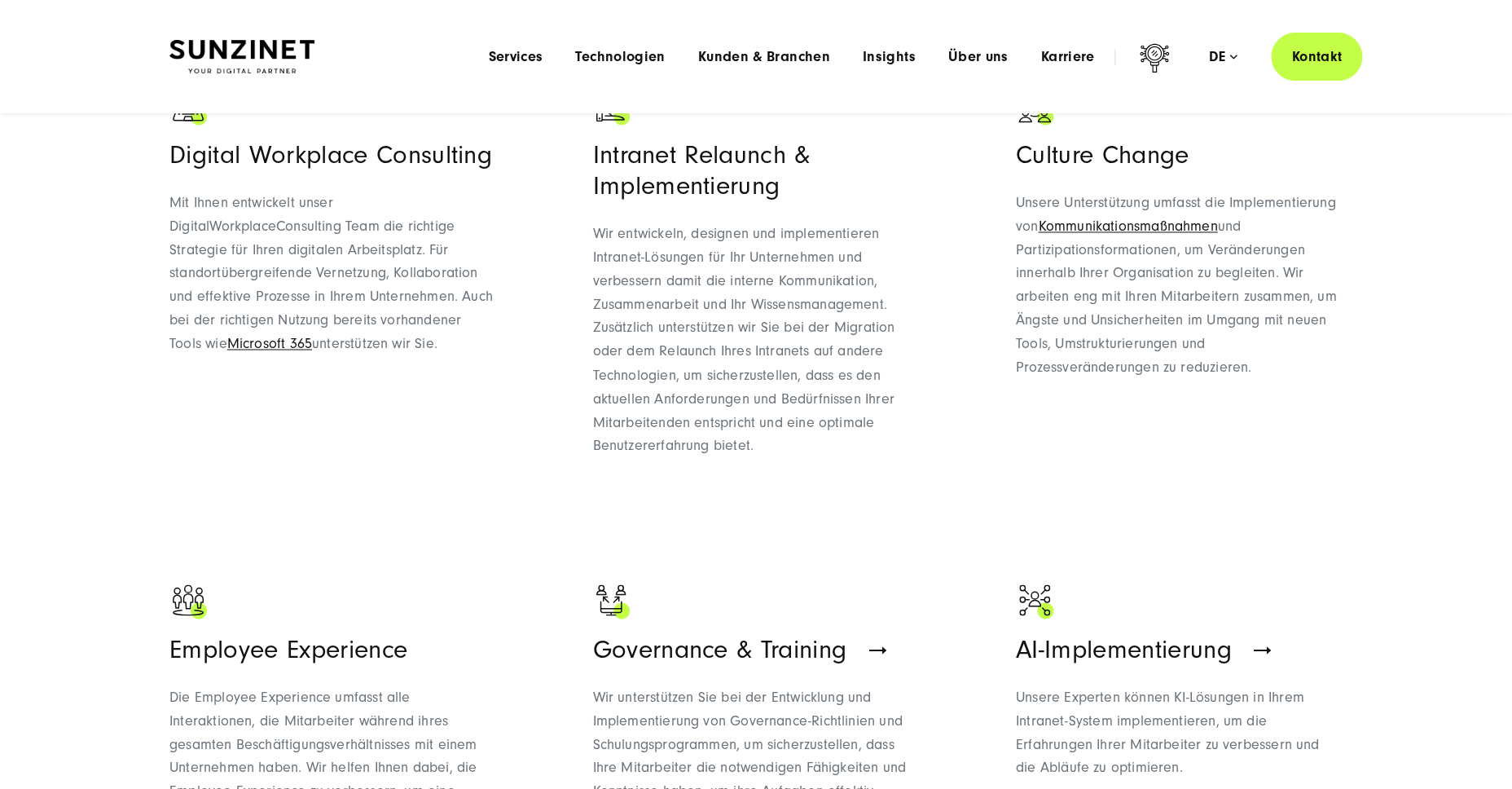
scroll to position [0, 0]
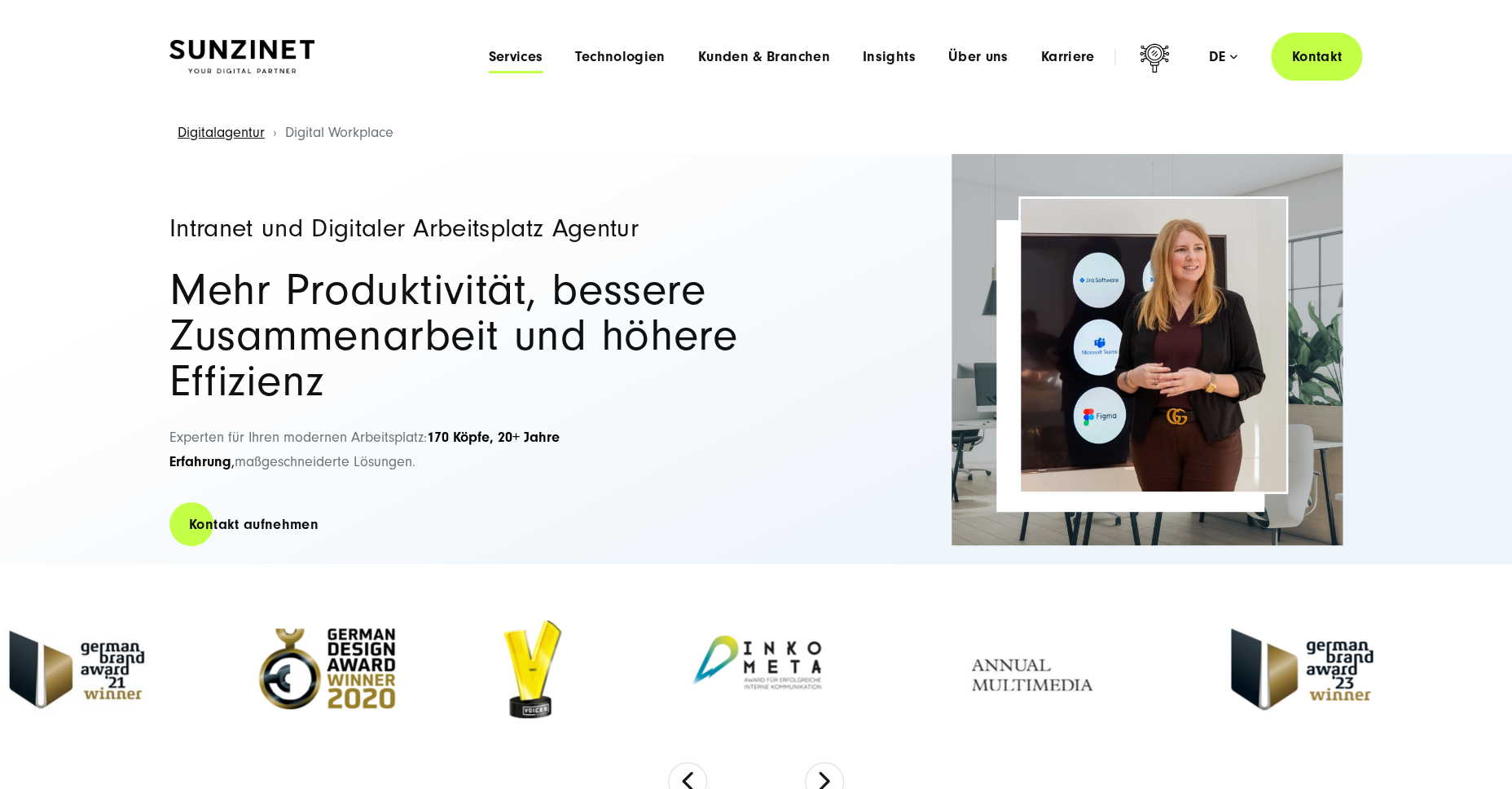
click at [529, 59] on span "Services" at bounding box center [515, 56] width 54 height 16
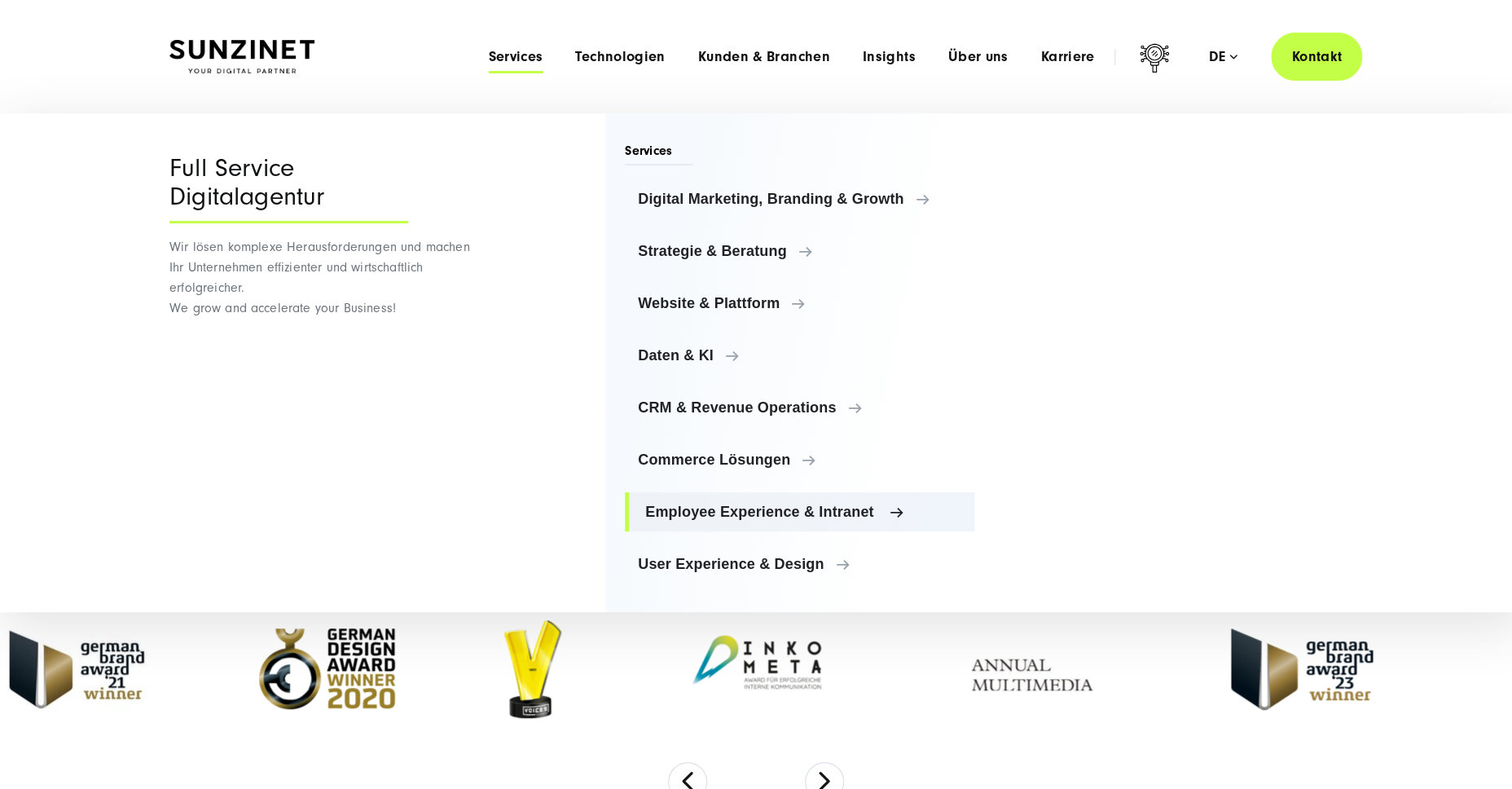
click at [819, 511] on span "Employee Experience & Intranet" at bounding box center [803, 511] width 316 height 16
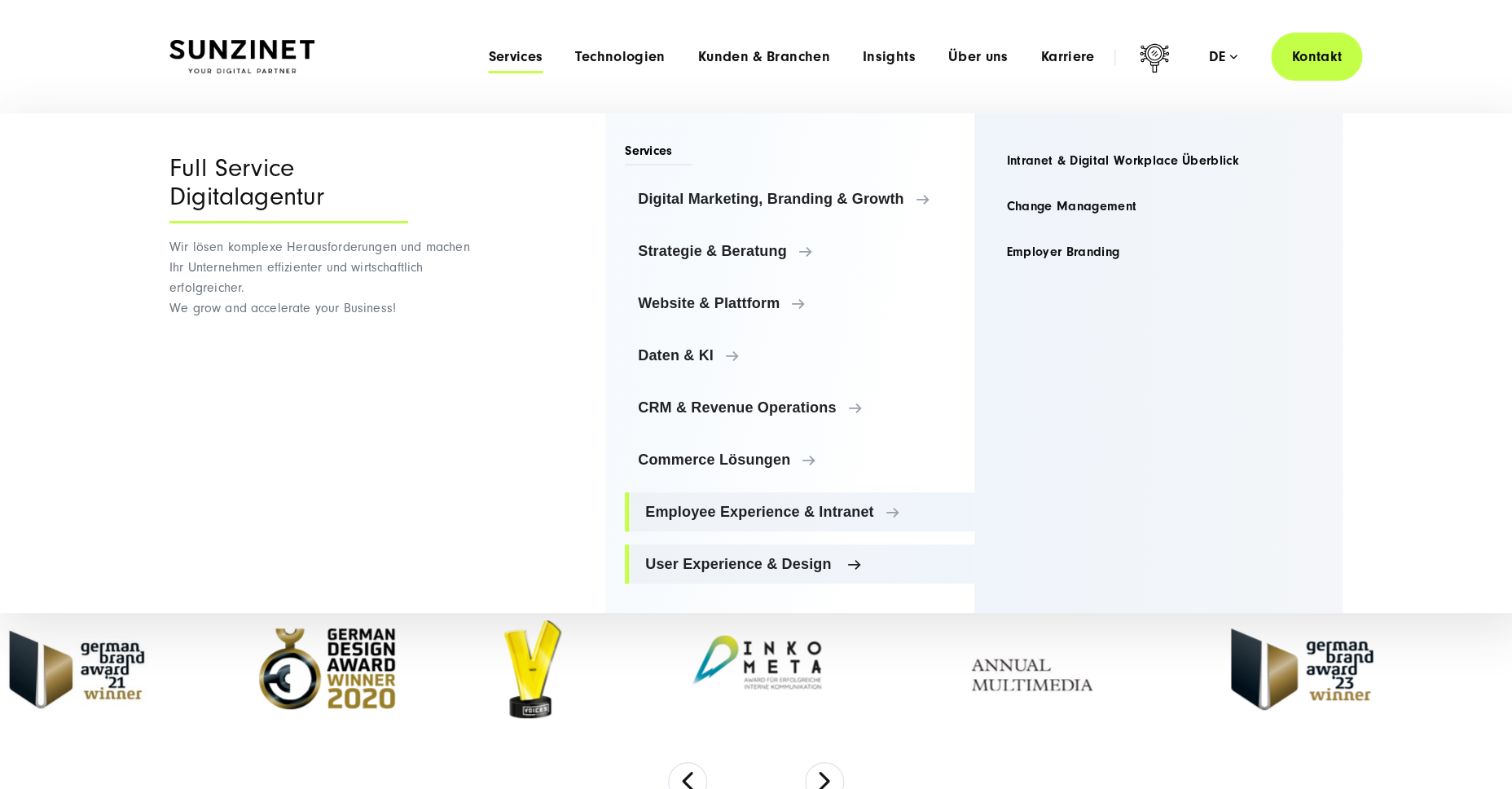
click at [801, 572] on span "User Experience & Design" at bounding box center [803, 564] width 316 height 16
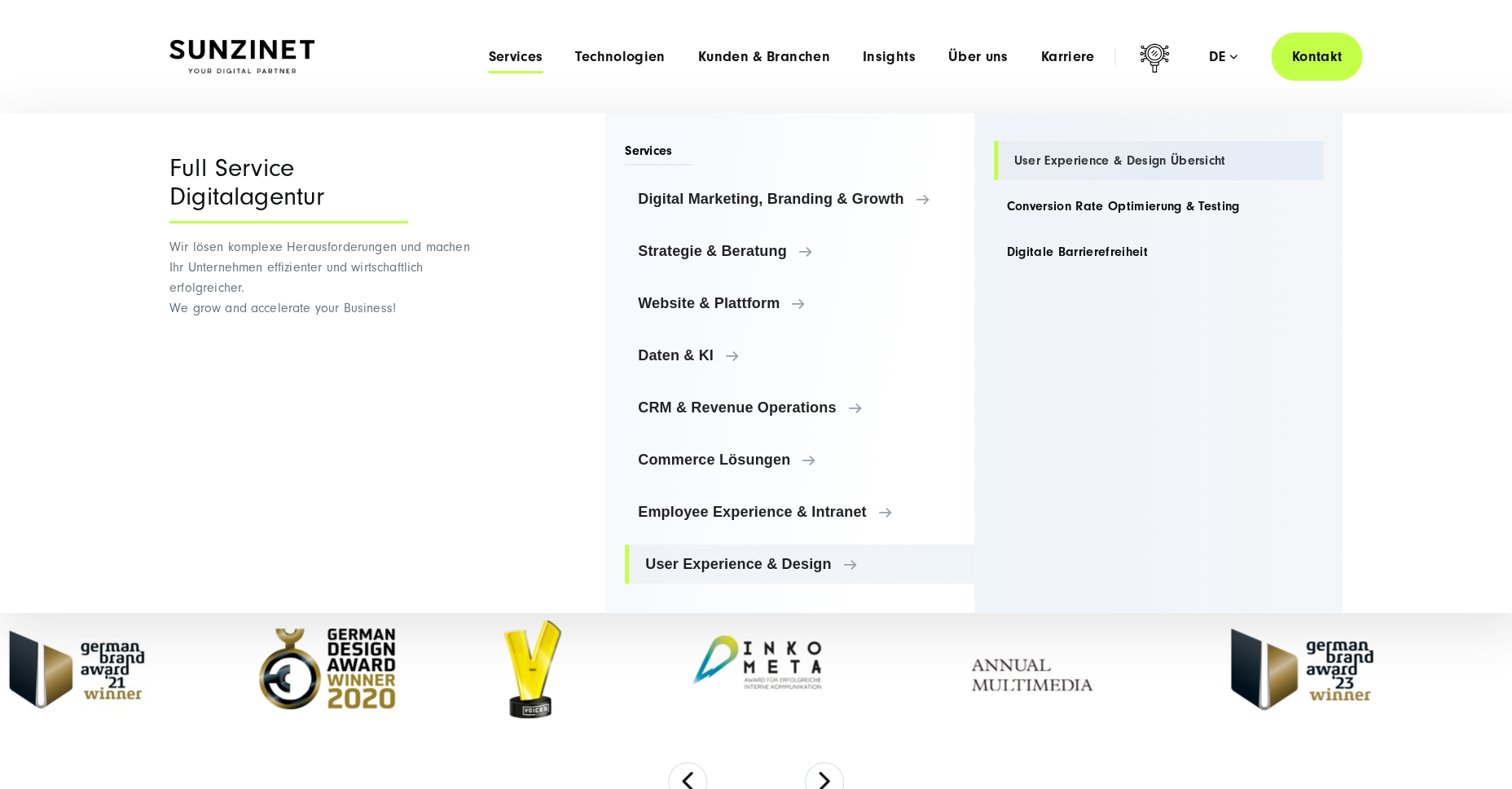
click at [1104, 162] on link "User Experience & Design Übersicht" at bounding box center [1159, 160] width 330 height 39
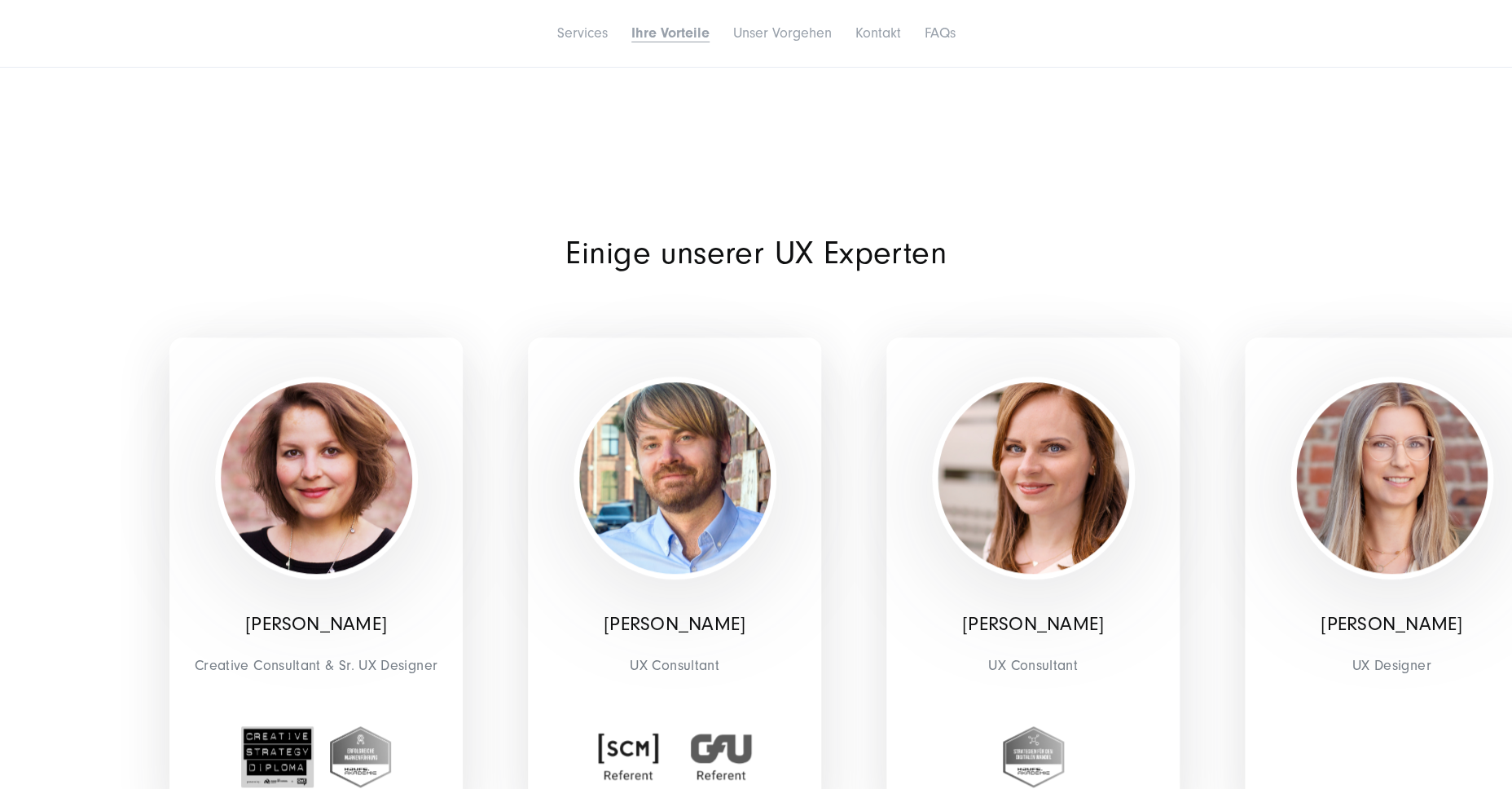
scroll to position [3559, 0]
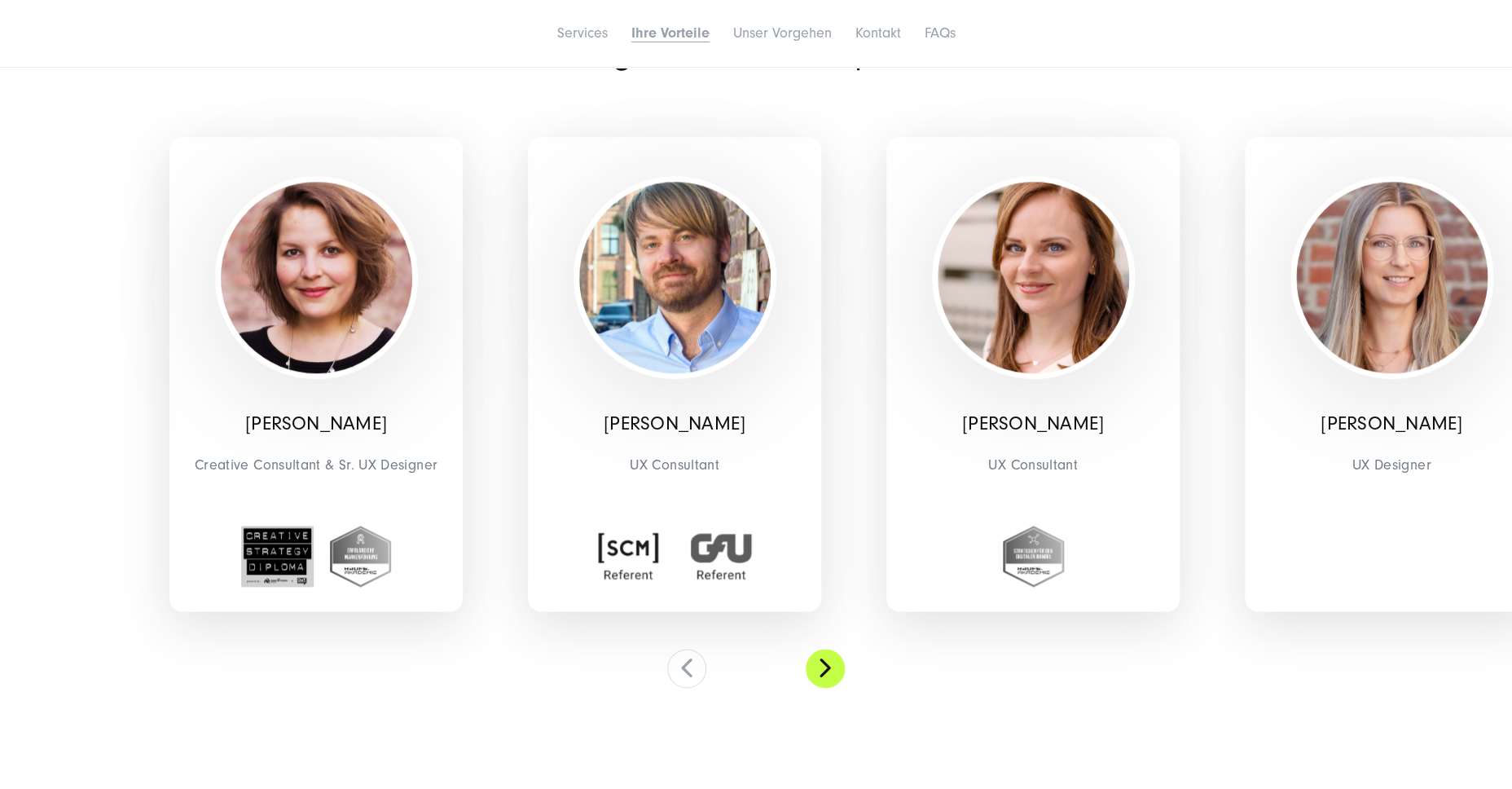
click at [824, 666] on button at bounding box center [825, 668] width 39 height 39
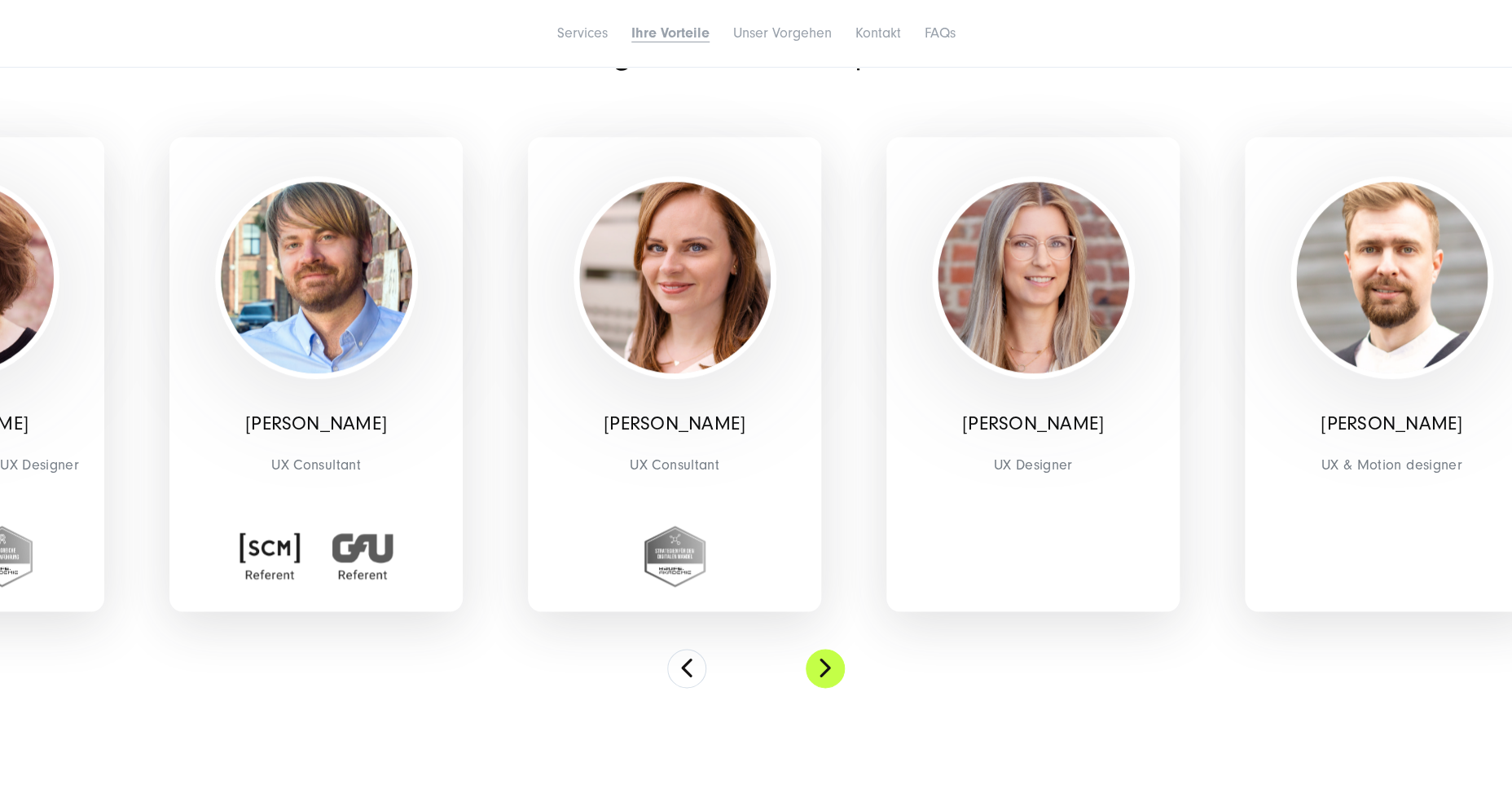
click at [824, 666] on button at bounding box center [825, 668] width 39 height 39
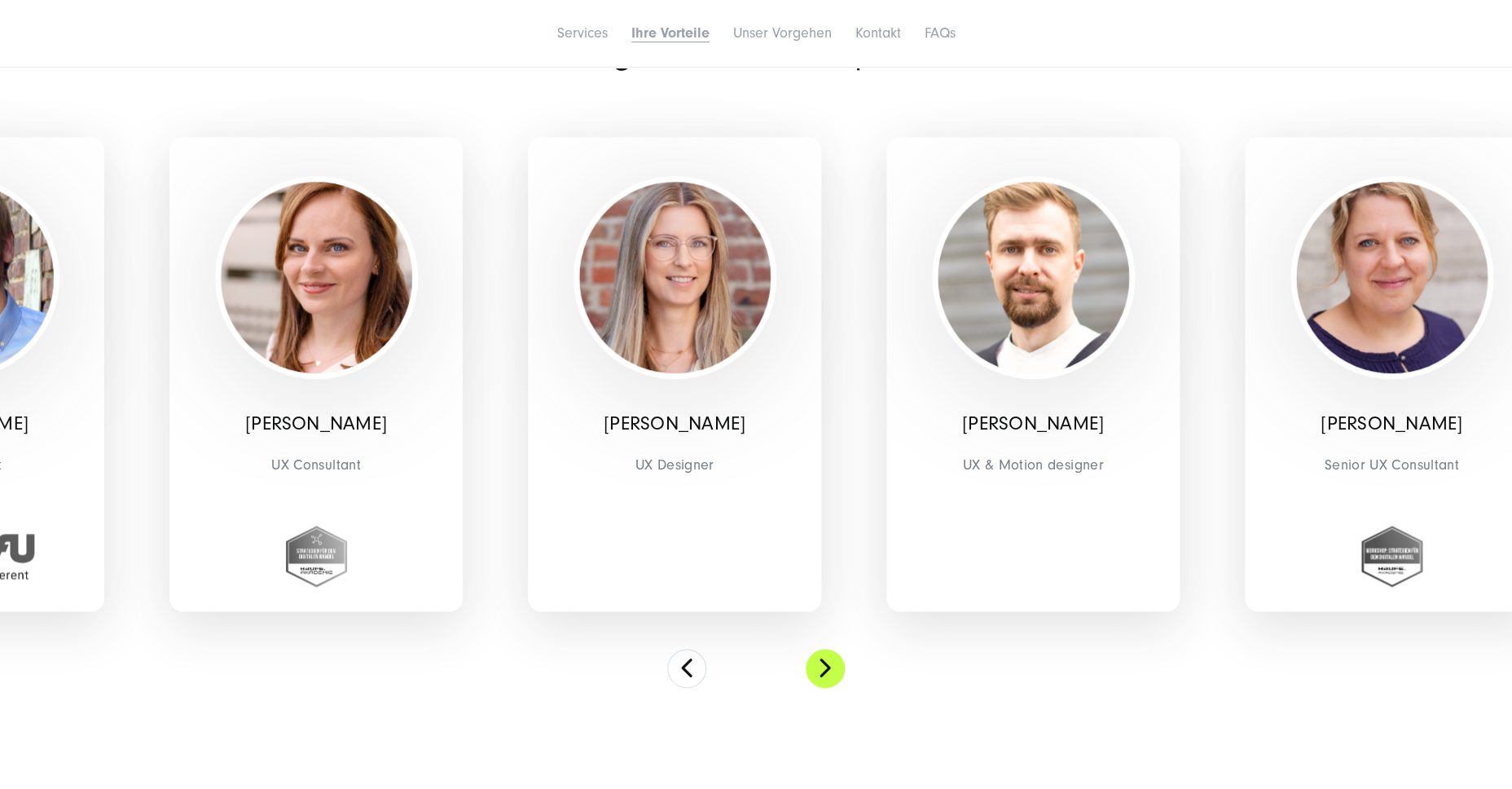
click at [824, 666] on button at bounding box center [825, 668] width 39 height 39
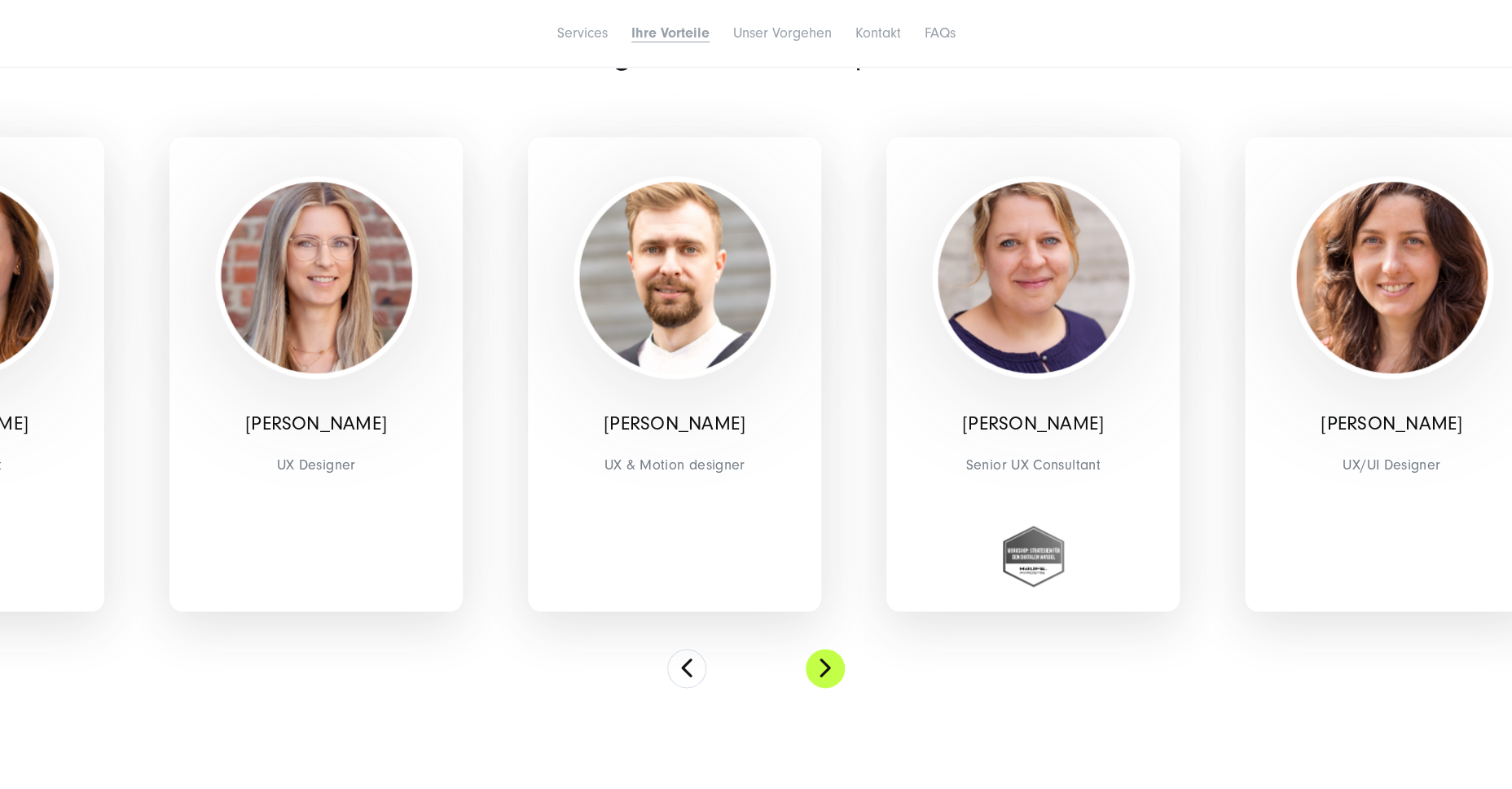
click at [824, 666] on button at bounding box center [825, 668] width 39 height 39
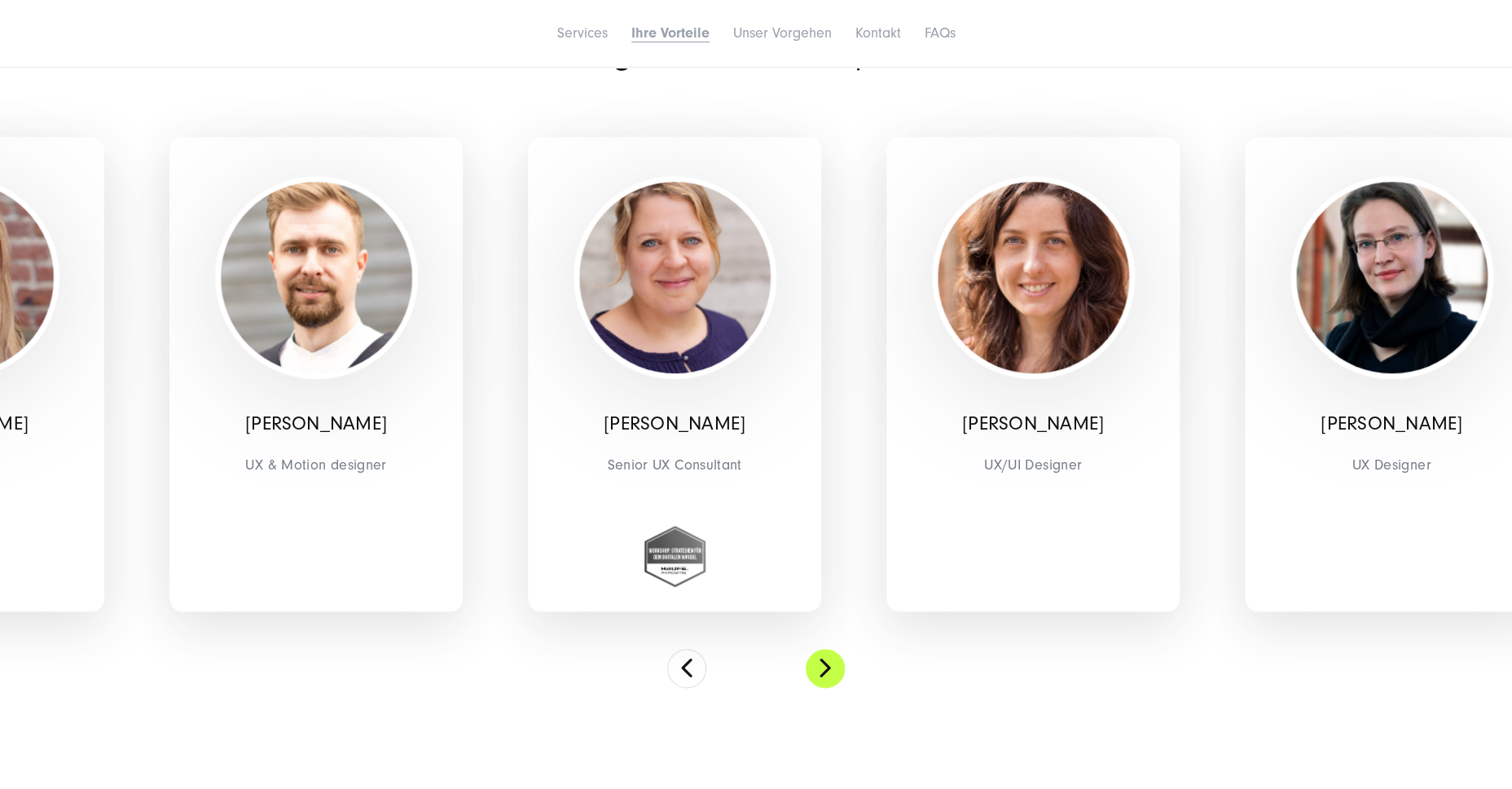
click at [824, 666] on button at bounding box center [825, 668] width 39 height 39
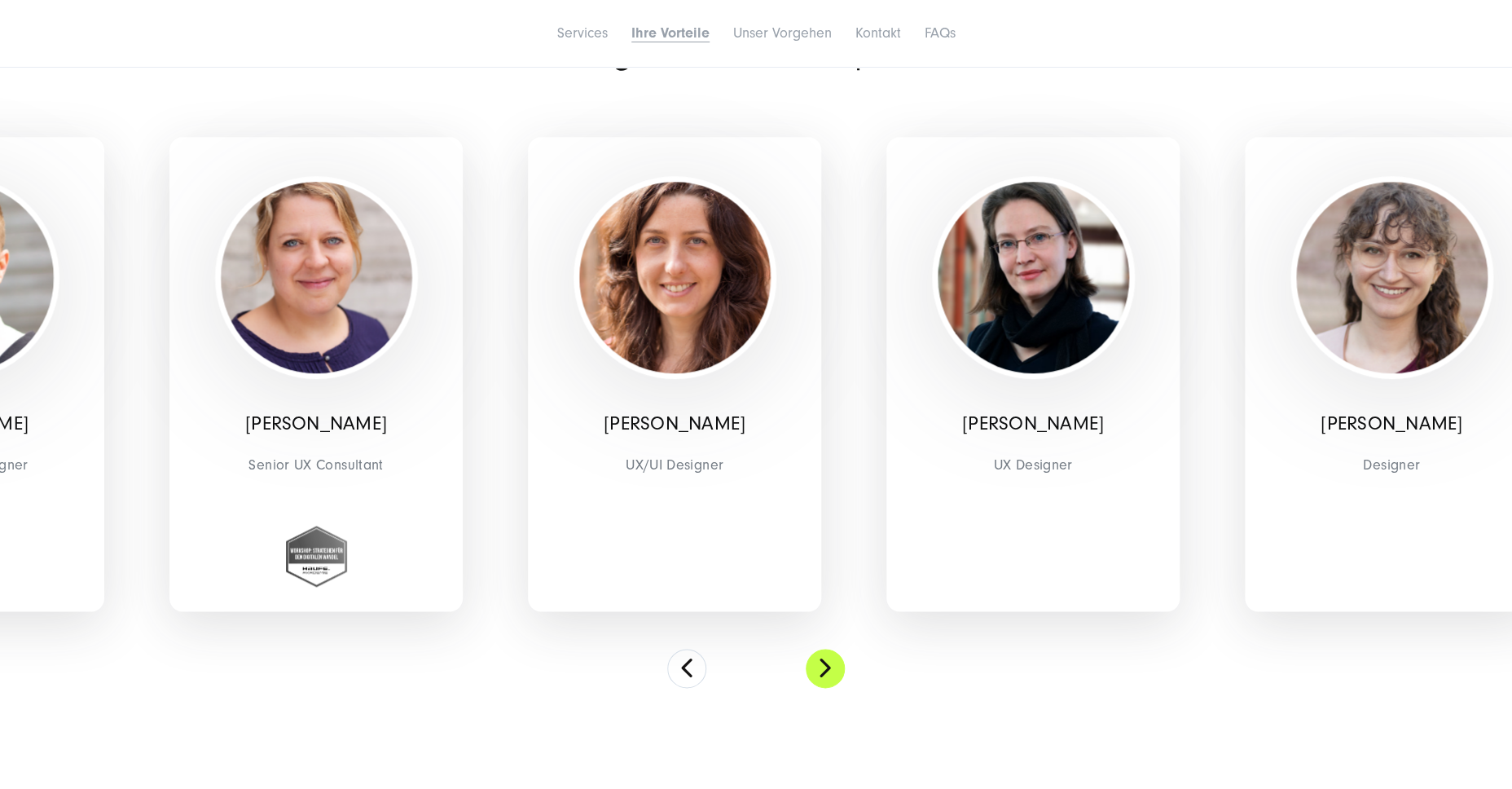
click at [824, 666] on button at bounding box center [825, 668] width 39 height 39
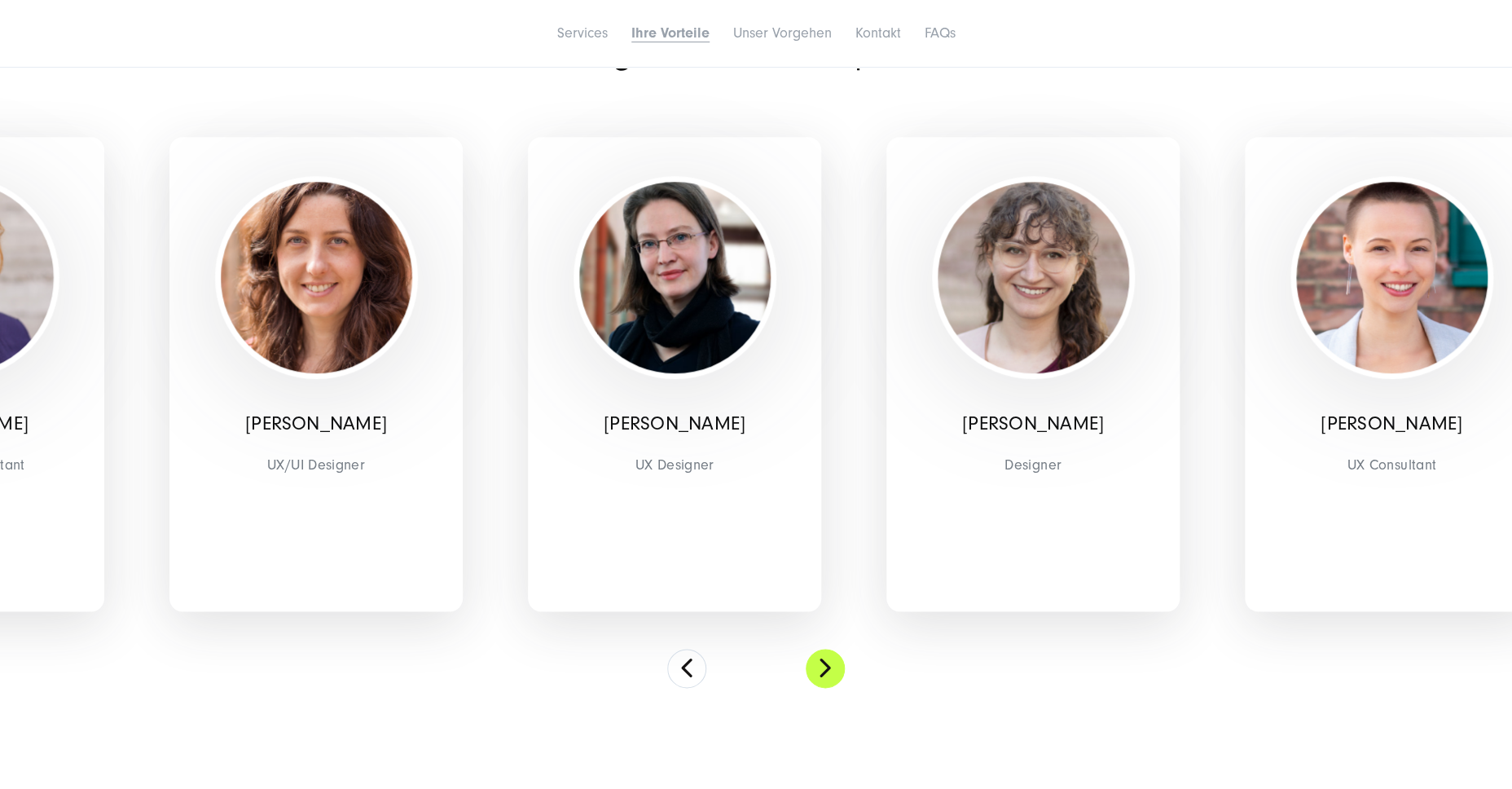
click at [824, 666] on button at bounding box center [825, 668] width 39 height 39
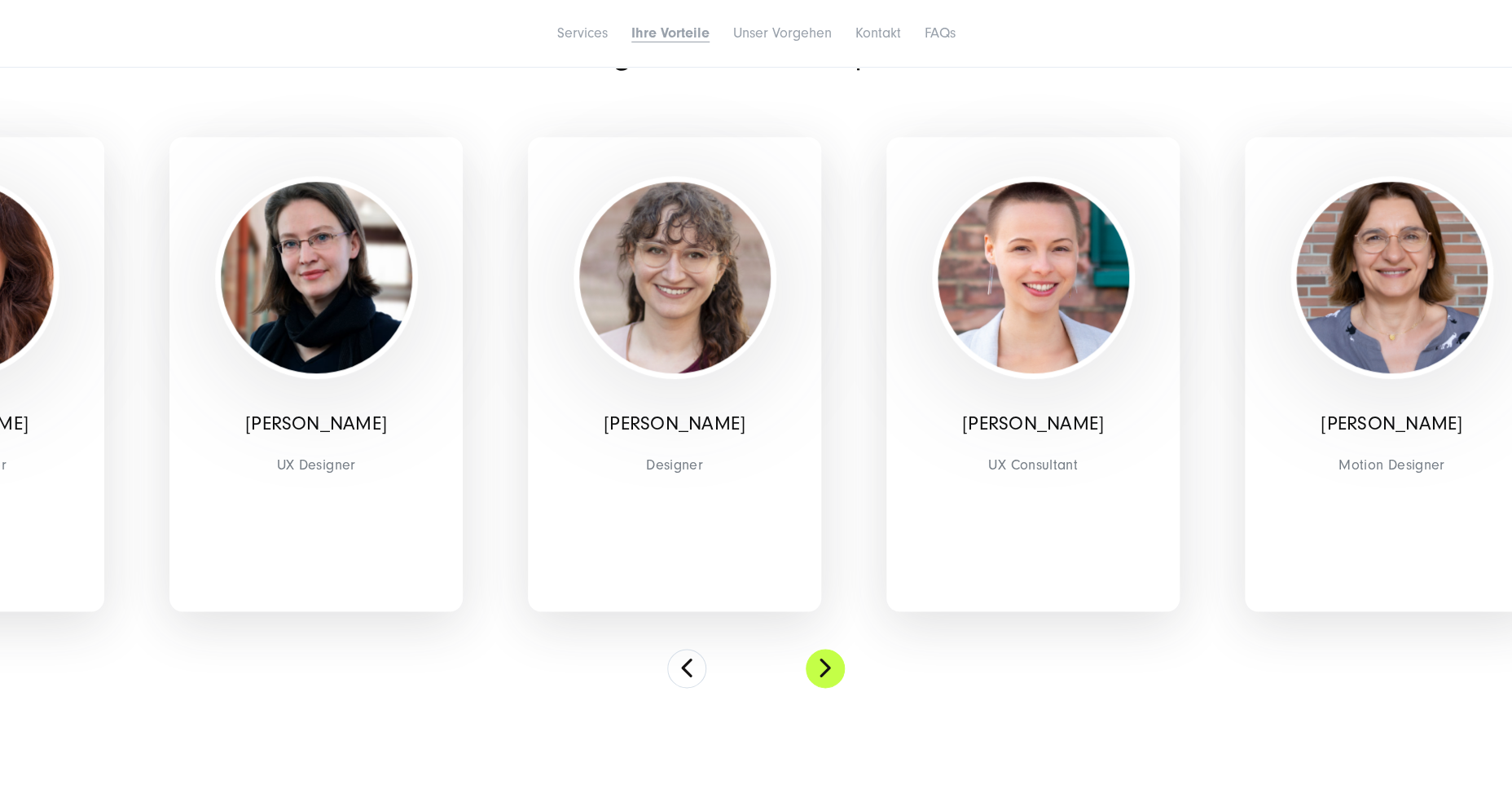
click at [824, 666] on button at bounding box center [825, 668] width 39 height 39
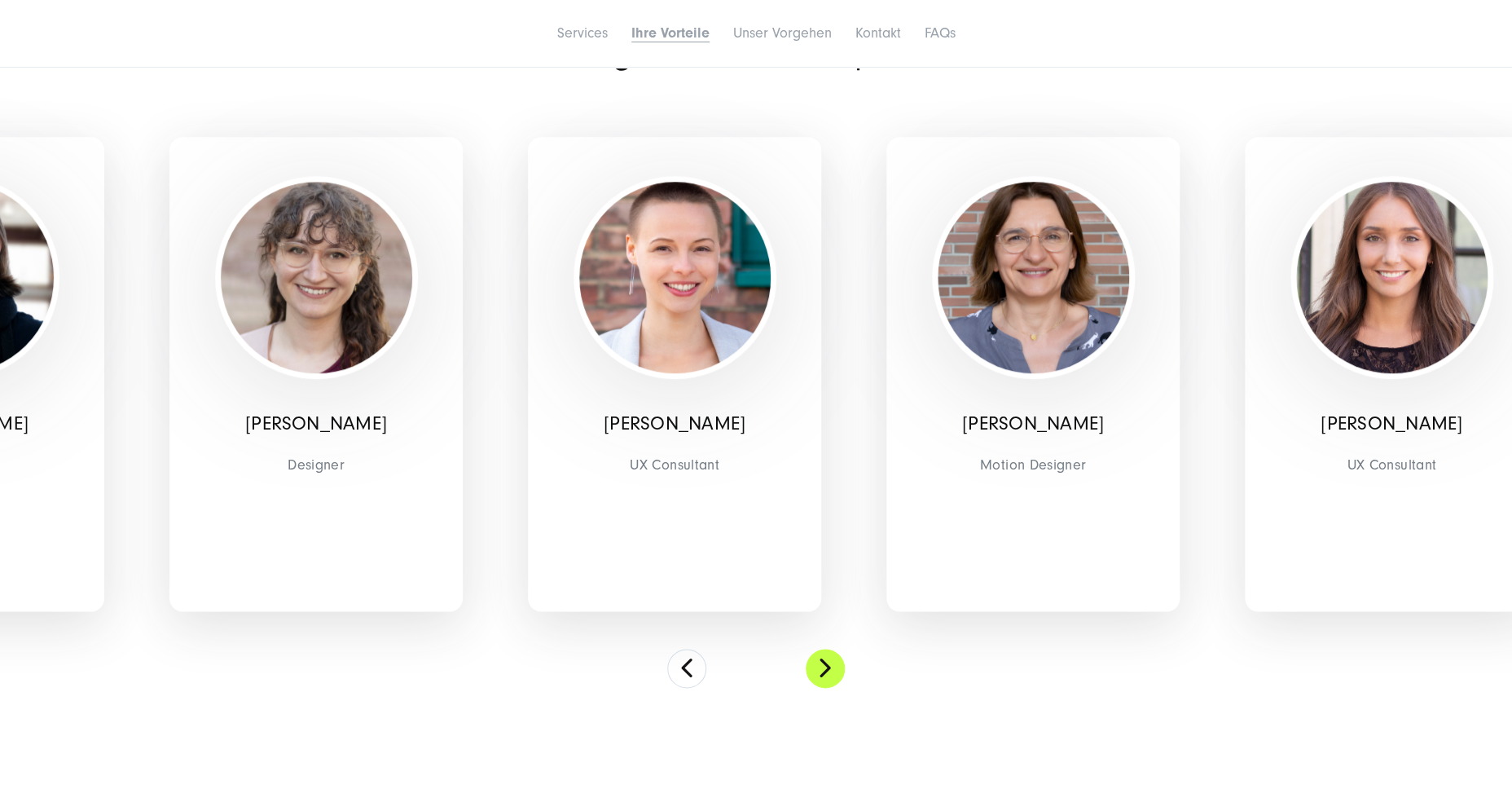
click at [824, 666] on button at bounding box center [825, 668] width 39 height 39
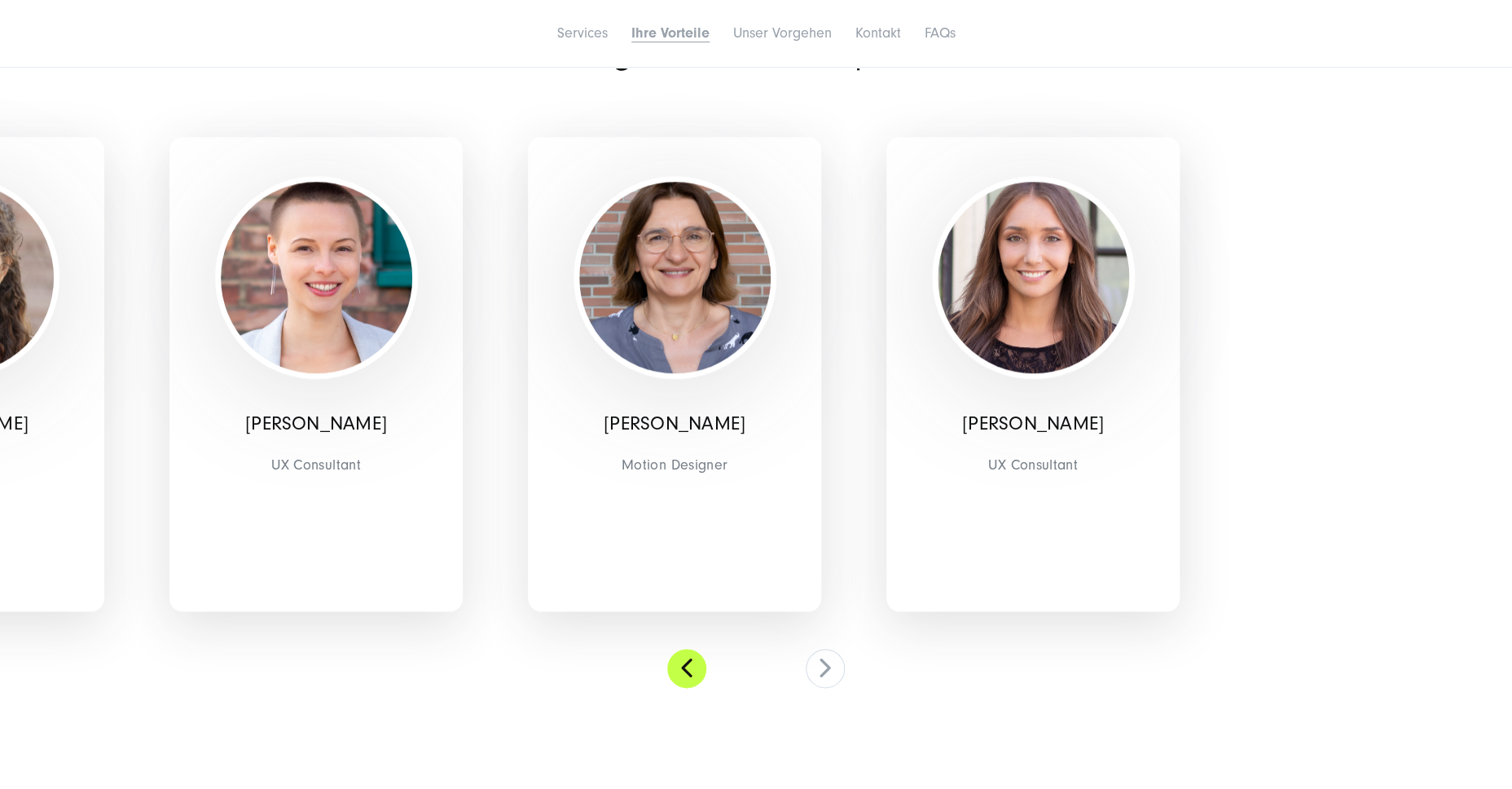
click at [695, 664] on button at bounding box center [687, 668] width 39 height 39
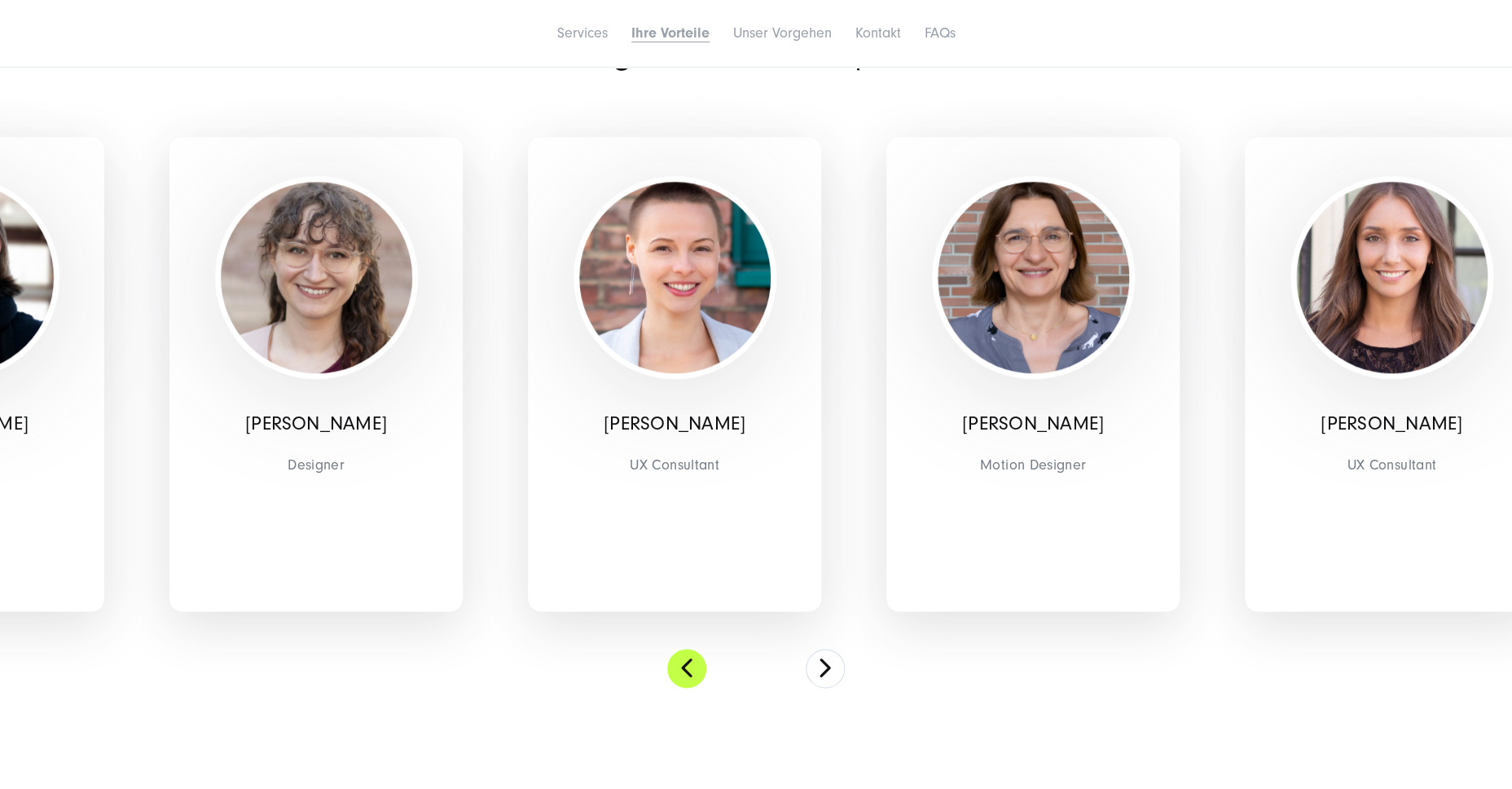
click at [695, 664] on button at bounding box center [687, 668] width 39 height 39
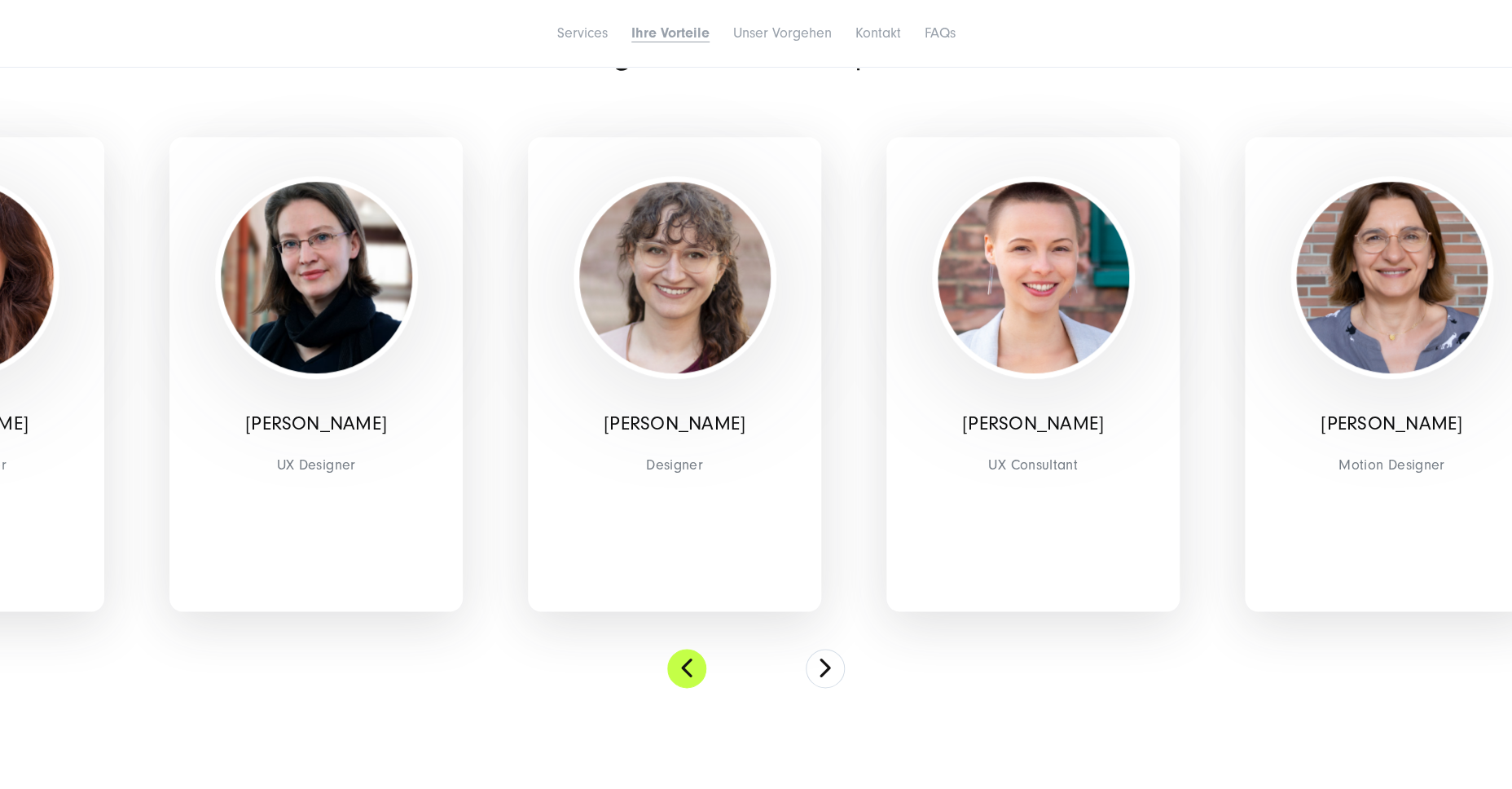
click at [695, 664] on button at bounding box center [687, 668] width 39 height 39
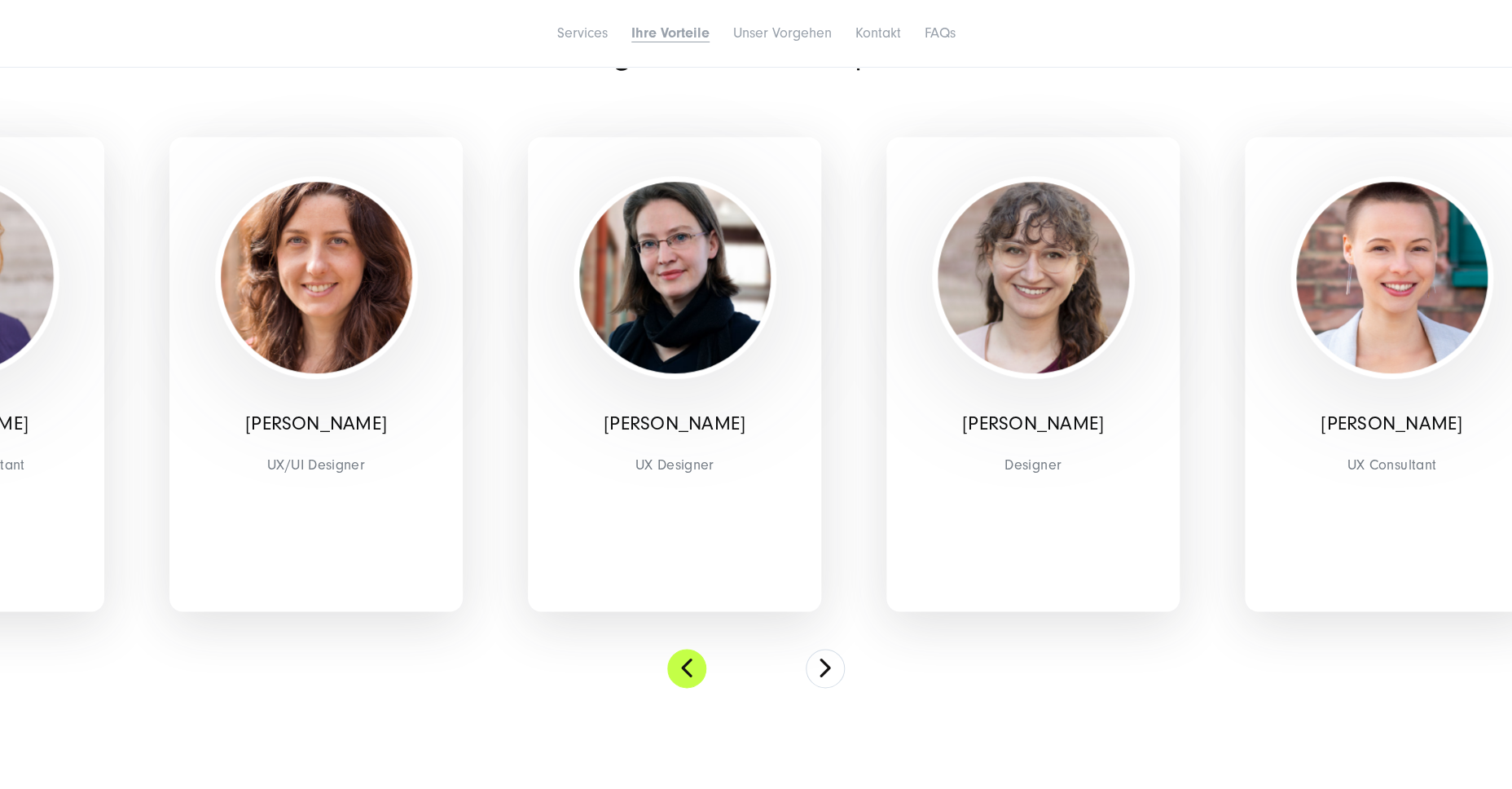
click at [695, 664] on button at bounding box center [687, 668] width 39 height 39
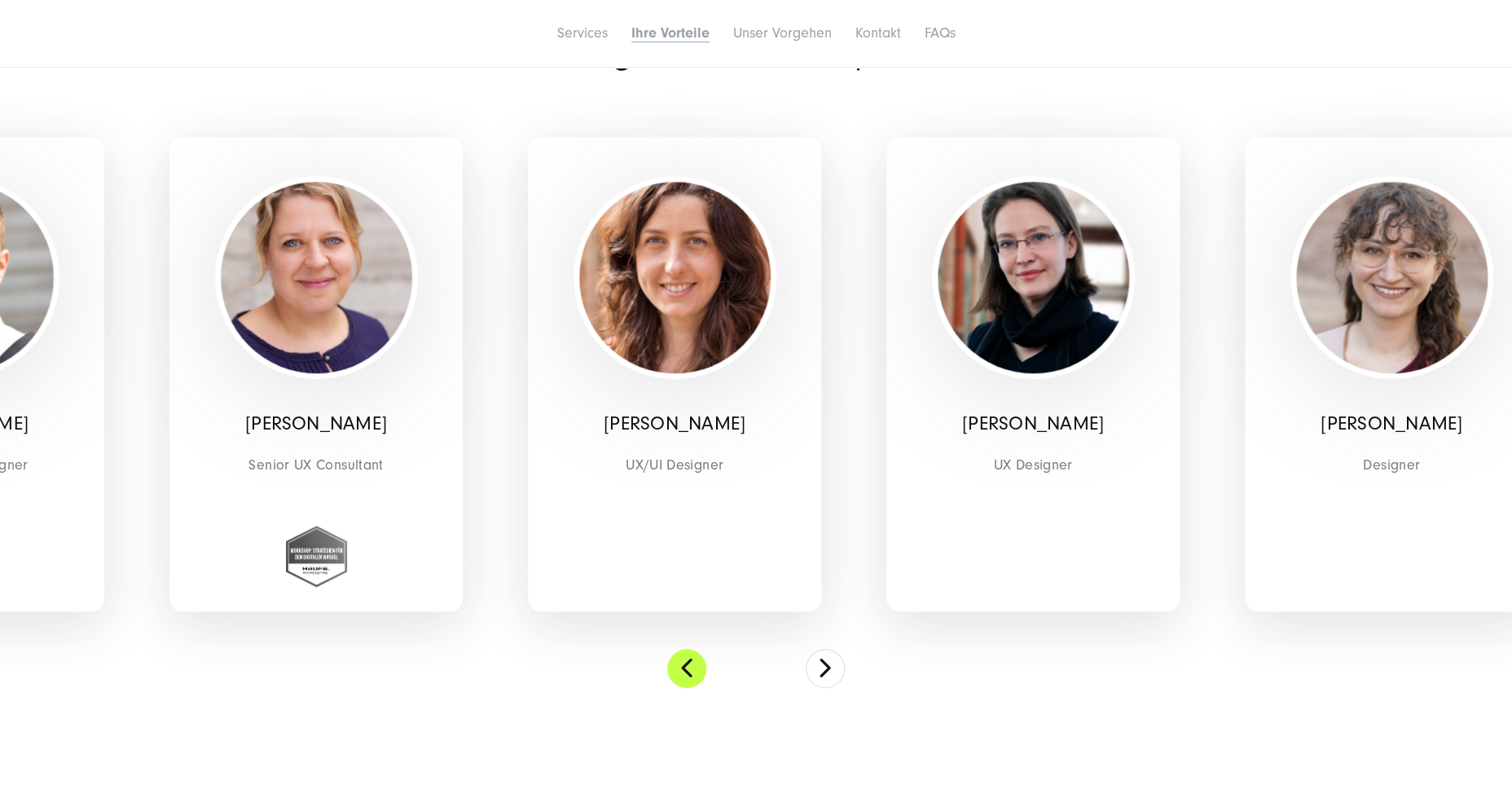
click at [695, 664] on button at bounding box center [687, 668] width 39 height 39
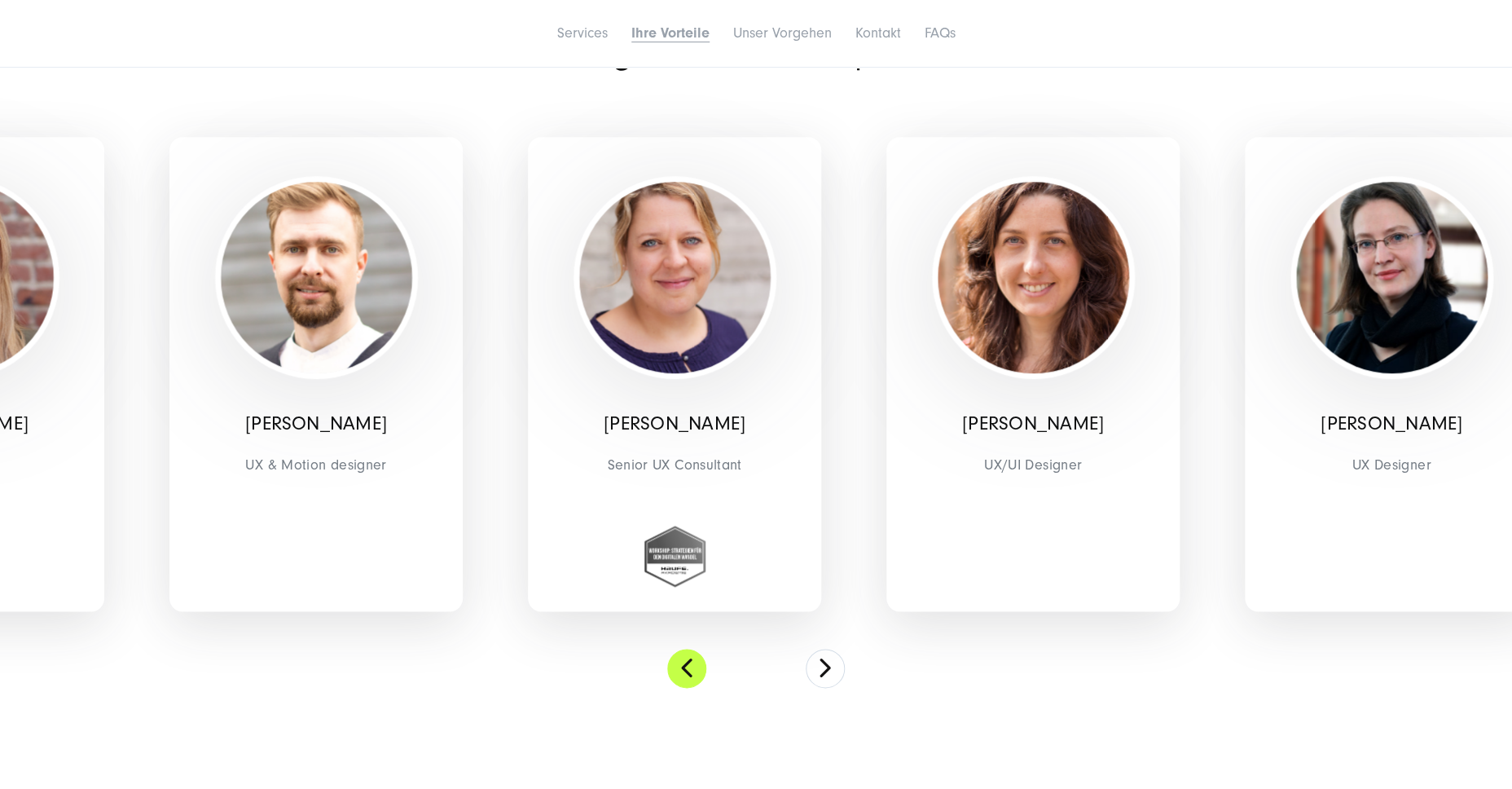
click at [695, 664] on button at bounding box center [687, 668] width 39 height 39
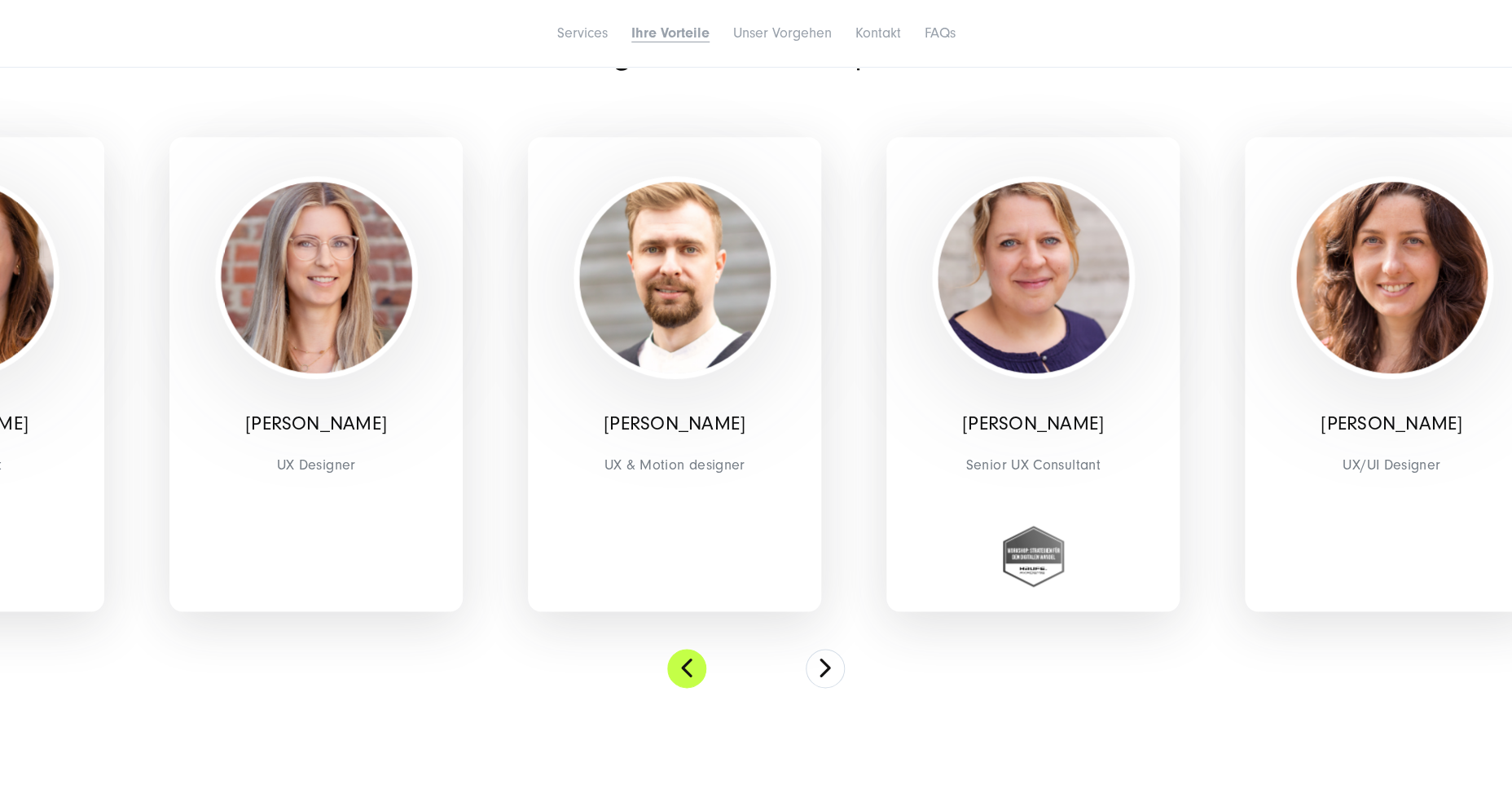
click at [695, 664] on button at bounding box center [687, 668] width 39 height 39
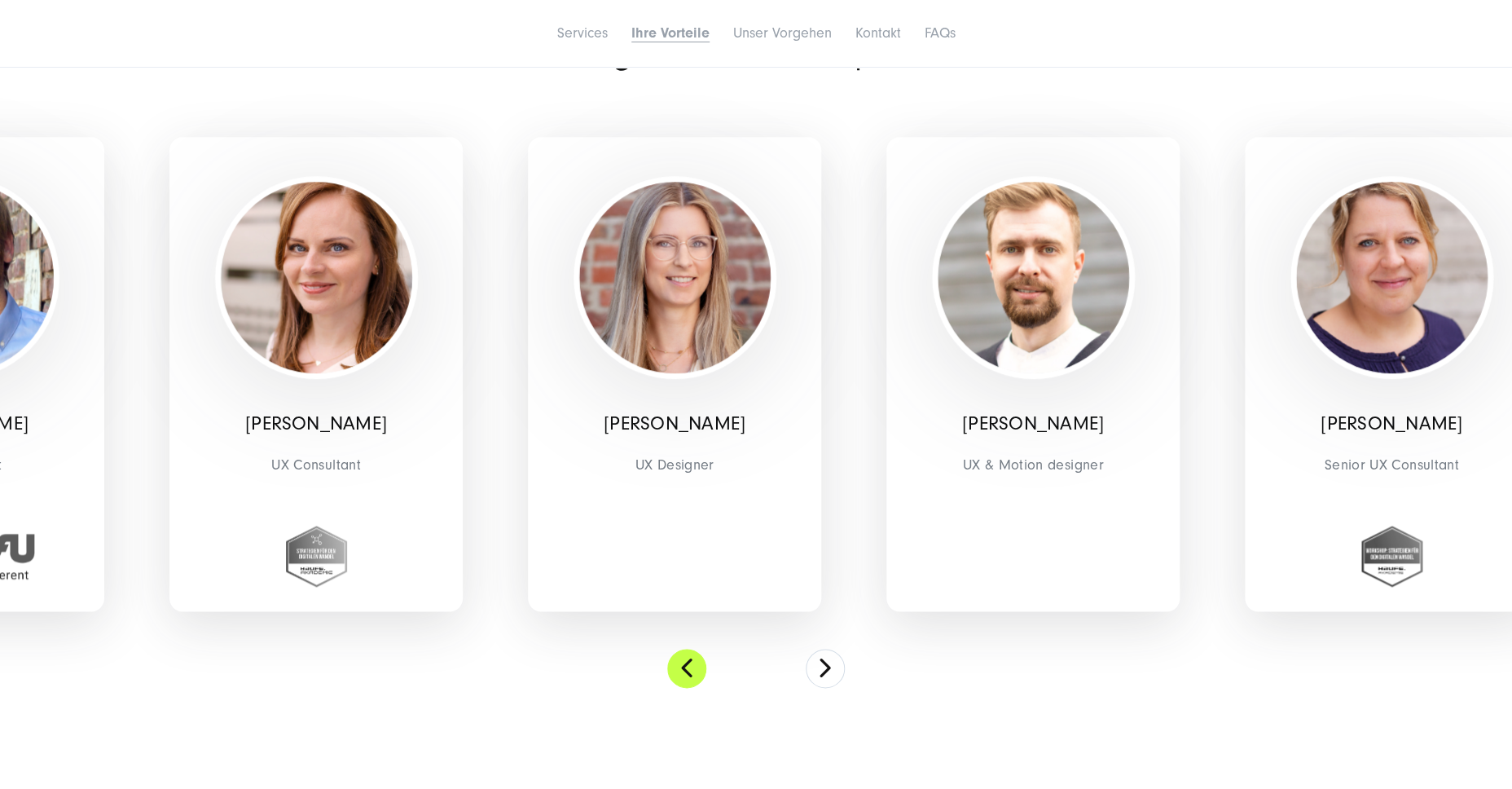
click at [697, 664] on button at bounding box center [687, 668] width 39 height 39
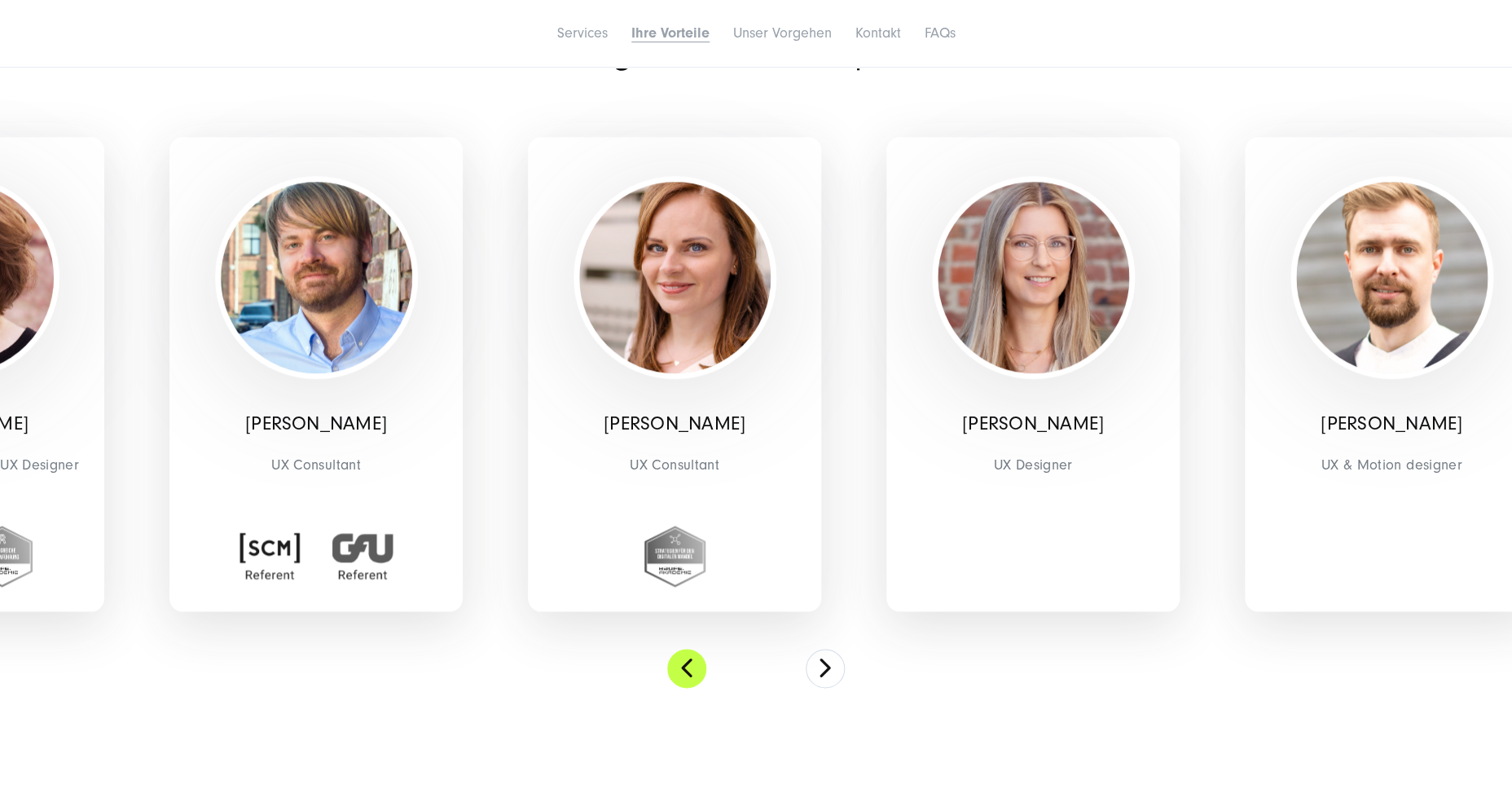
click at [697, 664] on button at bounding box center [687, 668] width 39 height 39
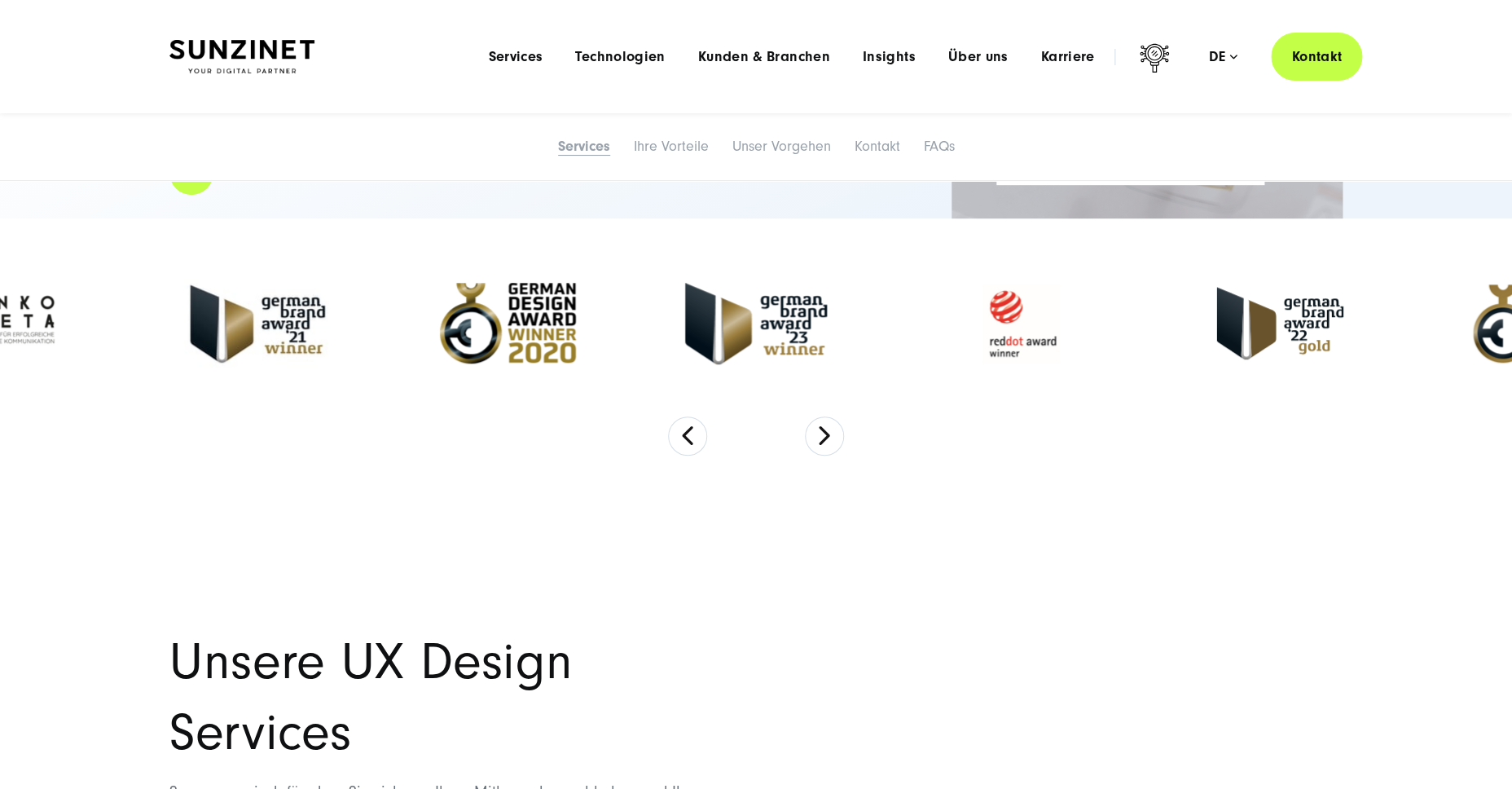
scroll to position [0, 0]
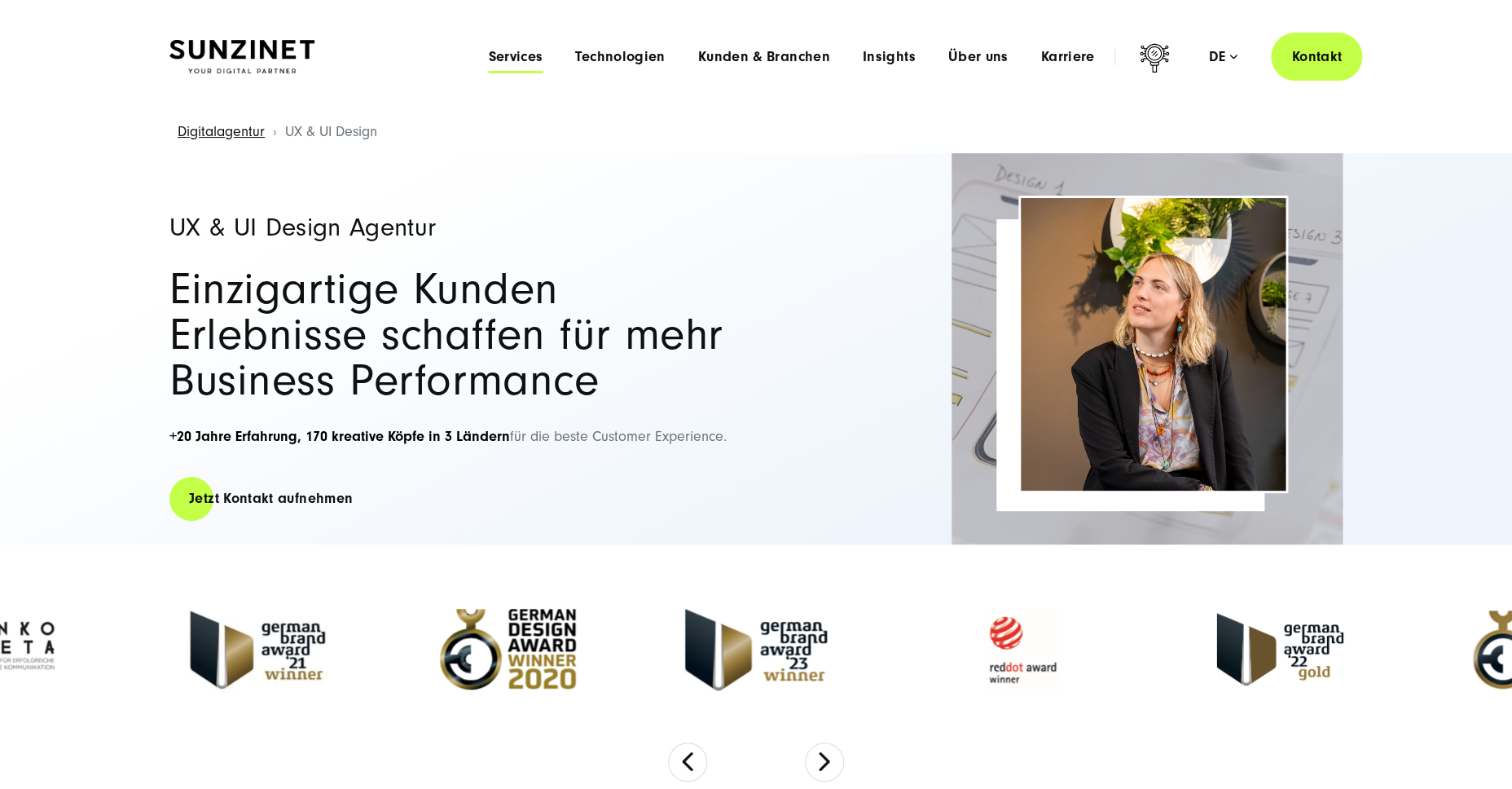
click at [519, 50] on span "Services" at bounding box center [515, 56] width 54 height 16
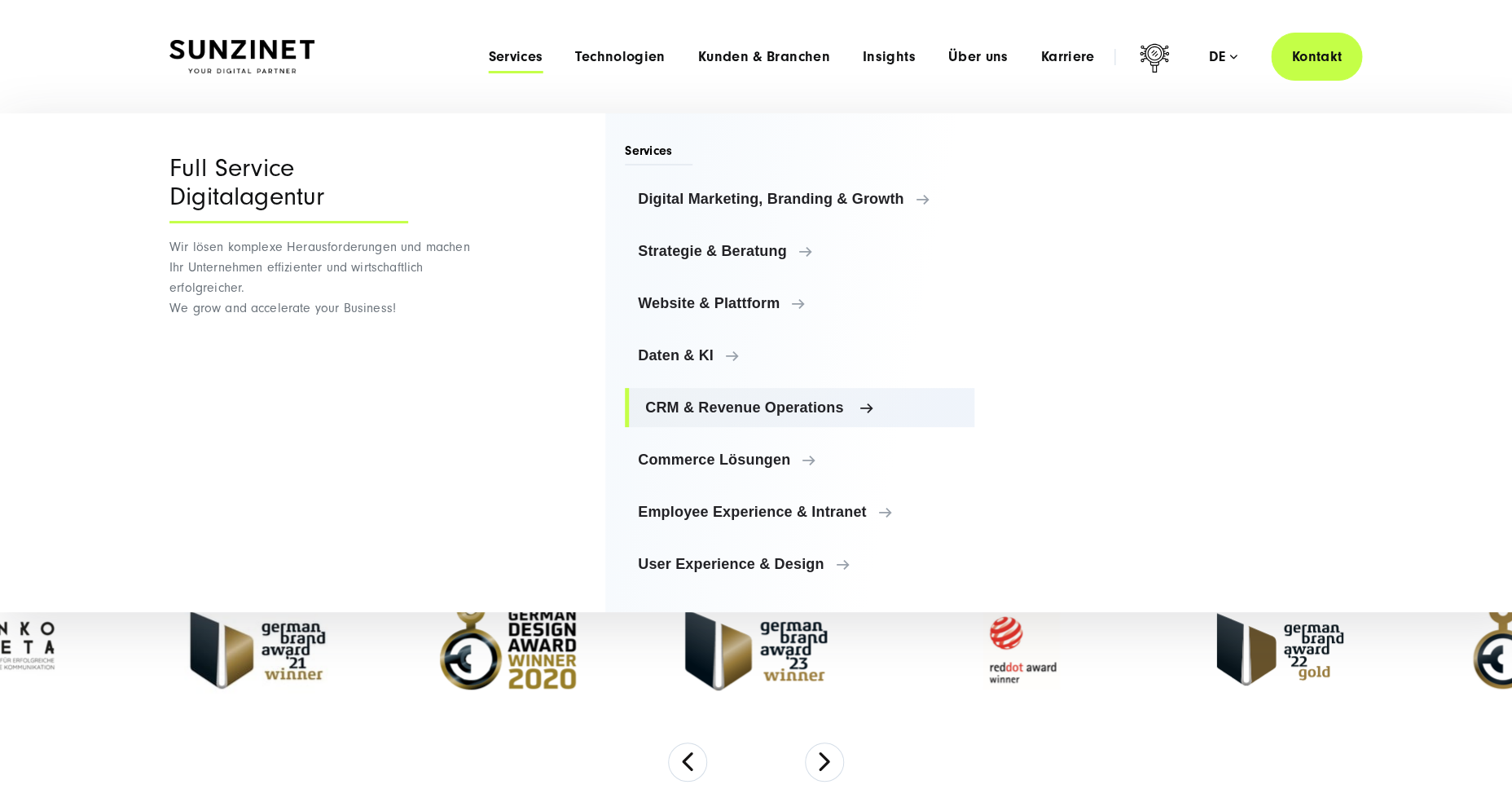
click at [756, 412] on span "CRM & Revenue Operations" at bounding box center [803, 407] width 316 height 16
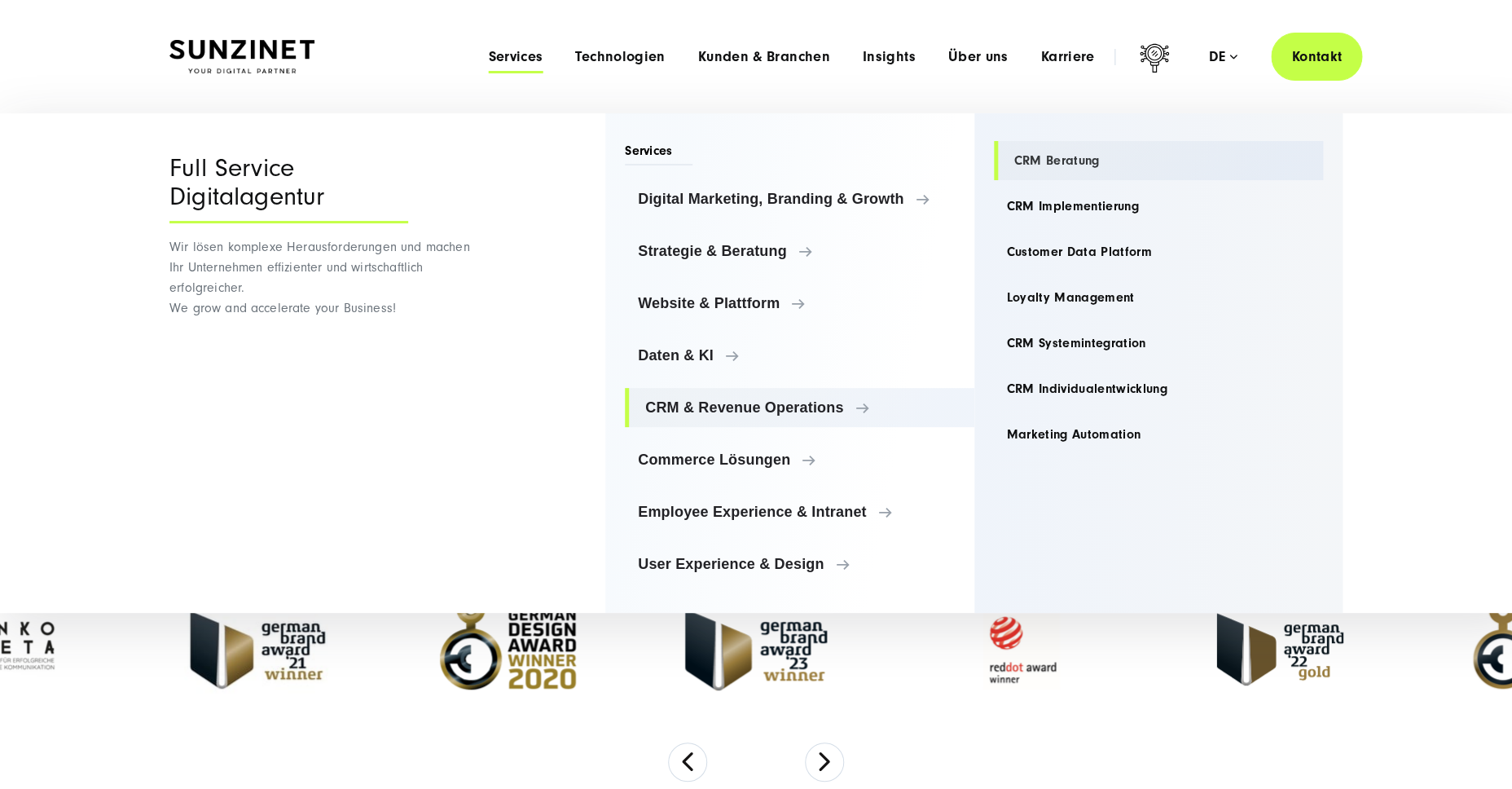
click at [1055, 155] on link "CRM Beratung" at bounding box center [1159, 160] width 330 height 39
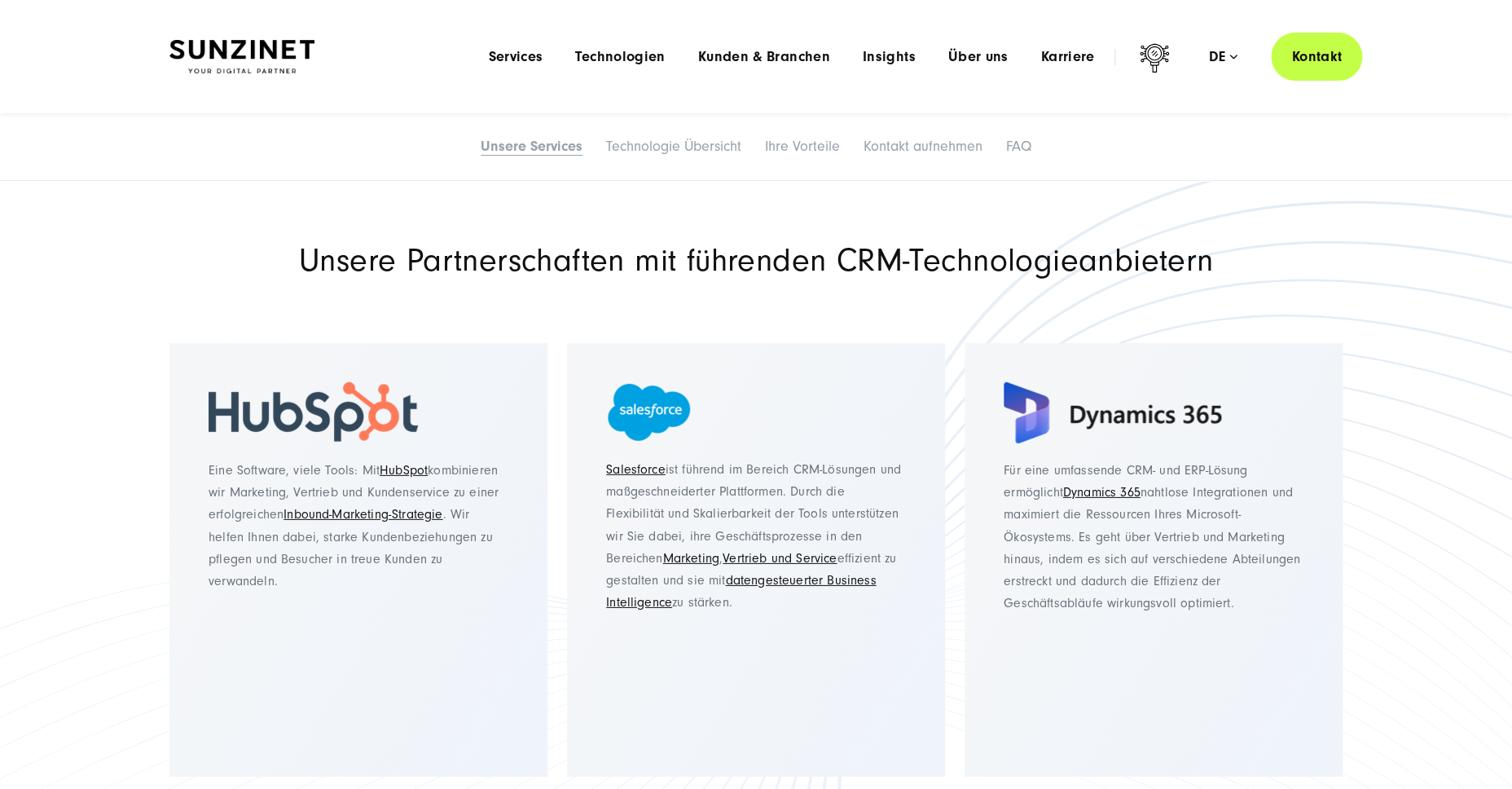
scroll to position [1297, 0]
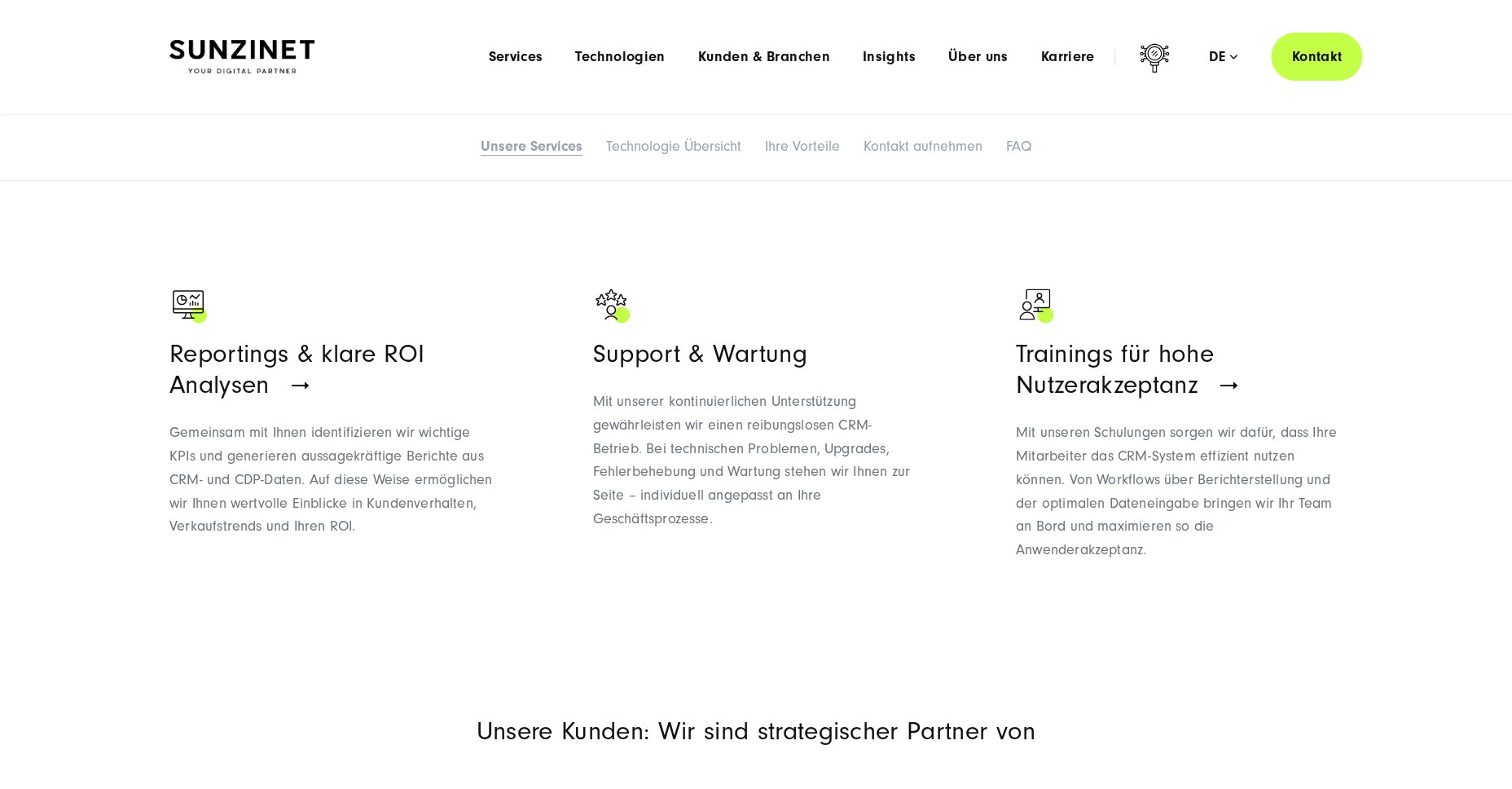
click at [285, 52] on img at bounding box center [242, 57] width 145 height 34
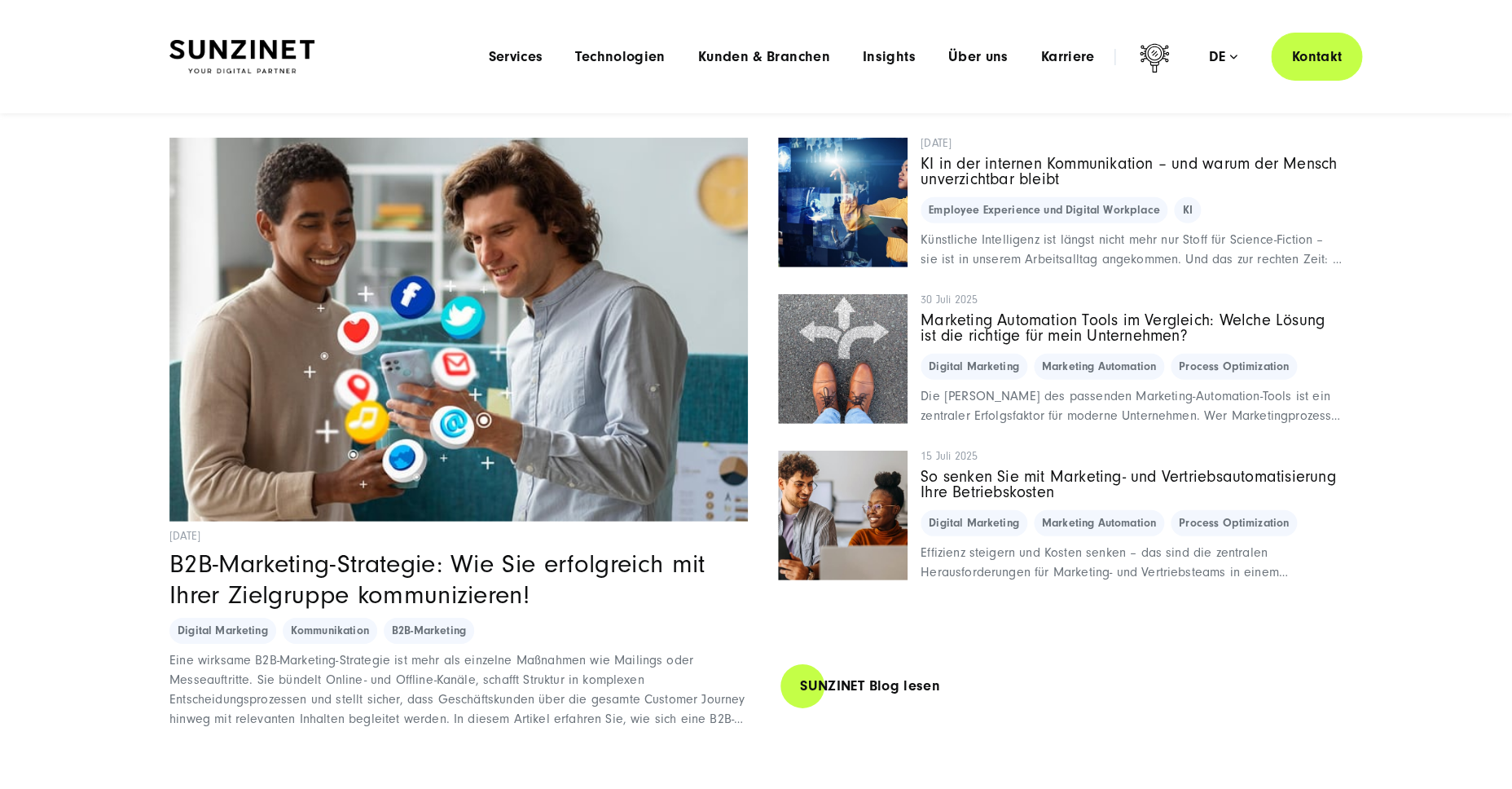
scroll to position [11126, 0]
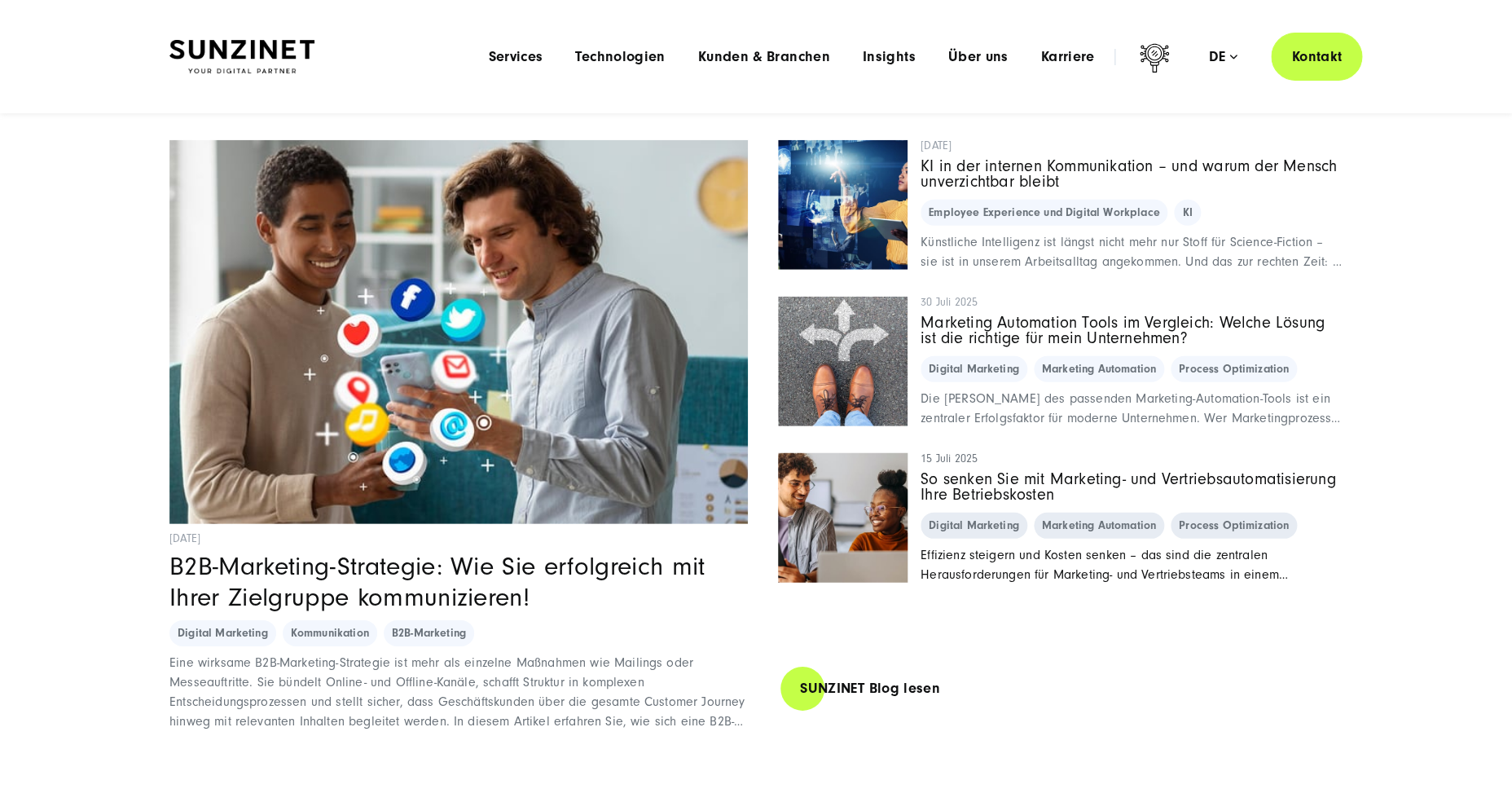
click at [886, 469] on img "Featured image: Zwei junge Berufspersonen, eine Frau und ein Mann, arbeiten zus…" at bounding box center [842, 517] width 142 height 142
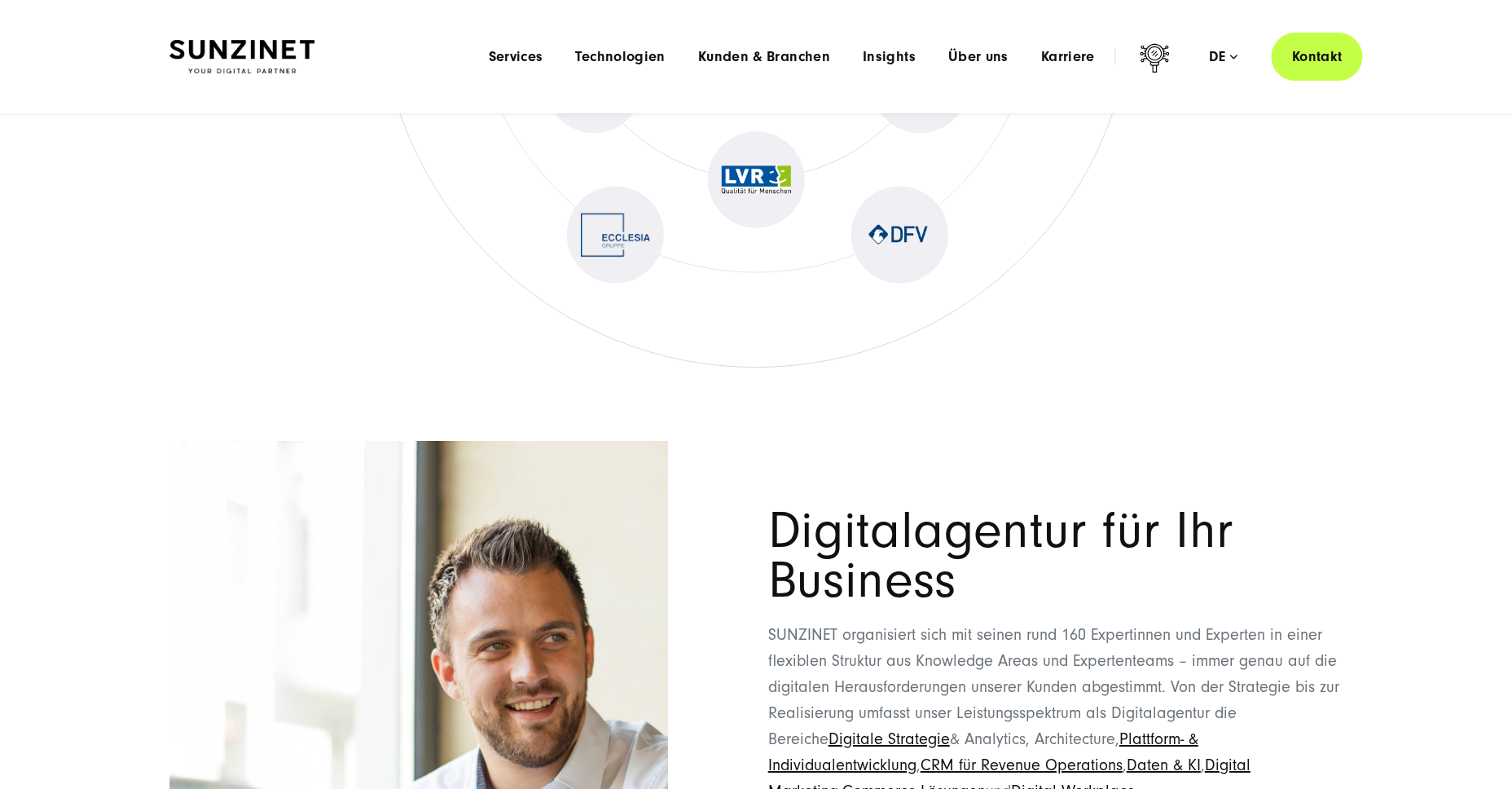
scroll to position [8101, 0]
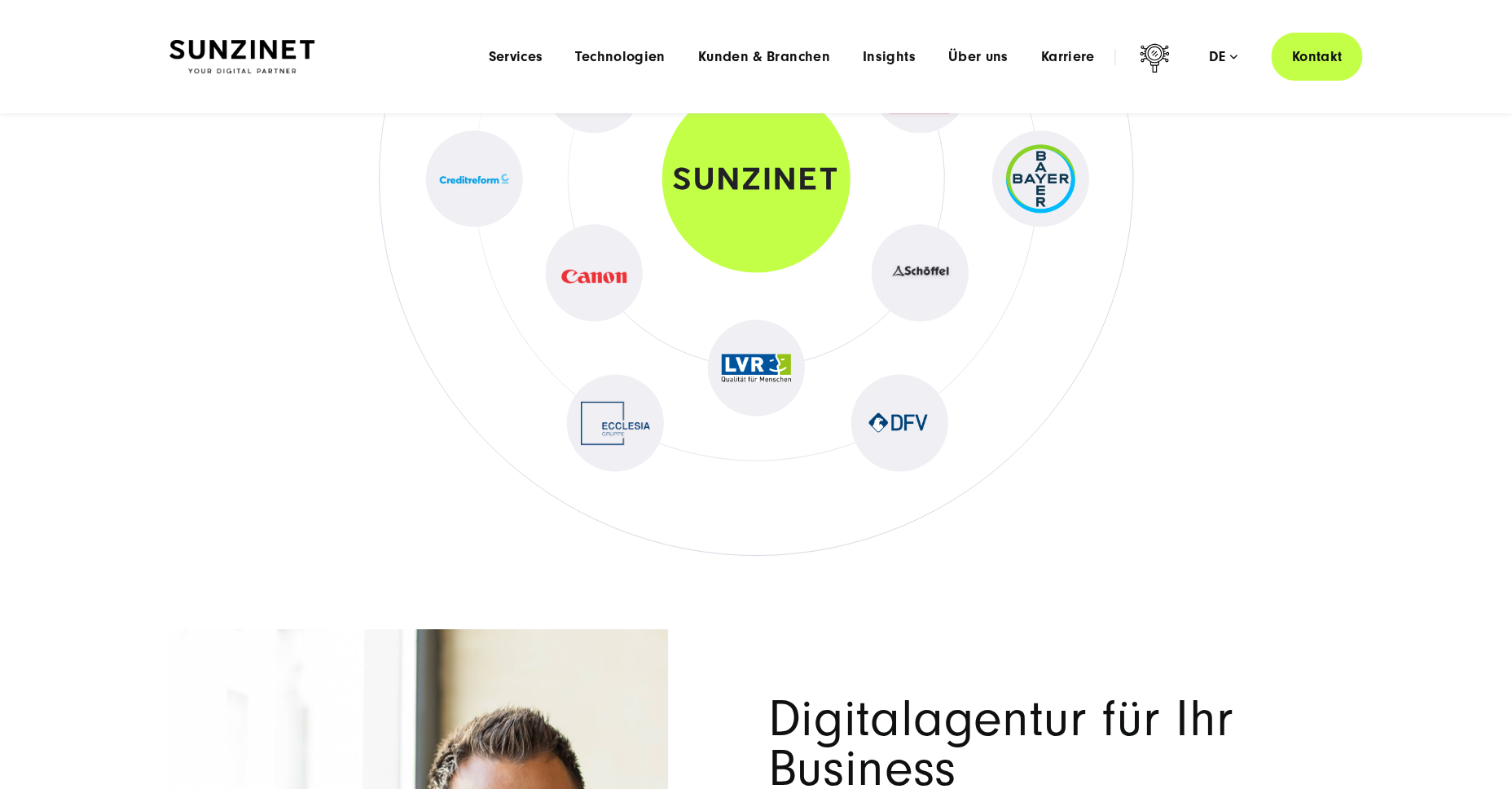
click at [776, 36] on div "Menu Services Menu Full Service Digitalagentur Wir lösen komplexe Herausforderu…" at bounding box center [917, 56] width 890 height 48
click at [767, 83] on header "Smart Search AI Hier können Sie eine konkrete Frage zu unserer Agentur und unse…" at bounding box center [756, 56] width 1512 height 114
click at [808, 69] on div "Menu Services Menu Full Service Digitalagentur Wir lösen komplexe Herausforderu…" at bounding box center [917, 56] width 890 height 48
click at [816, 67] on div "Menu Services Menu Full Service Digitalagentur Wir lösen komplexe Herausforderu…" at bounding box center [917, 56] width 890 height 48
click at [821, 53] on span "Kunden & Branchen" at bounding box center [764, 56] width 132 height 16
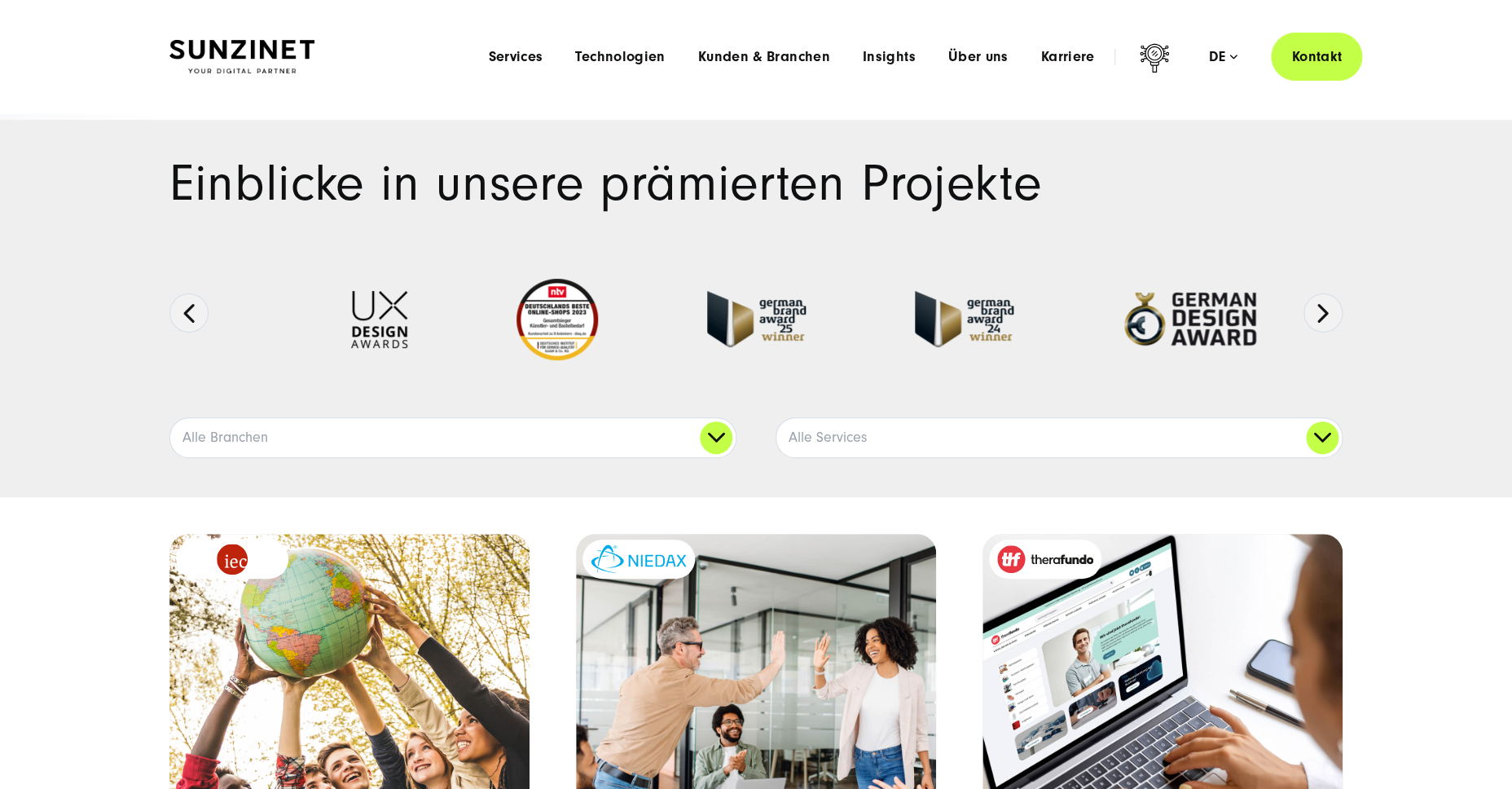
click at [918, 57] on li "Insights Menu Expertenwissen Wir teilen unser Expertenwissen zu den neuesten Tr…" at bounding box center [889, 56] width 86 height 17
click at [896, 53] on span "Insights" at bounding box center [888, 56] width 53 height 16
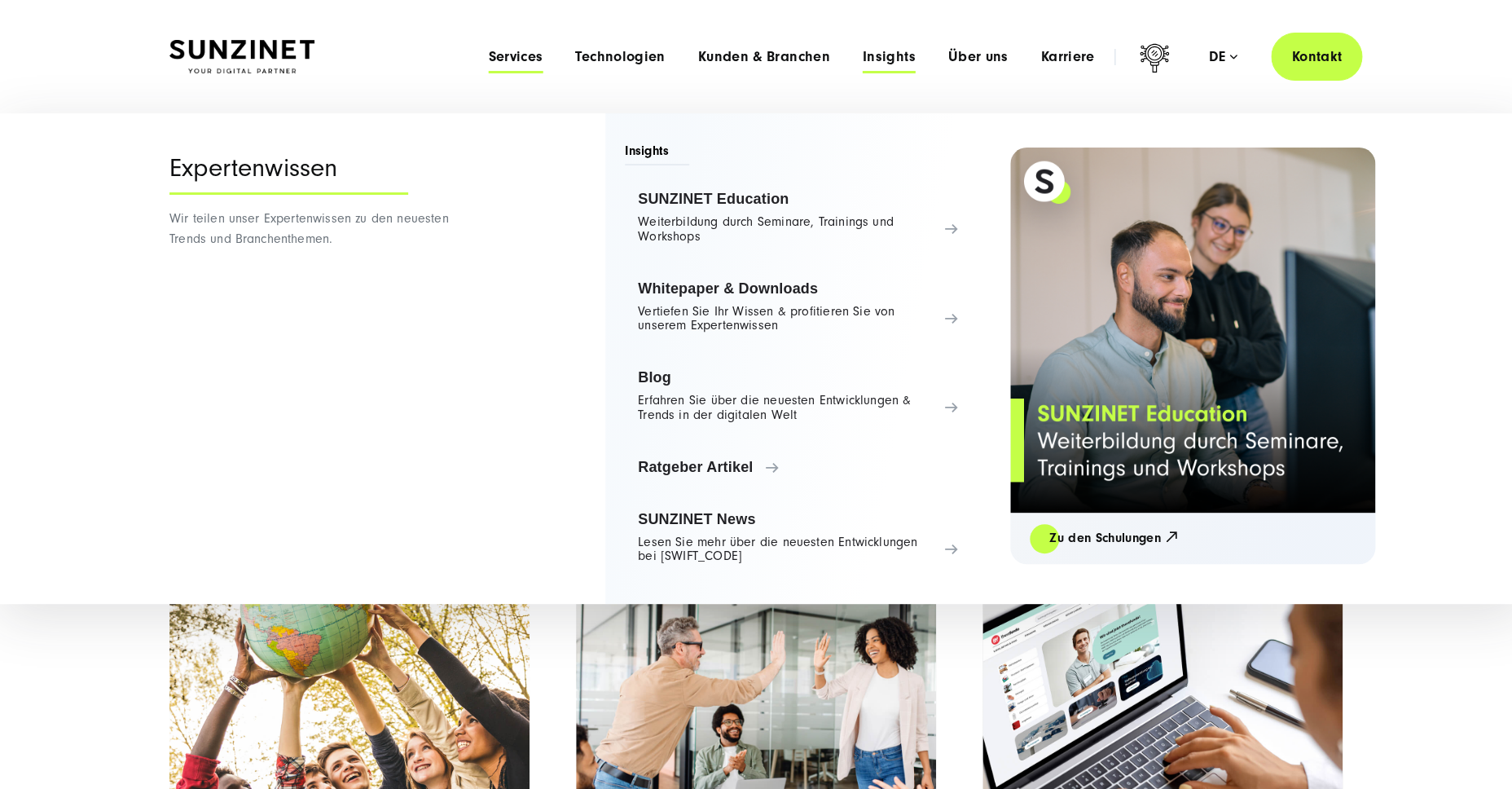
click at [506, 54] on span "Services" at bounding box center [515, 56] width 54 height 16
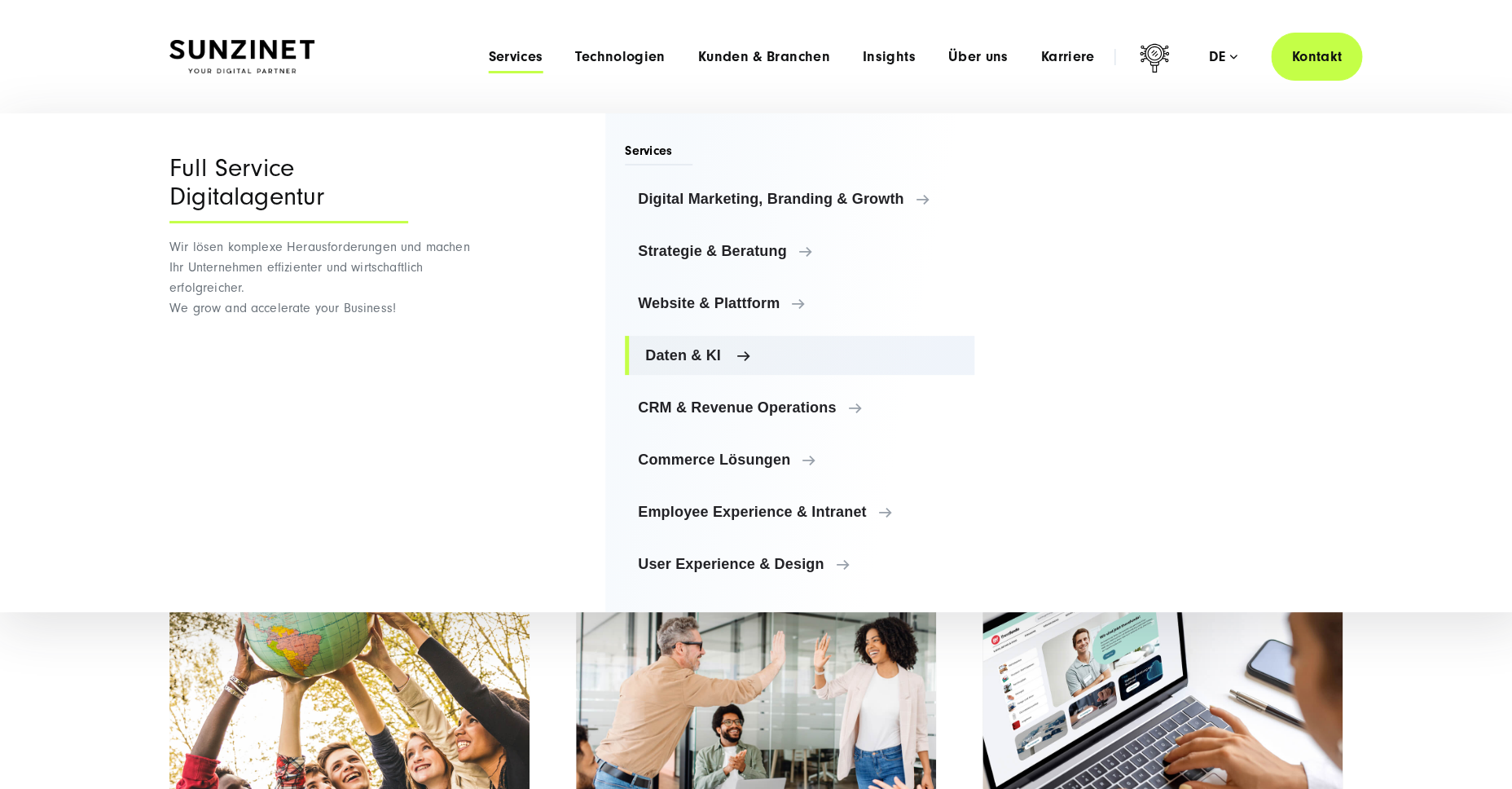
click at [673, 352] on span "Daten & KI" at bounding box center [803, 354] width 316 height 16
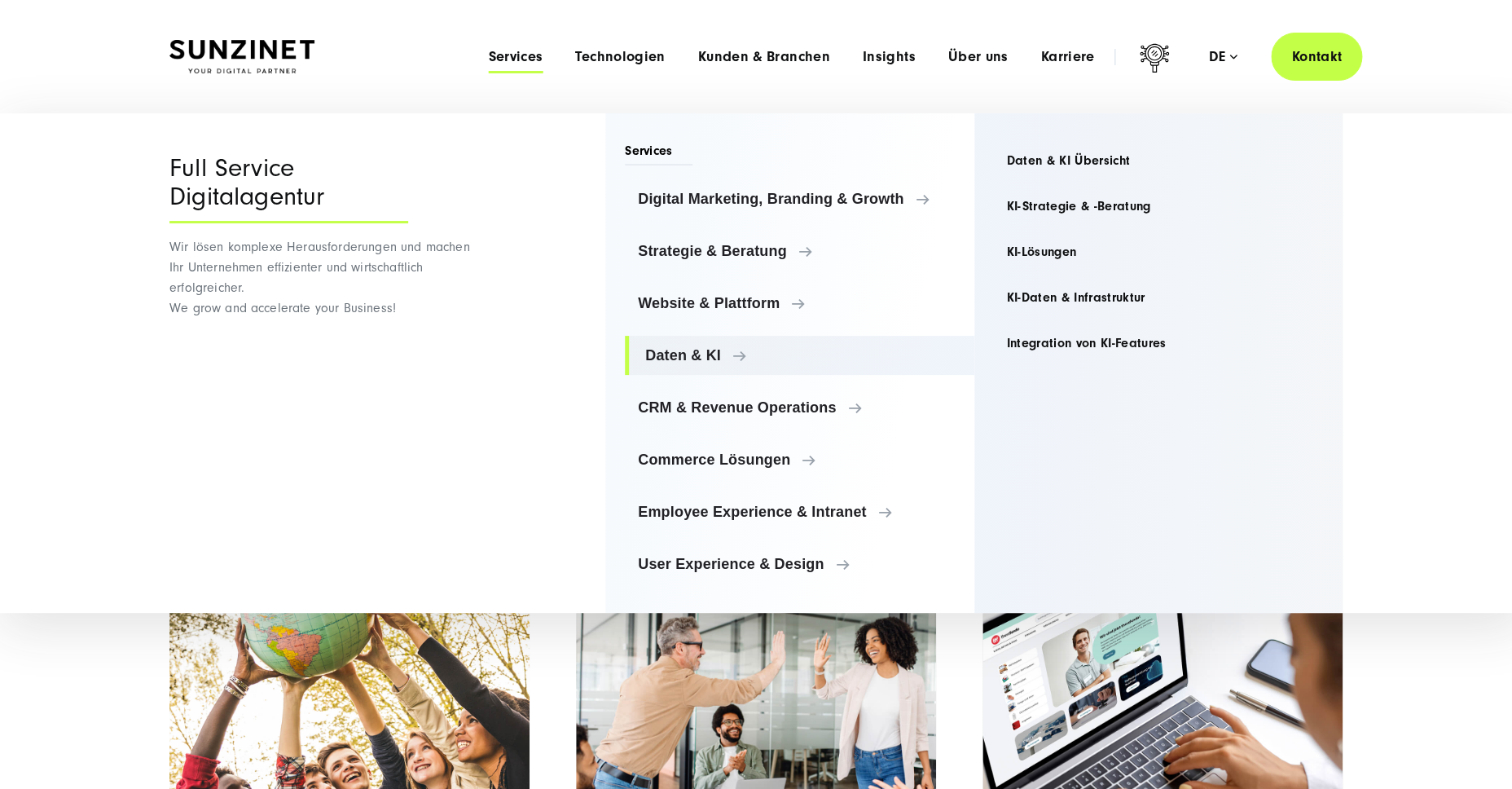
click at [750, 275] on ul "Digital Marketing, Branding & Growth Digital Marketing, Branding & Growth Digit…" at bounding box center [799, 381] width 350 height 404
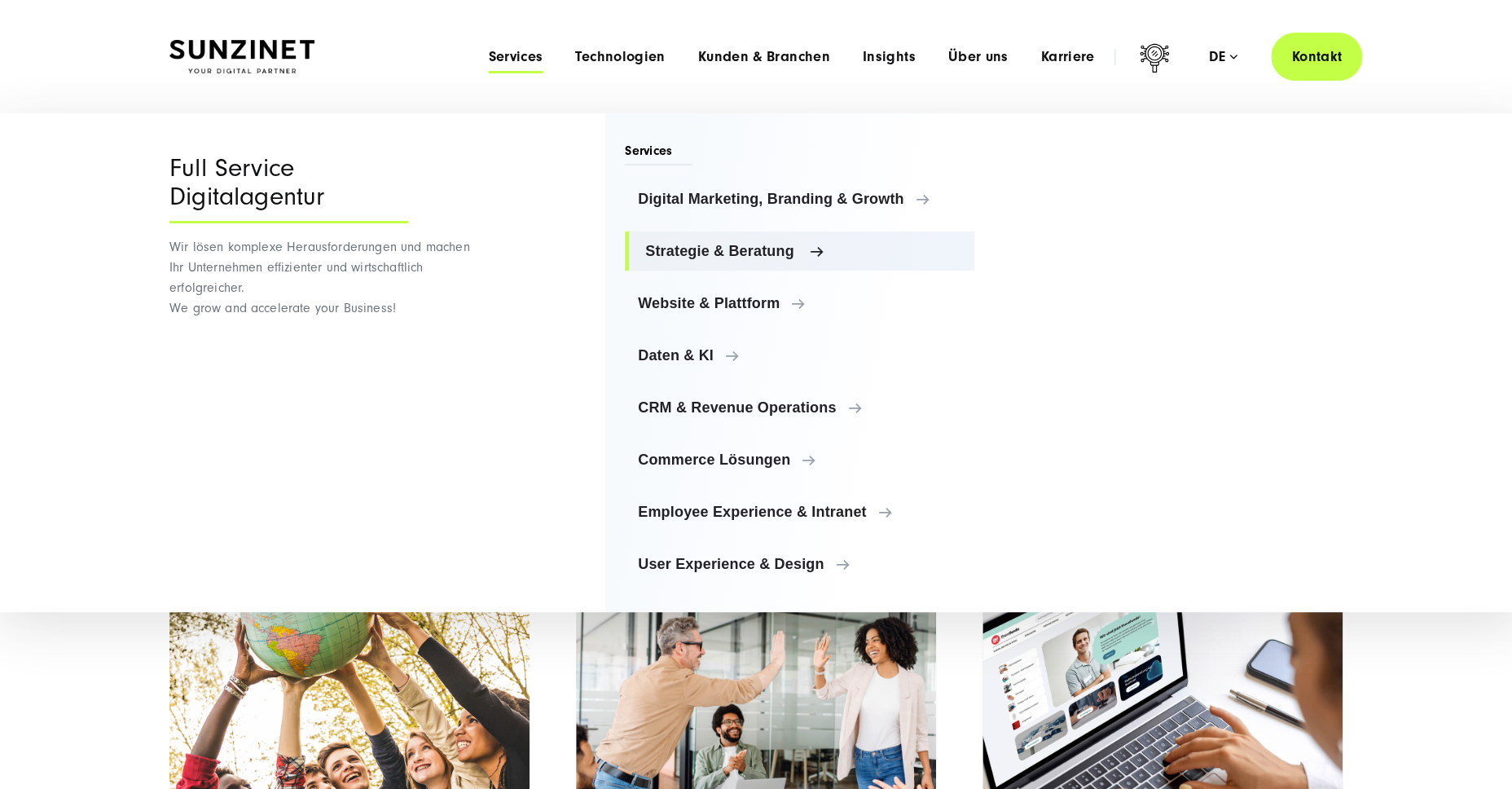
click at [756, 252] on span "Strategie & Beratung" at bounding box center [803, 250] width 316 height 16
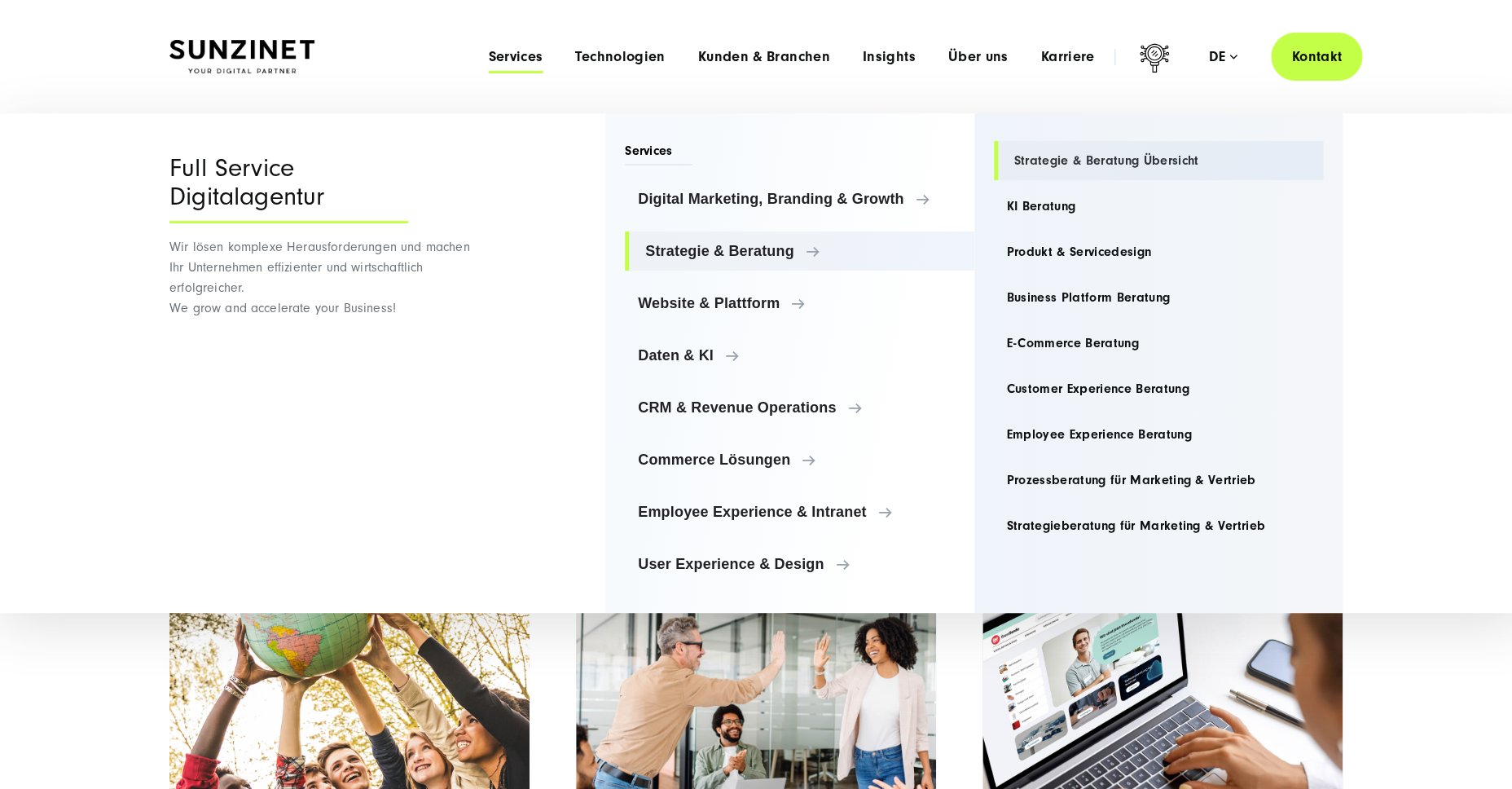
click at [1055, 160] on link "Strategie & Beratung Übersicht" at bounding box center [1159, 160] width 330 height 39
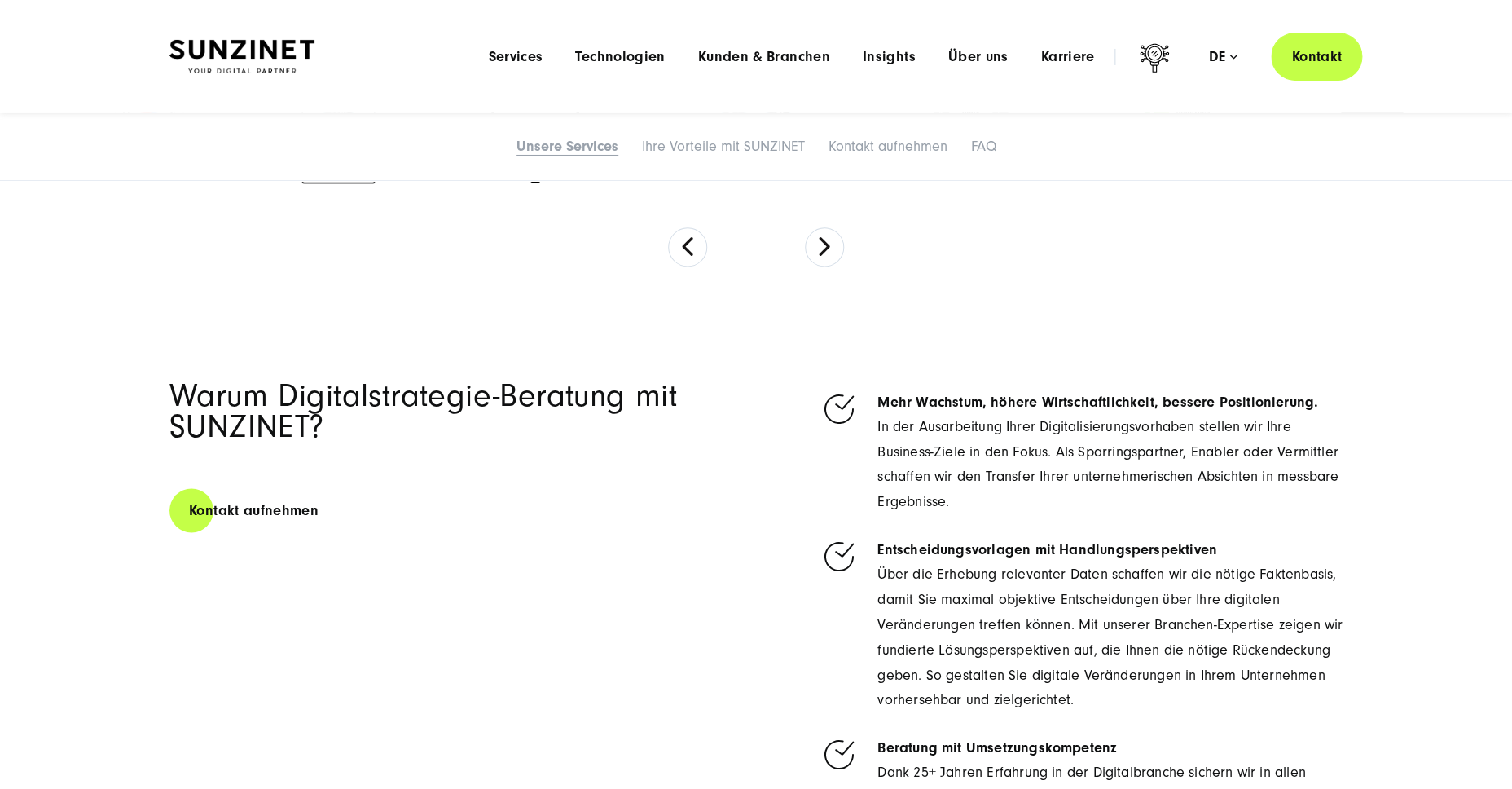
scroll to position [3920, 0]
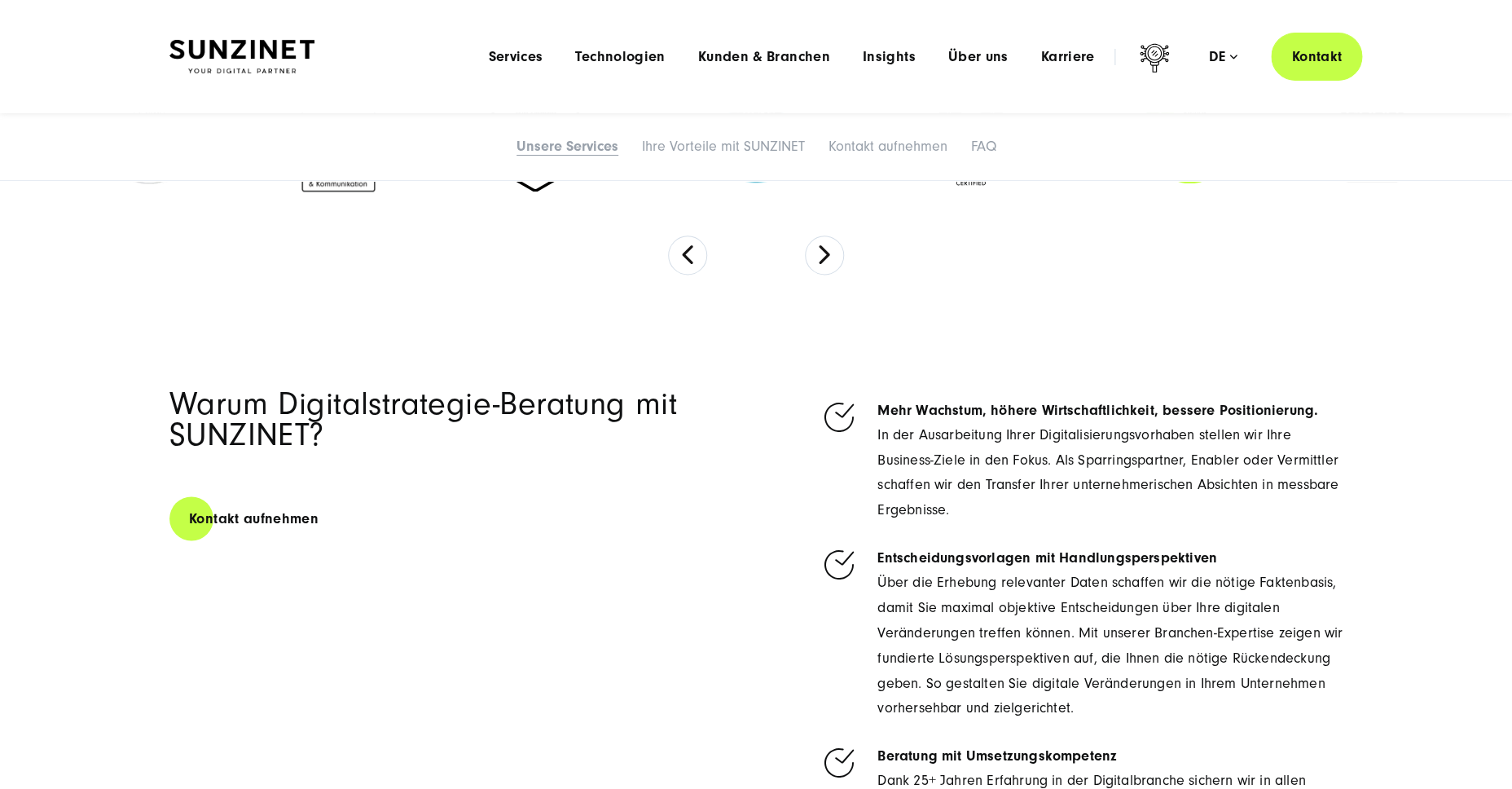
click at [1341, 274] on section at bounding box center [756, 172] width 1512 height 269
